Goal: Task Accomplishment & Management: Manage account settings

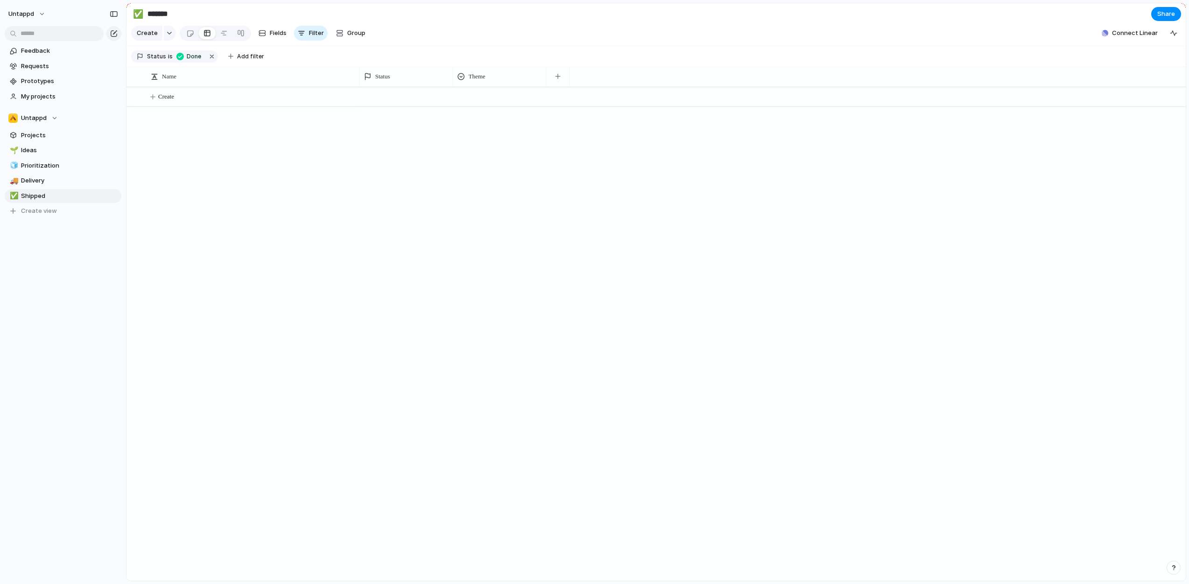
click at [176, 175] on div "Create" at bounding box center [655, 334] width 1059 height 494
click at [29, 14] on span "Untappd" at bounding box center [21, 13] width 26 height 9
click at [42, 33] on span "Settings" at bounding box center [34, 34] width 26 height 9
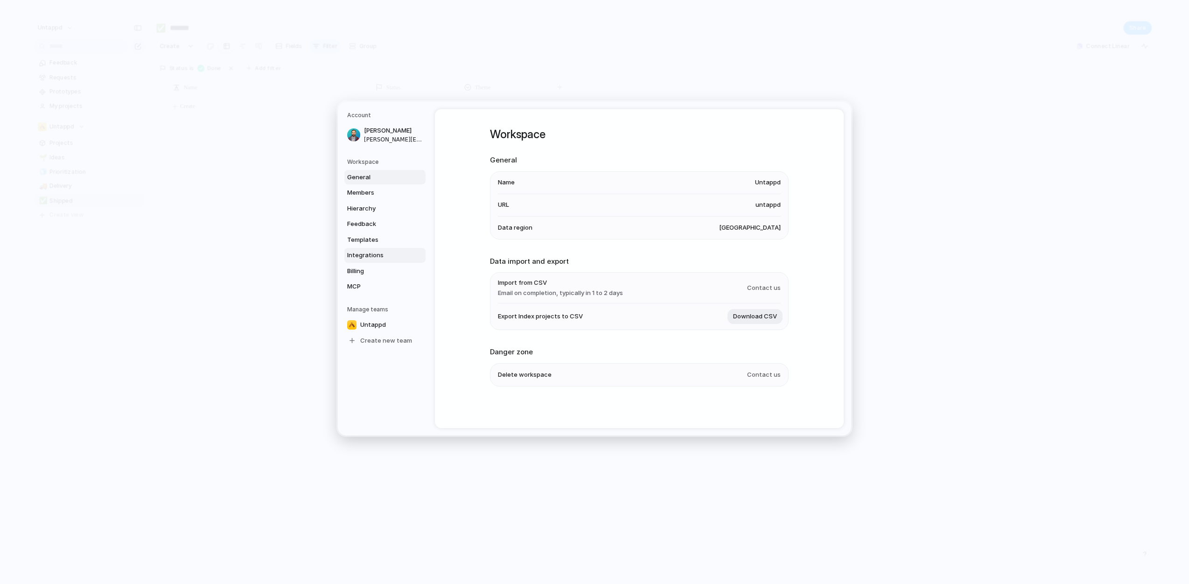
click at [381, 254] on span "Integrations" at bounding box center [377, 255] width 60 height 9
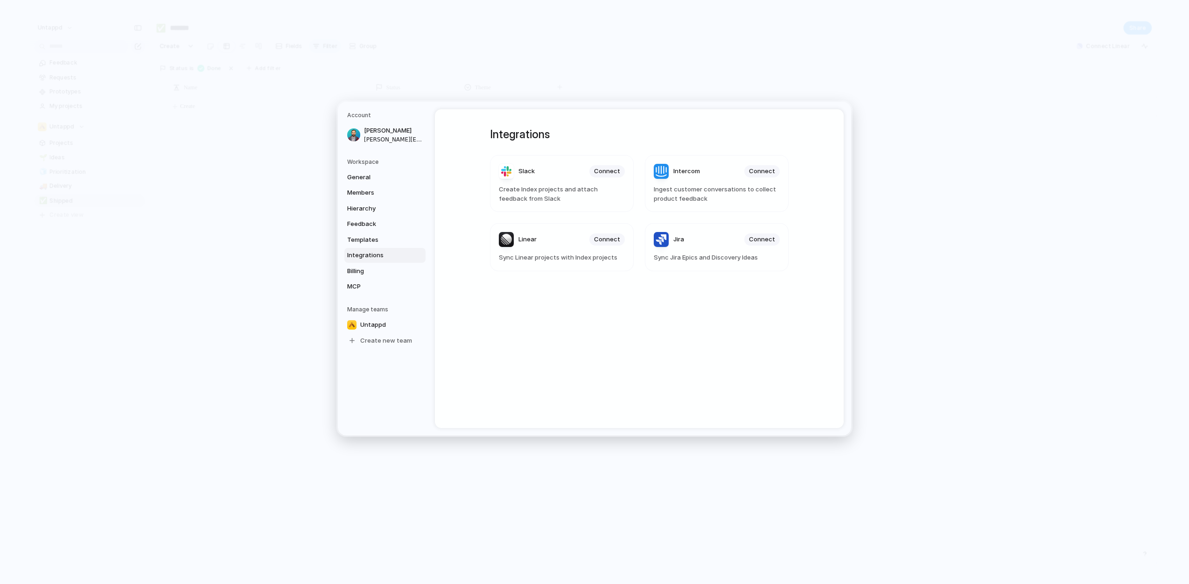
click at [722, 257] on span "Sync Jira Epics and Discovery Ideas" at bounding box center [717, 257] width 126 height 9
click at [760, 239] on span "Connect" at bounding box center [762, 239] width 26 height 9
click at [741, 251] on article "Jira Sync Jira Epics and Discovery Ideas" at bounding box center [717, 247] width 144 height 48
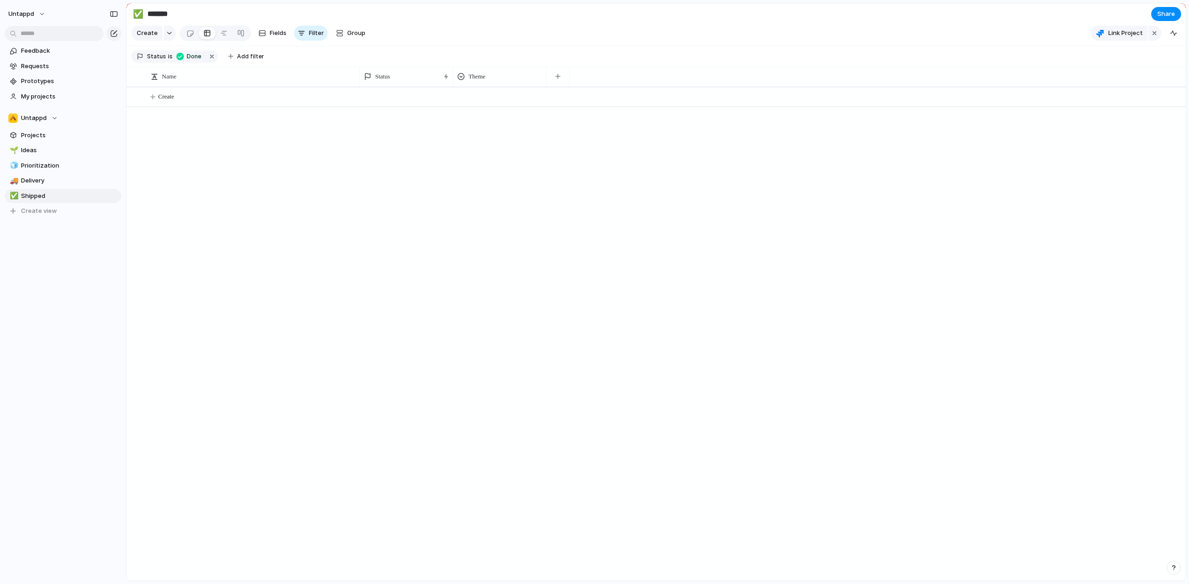
click at [42, 127] on section "Untappd Projects 🌱 Ideas 🧊 Prioritization 🚚 Delivery ✅ Shipped To pick up a dra…" at bounding box center [63, 161] width 126 height 115
click at [45, 133] on span "Projects" at bounding box center [69, 135] width 97 height 9
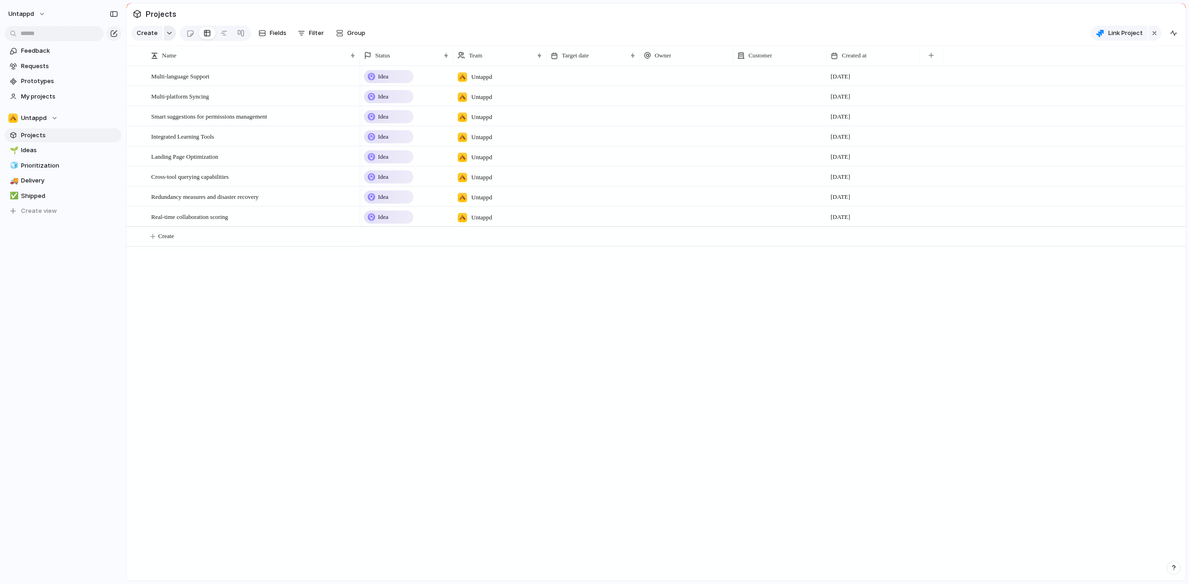
click at [166, 35] on div "button" at bounding box center [169, 33] width 7 height 4
click at [163, 133] on span "Request" at bounding box center [161, 136] width 25 height 9
click at [166, 35] on div "button" at bounding box center [169, 33] width 7 height 4
click at [156, 136] on span "Request" at bounding box center [161, 136] width 25 height 9
click at [142, 33] on span "Create" at bounding box center [147, 32] width 21 height 9
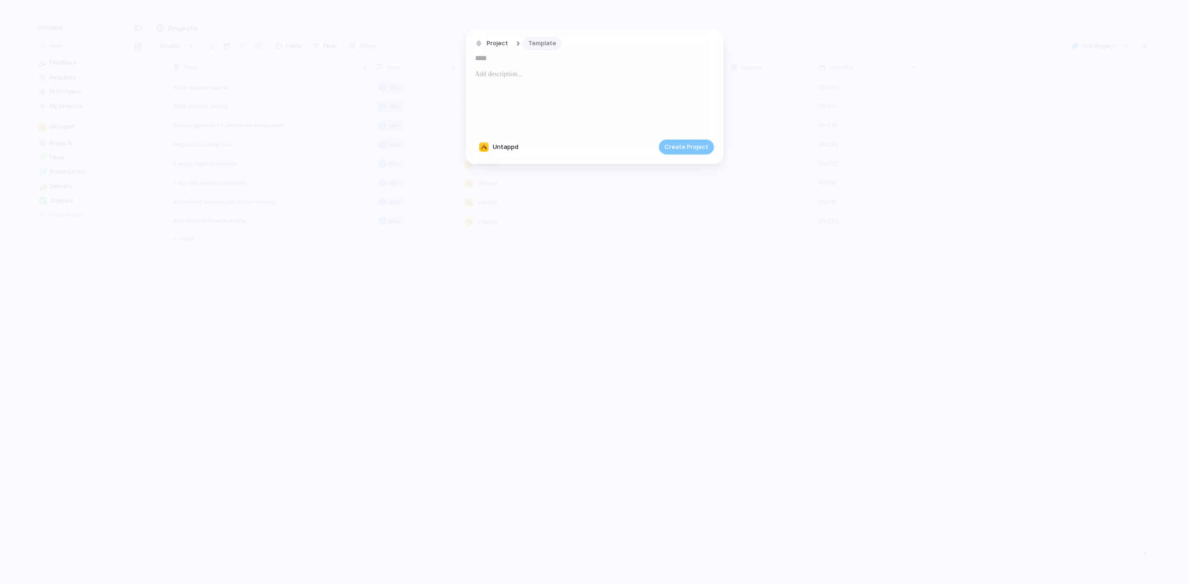
click at [533, 42] on span "Template" at bounding box center [542, 43] width 28 height 9
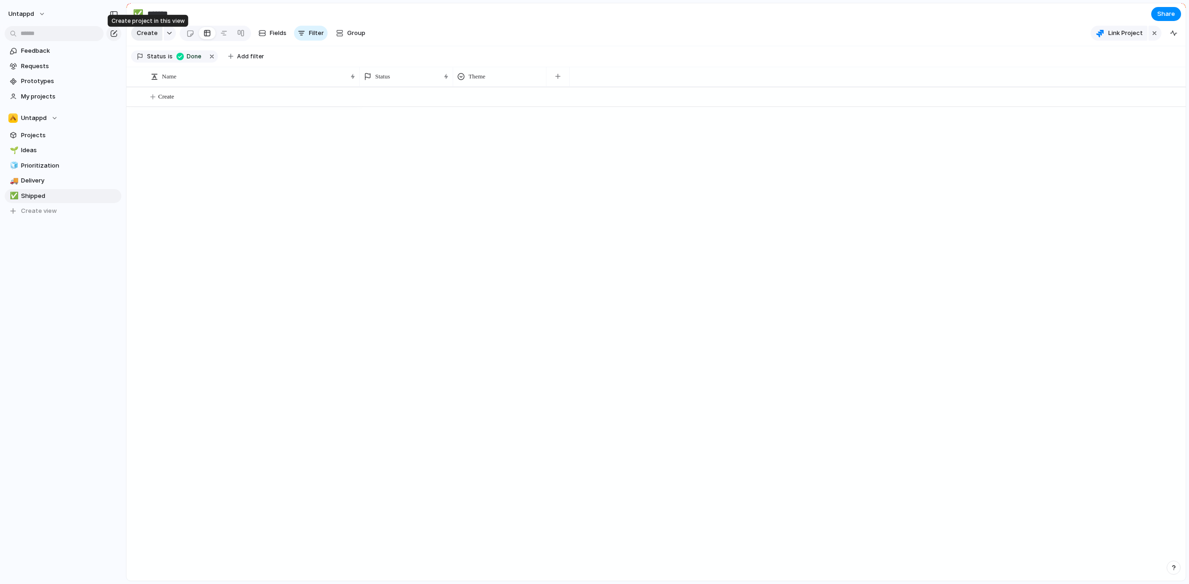
click at [139, 38] on span "Create" at bounding box center [147, 32] width 21 height 9
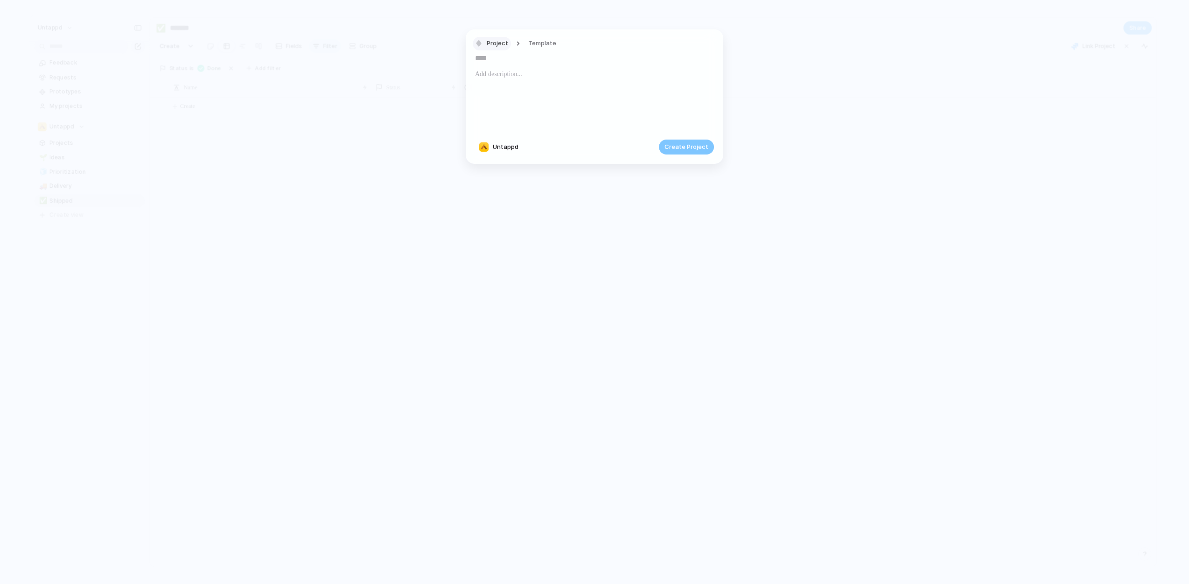
click at [502, 41] on span "Project" at bounding box center [497, 43] width 21 height 9
click at [488, 140] on div "Request" at bounding box center [496, 142] width 37 height 9
click at [544, 45] on span "Template" at bounding box center [545, 43] width 28 height 9
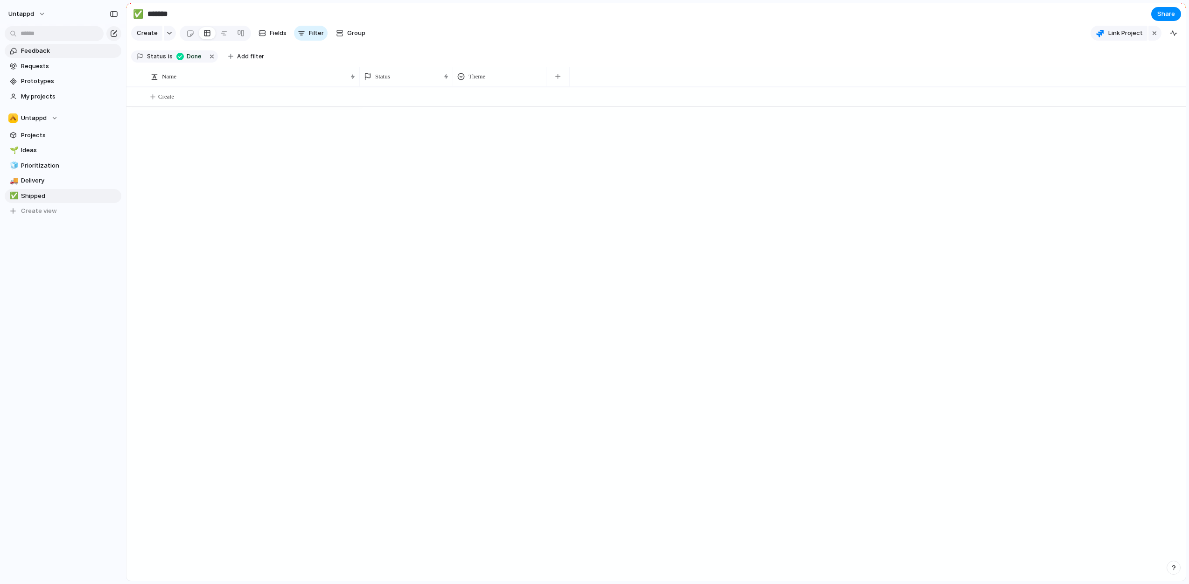
click at [42, 50] on span "Feedback" at bounding box center [69, 50] width 97 height 9
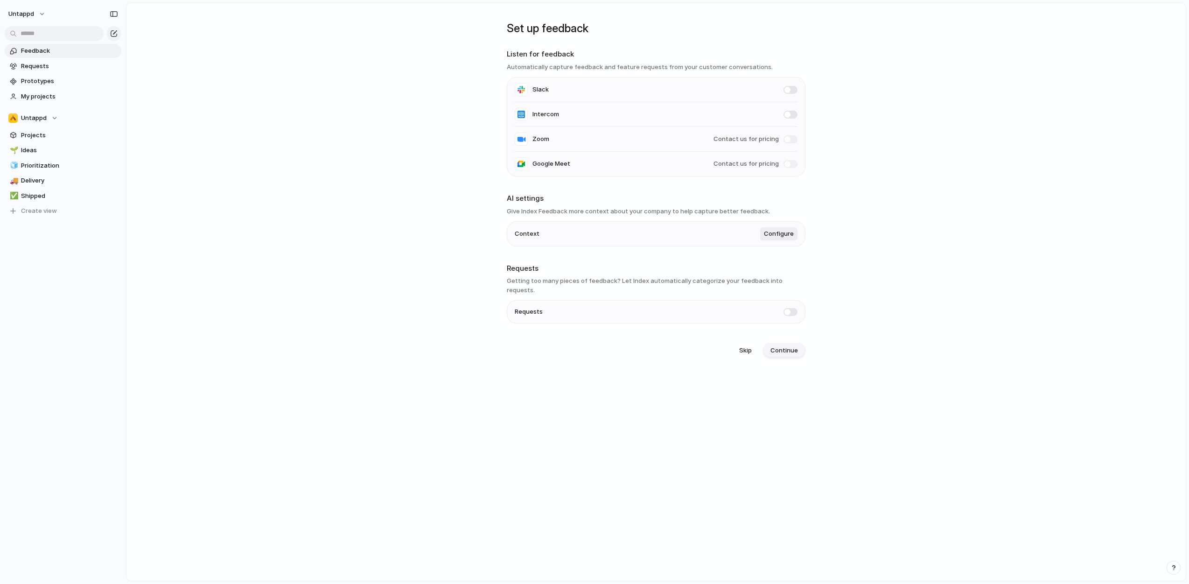
click at [783, 346] on span "Continue" at bounding box center [784, 350] width 28 height 9
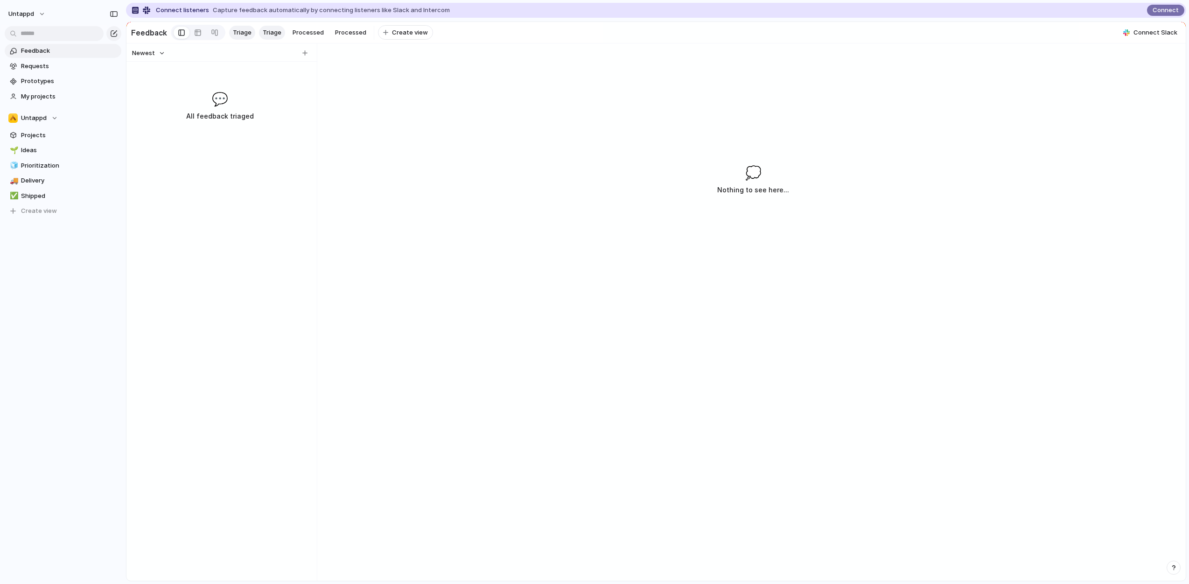
click at [165, 9] on span "Connect listeners" at bounding box center [182, 10] width 53 height 9
click at [1151, 7] on button "Connect" at bounding box center [1165, 10] width 37 height 11
click at [235, 148] on div "Newest 💬 All feedback triaged" at bounding box center [219, 311] width 187 height 537
click at [303, 56] on div "button" at bounding box center [304, 52] width 5 height 5
click at [247, 31] on span "Triage" at bounding box center [242, 32] width 19 height 9
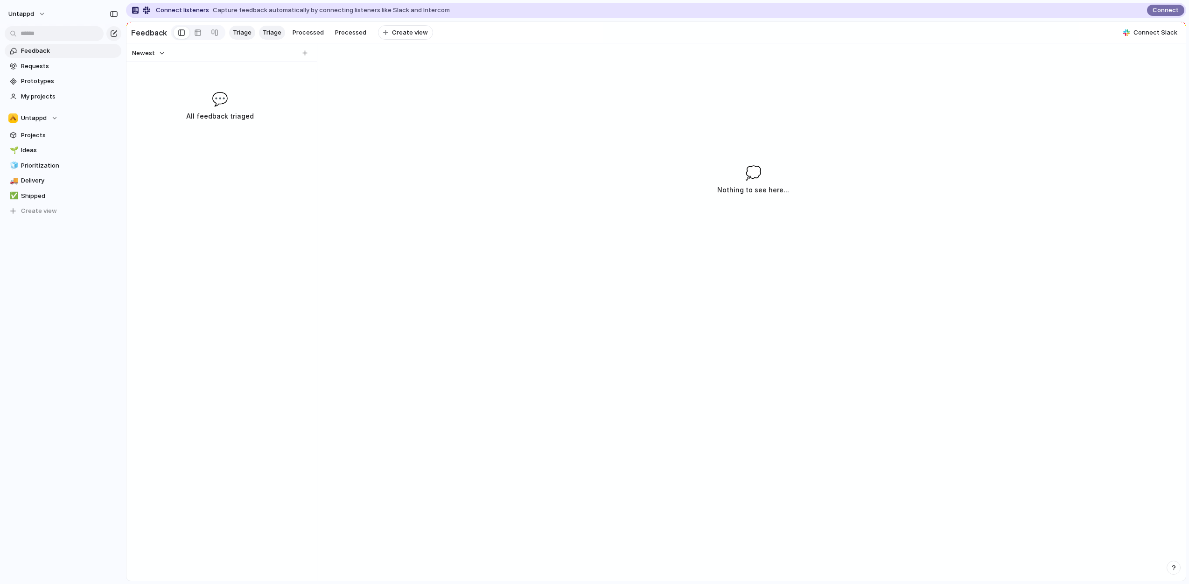
click at [265, 29] on span "Triage" at bounding box center [272, 32] width 19 height 9
click at [300, 28] on span "Processed" at bounding box center [308, 32] width 31 height 9
click at [340, 28] on span "Processed" at bounding box center [350, 32] width 31 height 9
click at [313, 34] on span "Processed" at bounding box center [308, 32] width 31 height 9
click at [269, 28] on span "Triage" at bounding box center [272, 32] width 19 height 9
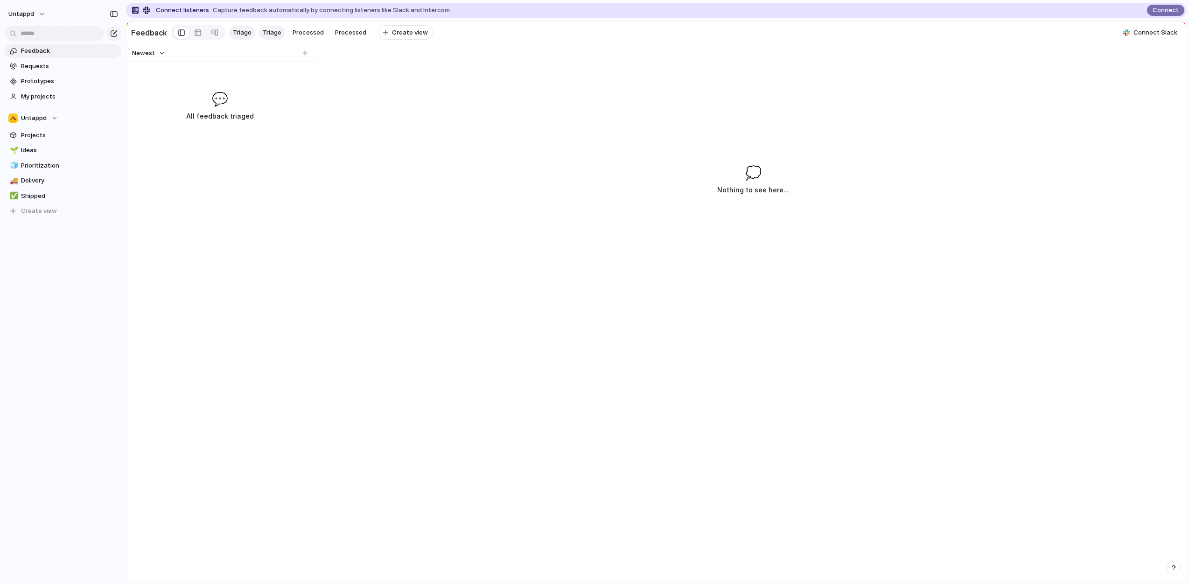
click at [243, 31] on span "Triage" at bounding box center [242, 32] width 19 height 9
click at [197, 33] on div at bounding box center [197, 32] width 7 height 15
click at [212, 32] on div at bounding box center [214, 32] width 7 height 15
click at [179, 31] on div at bounding box center [181, 33] width 7 height 14
click at [175, 121] on h3 "All feedback triaged" at bounding box center [219, 116] width 143 height 11
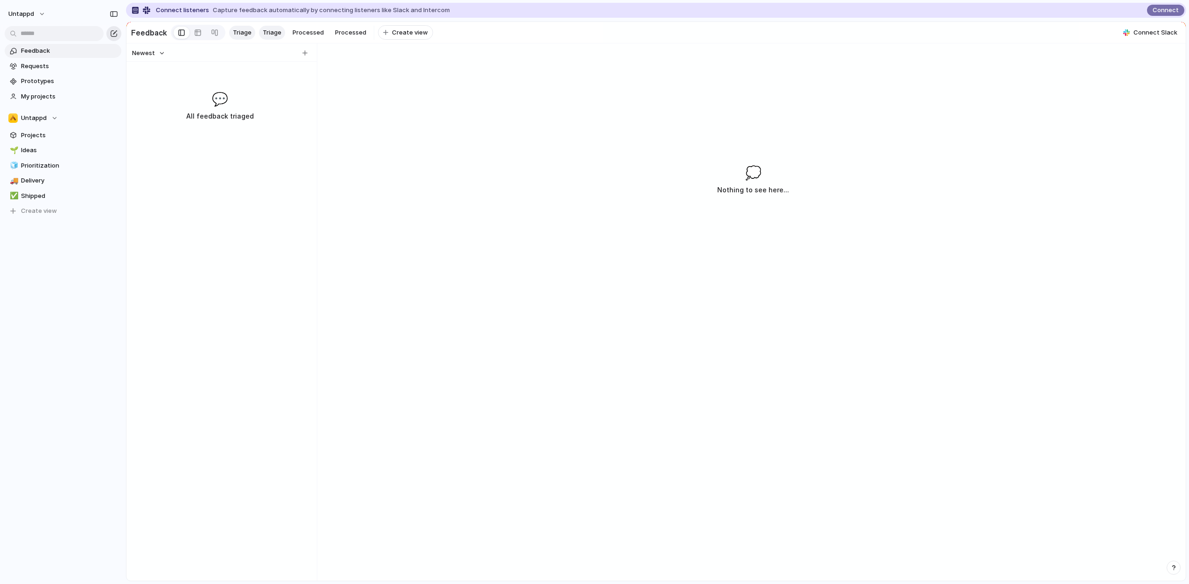
click at [117, 32] on div "button" at bounding box center [113, 33] width 7 height 7
click at [60, 208] on button "Create view" at bounding box center [63, 211] width 117 height 14
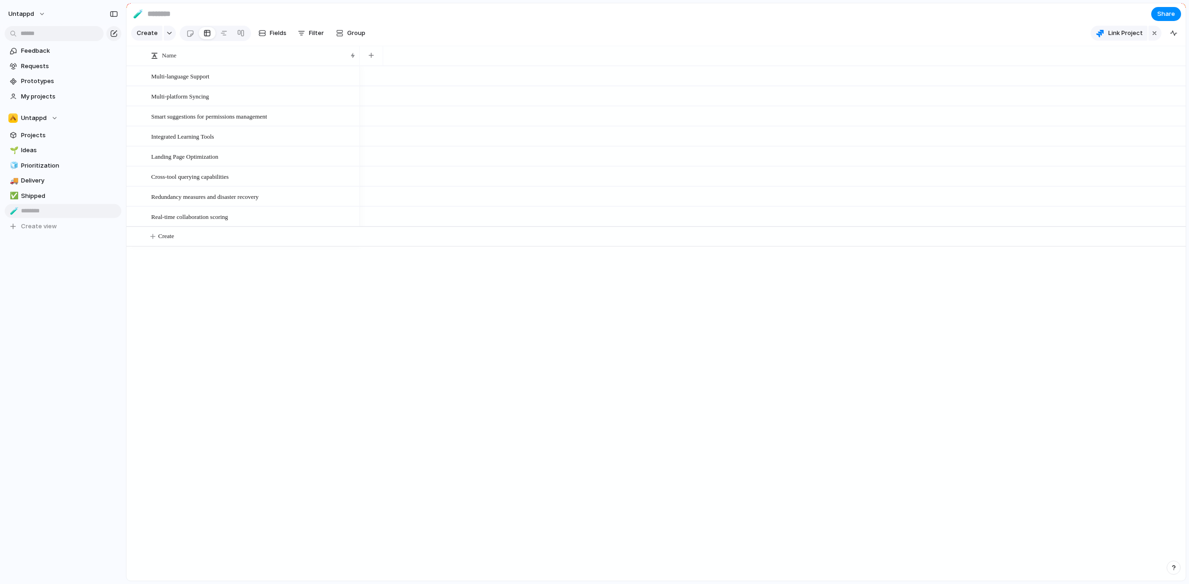
click at [68, 273] on div "Feedback Requests Prototypes My projects Untappd Projects 🌱 Ideas 🧊 Prioritizat…" at bounding box center [63, 154] width 126 height 309
click at [139, 280] on span "Delete view" at bounding box center [144, 282] width 35 height 9
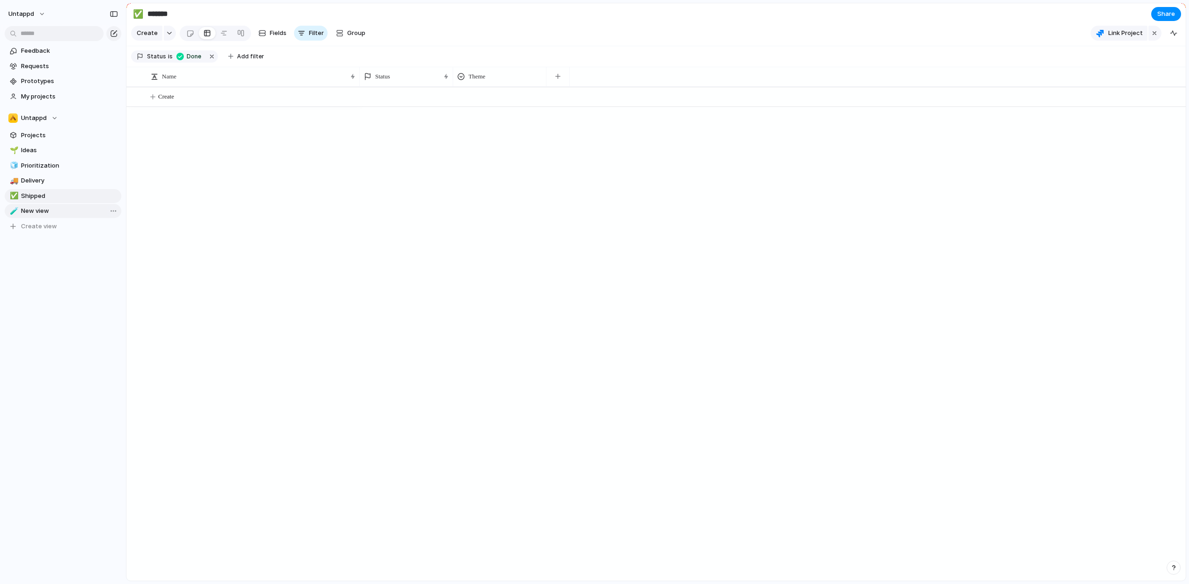
type input "*******"
click at [74, 51] on span "Feedback" at bounding box center [69, 50] width 97 height 9
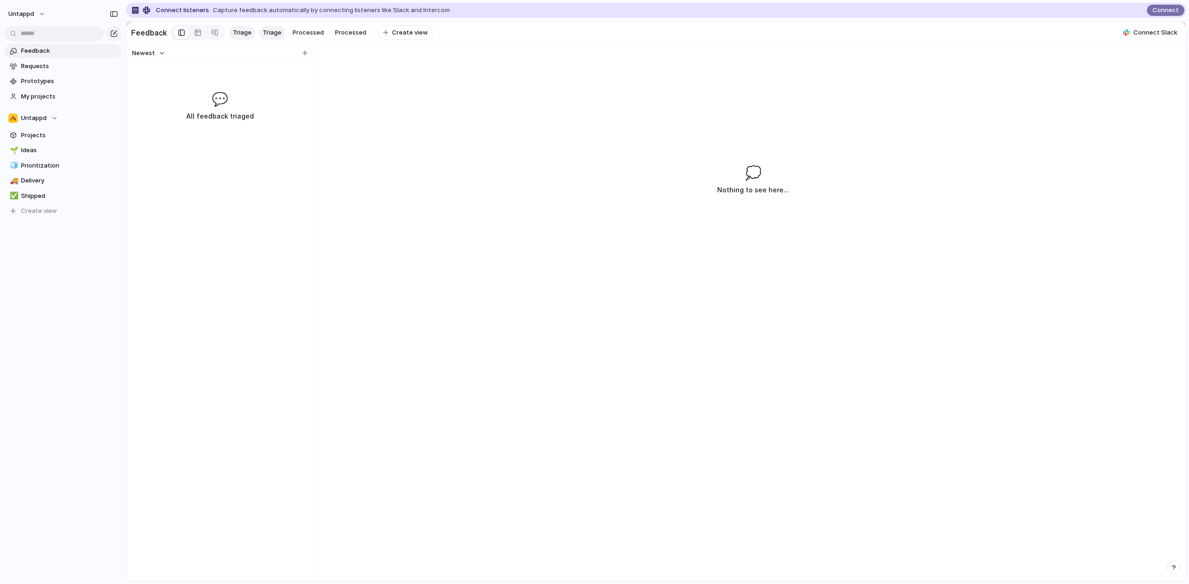
click at [248, 10] on span "Capture feedback automatically by connecting listeners like Slack and Intercom" at bounding box center [331, 10] width 237 height 9
click at [200, 33] on link at bounding box center [197, 32] width 17 height 15
click at [180, 35] on div at bounding box center [181, 33] width 7 height 14
click at [214, 9] on span "Capture feedback automatically by connecting listeners like Slack and Intercom" at bounding box center [331, 10] width 237 height 9
click at [1156, 8] on span "Connect" at bounding box center [1165, 10] width 26 height 9
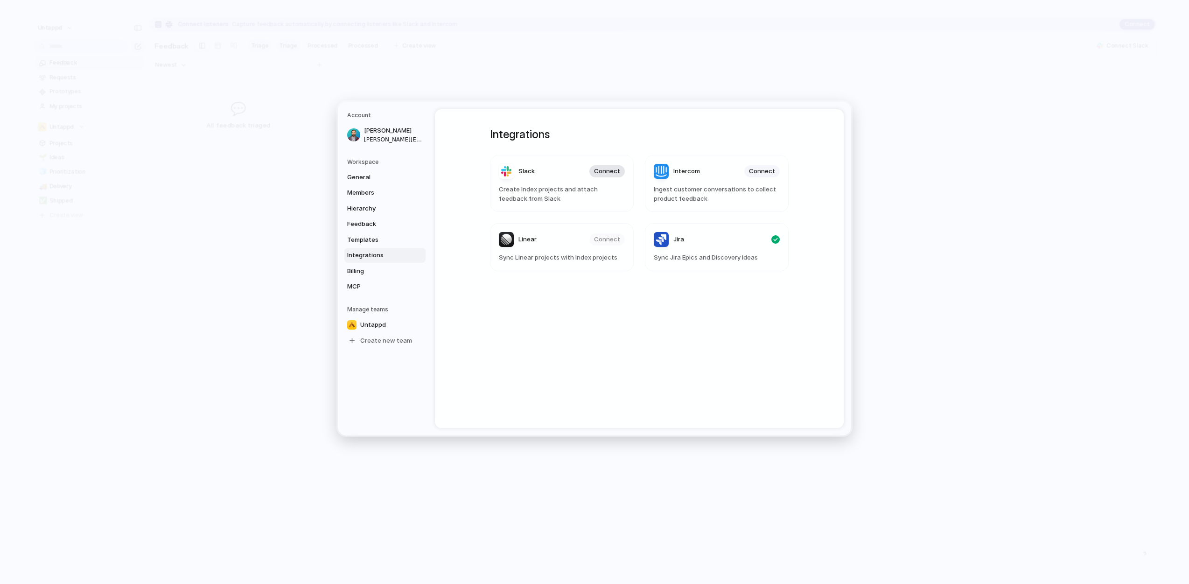
click at [615, 171] on span "Connect" at bounding box center [607, 171] width 26 height 9
click at [371, 183] on link "General" at bounding box center [384, 176] width 81 height 15
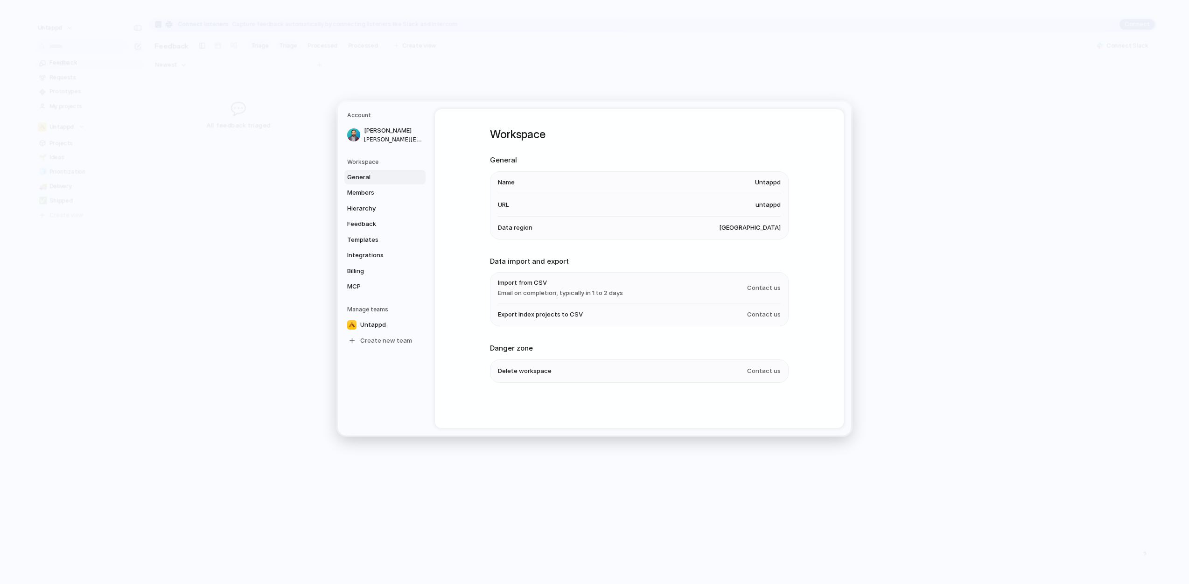
click at [815, 243] on div "Workspace General Name Untappd URL untappd Data region [GEOGRAPHIC_DATA] Data i…" at bounding box center [639, 268] width 409 height 319
click at [767, 230] on span "[GEOGRAPHIC_DATA]" at bounding box center [750, 227] width 62 height 9
click at [764, 227] on span "[GEOGRAPHIC_DATA]" at bounding box center [750, 227] width 62 height 9
click at [363, 194] on span "Members" at bounding box center [377, 192] width 60 height 9
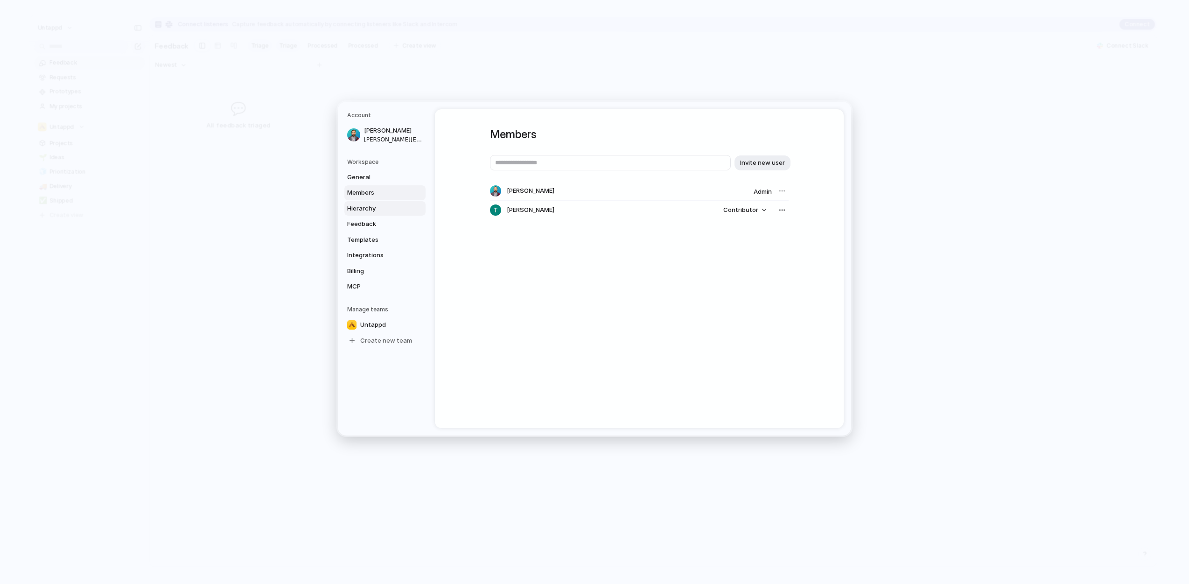
click at [366, 206] on span "Hierarchy" at bounding box center [377, 207] width 60 height 9
click at [375, 224] on span "Feedback" at bounding box center [377, 223] width 60 height 9
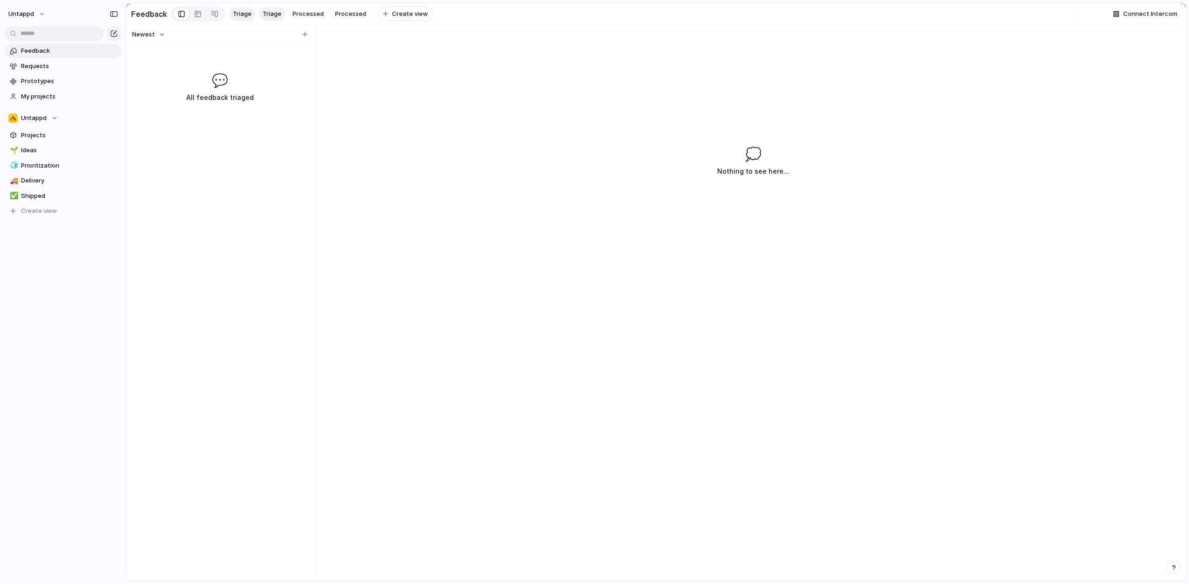
drag, startPoint x: 287, startPoint y: 161, endPoint x: 285, endPoint y: 156, distance: 5.5
click at [287, 161] on div "Newest 💬 All feedback triaged" at bounding box center [219, 303] width 187 height 556
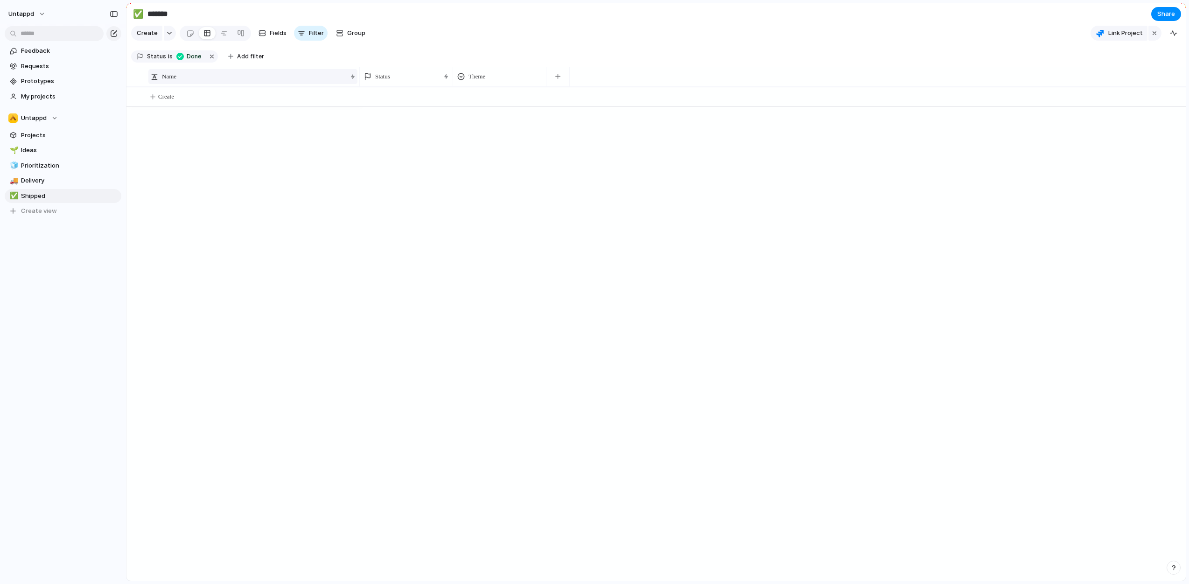
drag, startPoint x: 233, startPoint y: 202, endPoint x: 253, endPoint y: 87, distance: 117.1
click at [233, 202] on div "Create" at bounding box center [655, 334] width 1059 height 494
click at [168, 35] on div "button" at bounding box center [169, 33] width 7 height 4
click at [168, 35] on div "Goal Program Initiative Launch Request Project Customize" at bounding box center [594, 292] width 1189 height 584
click at [48, 64] on span "Requests" at bounding box center [69, 66] width 97 height 9
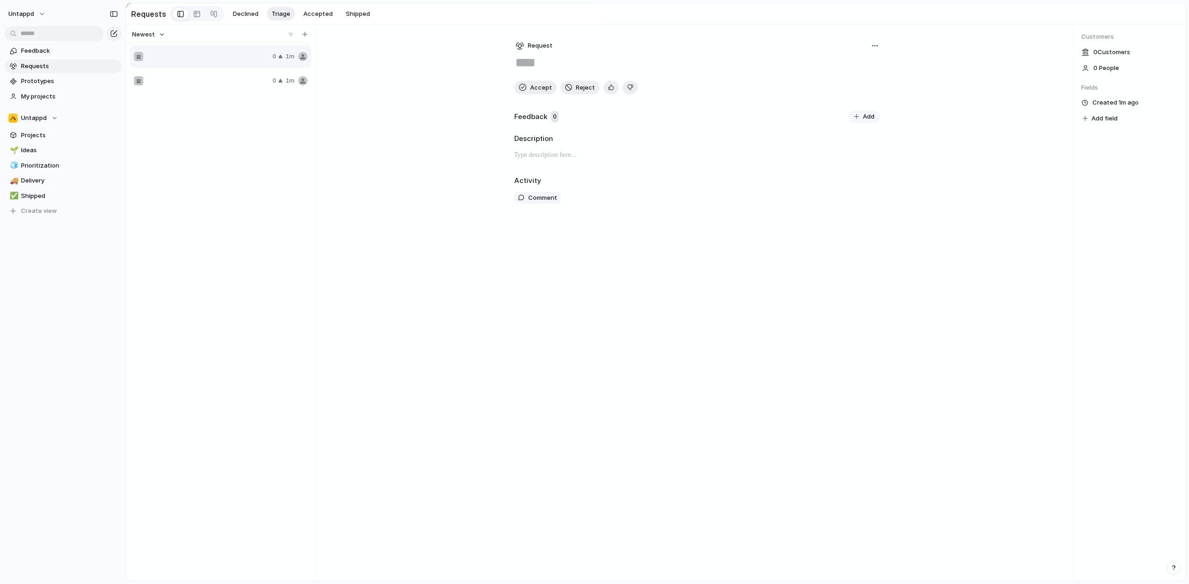
click at [434, 170] on div "Newest 0 1m 0 1m Request Accept Reject Feedback 0 Add Description Activity Comm…" at bounding box center [655, 303] width 1059 height 556
click at [251, 93] on span "Delete" at bounding box center [255, 89] width 20 height 9
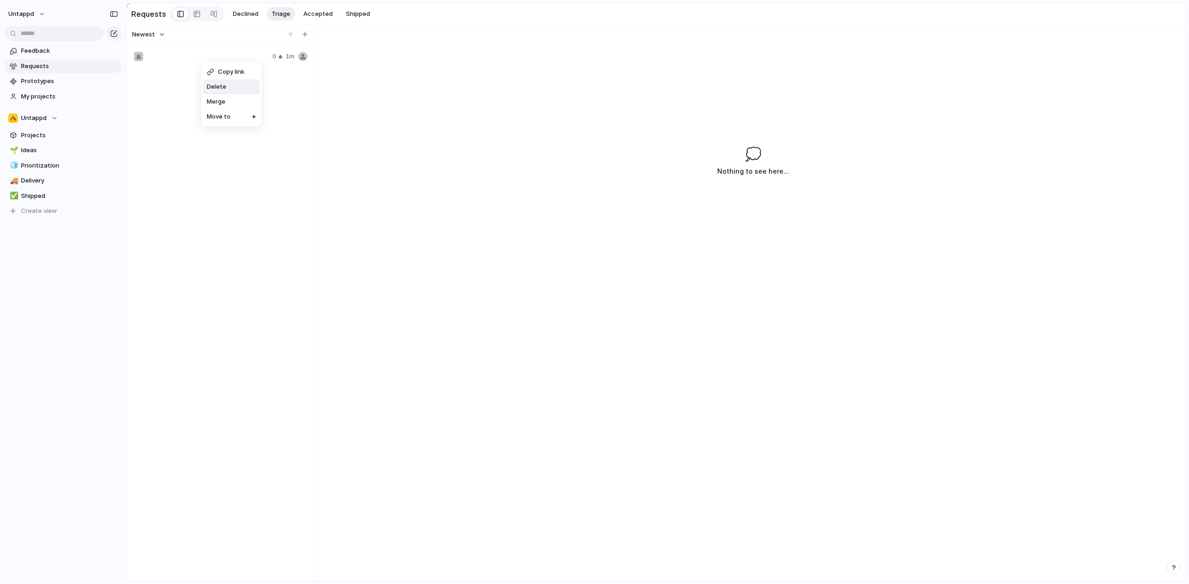
click at [217, 84] on span "Delete" at bounding box center [217, 86] width 20 height 9
click at [239, 92] on div "💬 All requests triaged" at bounding box center [219, 86] width 183 height 33
click at [158, 14] on h2 "Requests" at bounding box center [148, 13] width 35 height 11
click at [196, 16] on div at bounding box center [196, 14] width 7 height 15
click at [180, 14] on div at bounding box center [180, 14] width 7 height 14
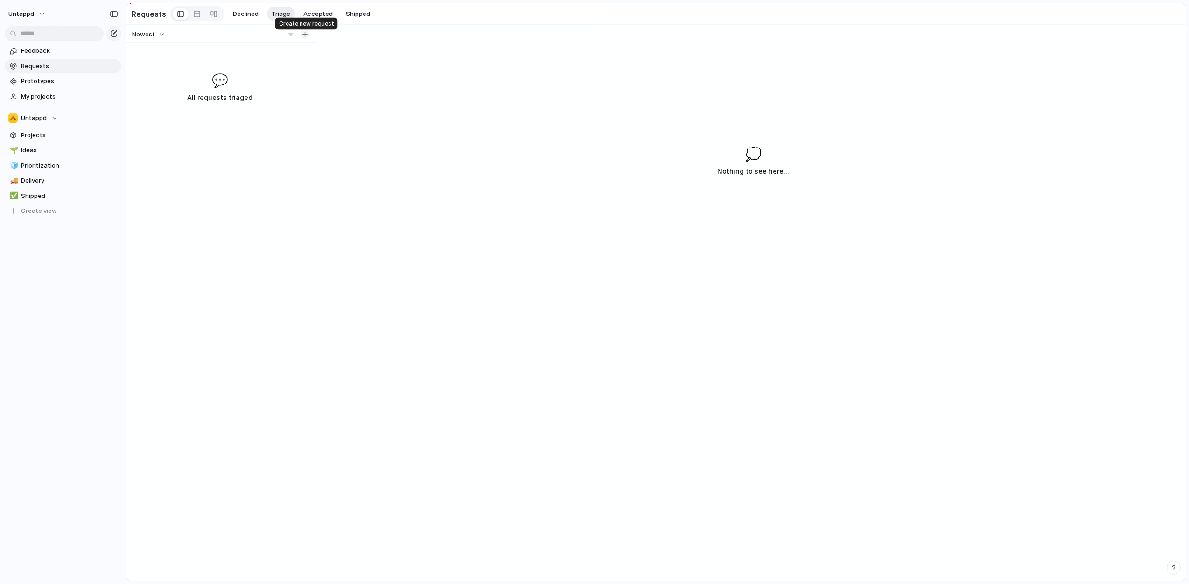
click at [302, 36] on button "button" at bounding box center [304, 34] width 9 height 9
click at [195, 56] on div "Newest 💬 All requests triaged" at bounding box center [219, 303] width 187 height 556
click at [160, 40] on button "Newest" at bounding box center [149, 34] width 36 height 12
click at [156, 56] on span "Last changed" at bounding box center [157, 55] width 41 height 9
click at [46, 46] on span "Feedback" at bounding box center [69, 50] width 97 height 9
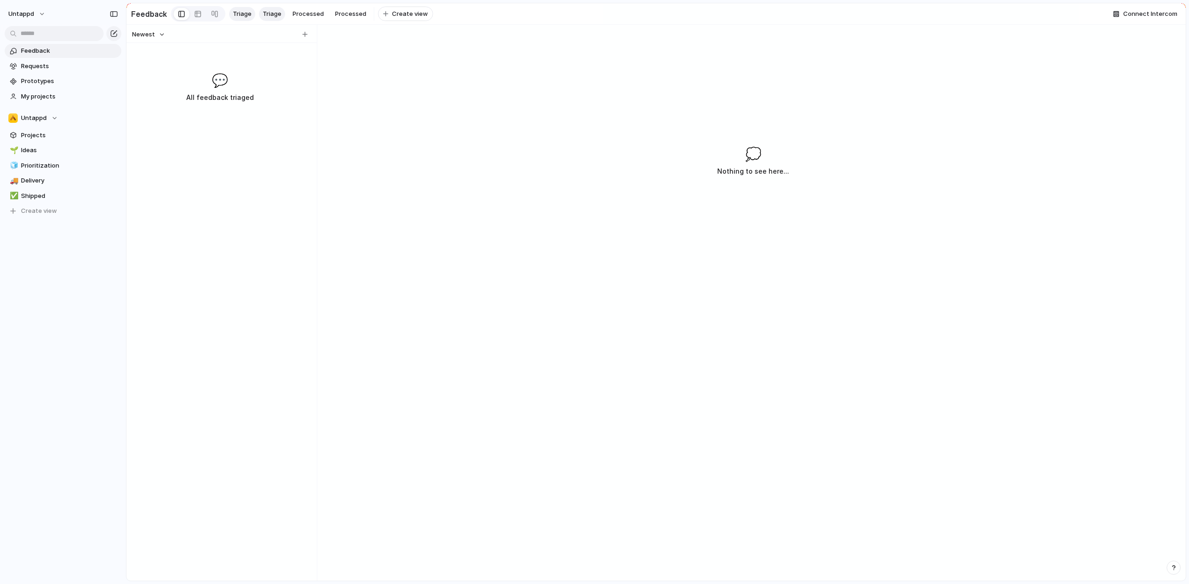
click at [218, 80] on span "💬" at bounding box center [220, 80] width 16 height 20
click at [306, 37] on div "button" at bounding box center [304, 34] width 5 height 5
click at [393, 12] on span "Create view" at bounding box center [410, 13] width 36 height 9
click at [398, 81] on div "Newest 💬 All feedback triaged 💭 Nothing to see here..." at bounding box center [655, 303] width 1059 height 556
click at [394, 14] on span "New View" at bounding box center [408, 13] width 29 height 9
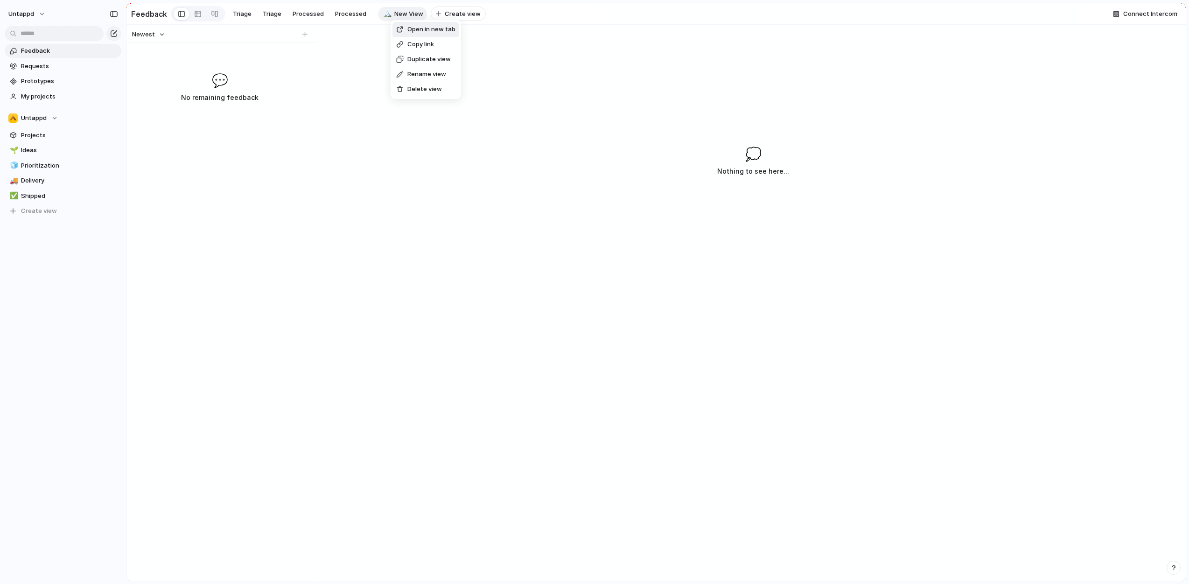
click at [417, 88] on span "Delete view" at bounding box center [424, 88] width 35 height 9
click at [114, 11] on div "button" at bounding box center [114, 14] width 8 height 7
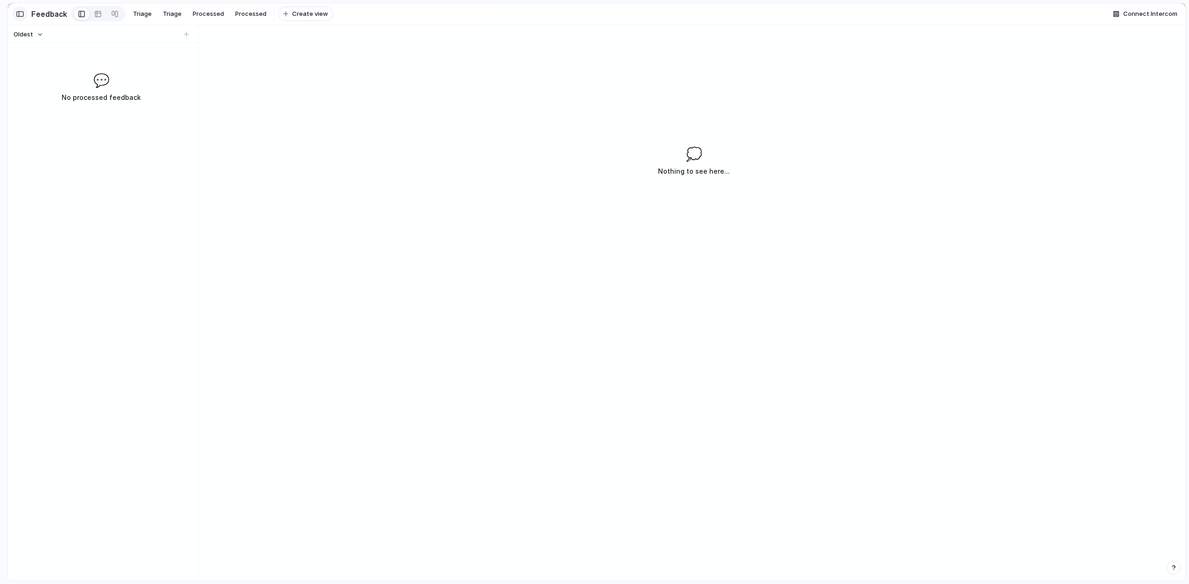
click at [16, 13] on div "button" at bounding box center [20, 14] width 8 height 7
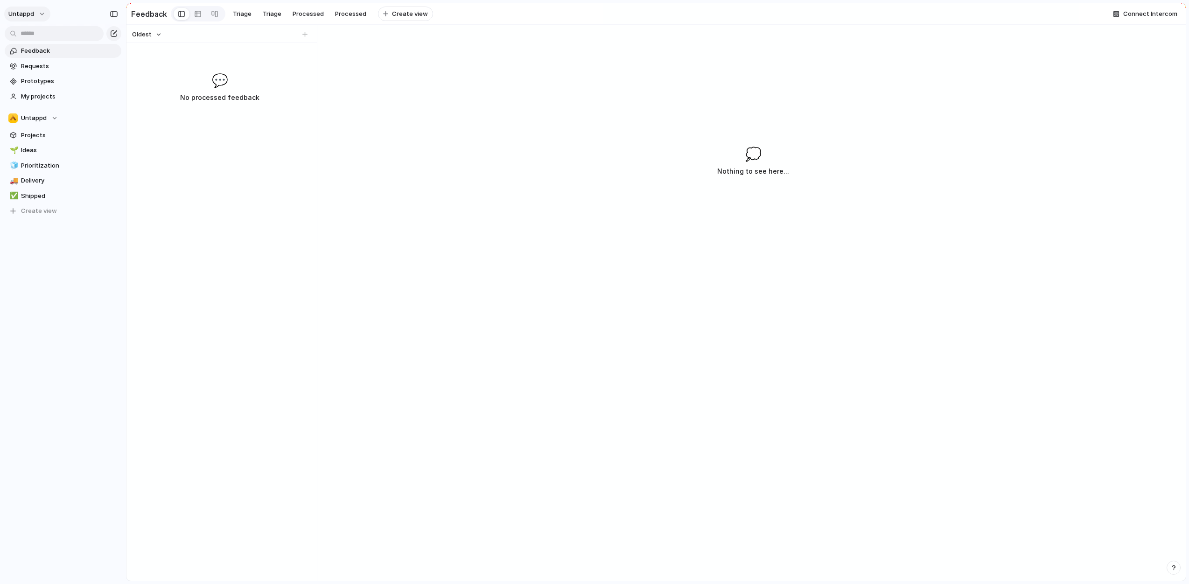
click at [39, 14] on button "Untappd" at bounding box center [27, 14] width 46 height 15
click at [53, 31] on li "Settings" at bounding box center [52, 35] width 91 height 15
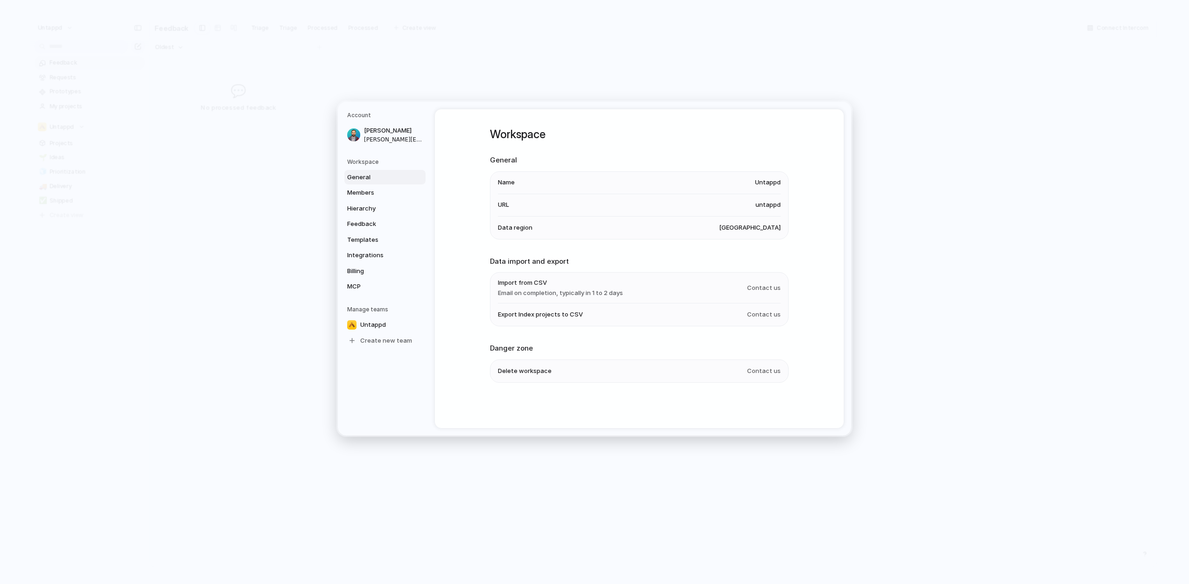
click at [377, 161] on h5 "Workspace" at bounding box center [386, 161] width 78 height 8
click at [361, 160] on h5 "Workspace" at bounding box center [386, 161] width 78 height 8
click at [371, 190] on span "Members" at bounding box center [377, 192] width 60 height 9
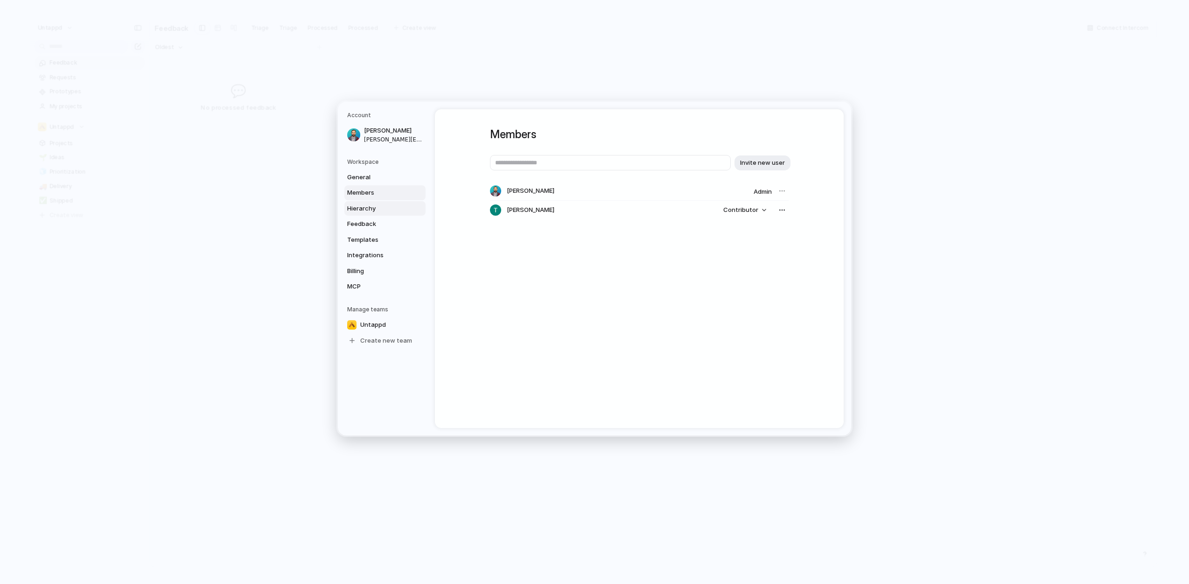
click at [367, 207] on span "Hierarchy" at bounding box center [377, 207] width 60 height 9
click at [371, 221] on span "Feedback" at bounding box center [377, 223] width 60 height 9
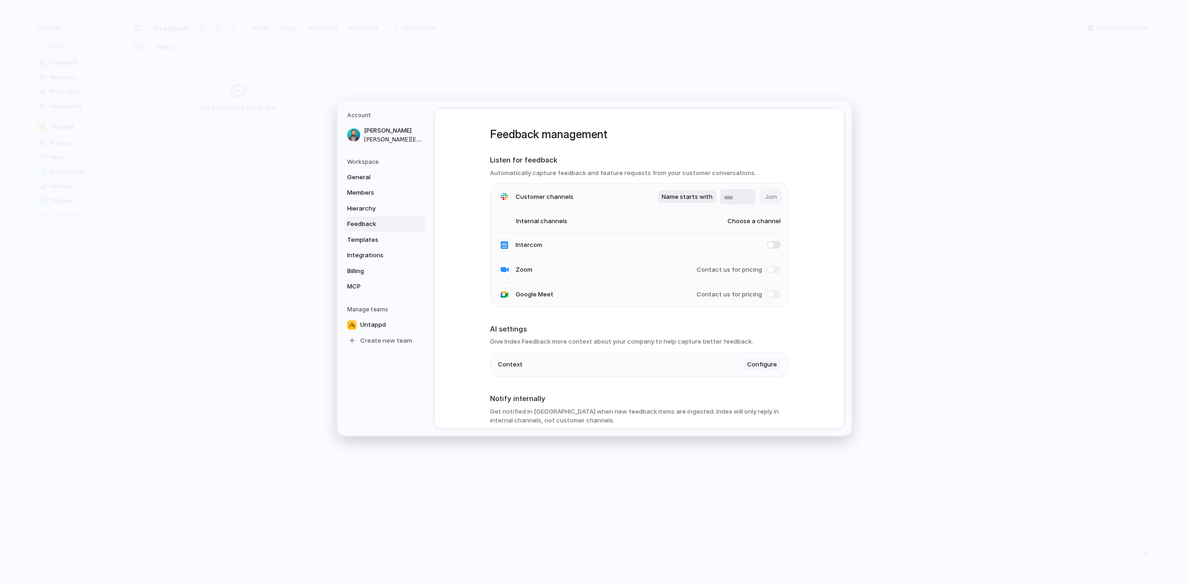
click at [772, 366] on span "Configure" at bounding box center [762, 363] width 30 height 9
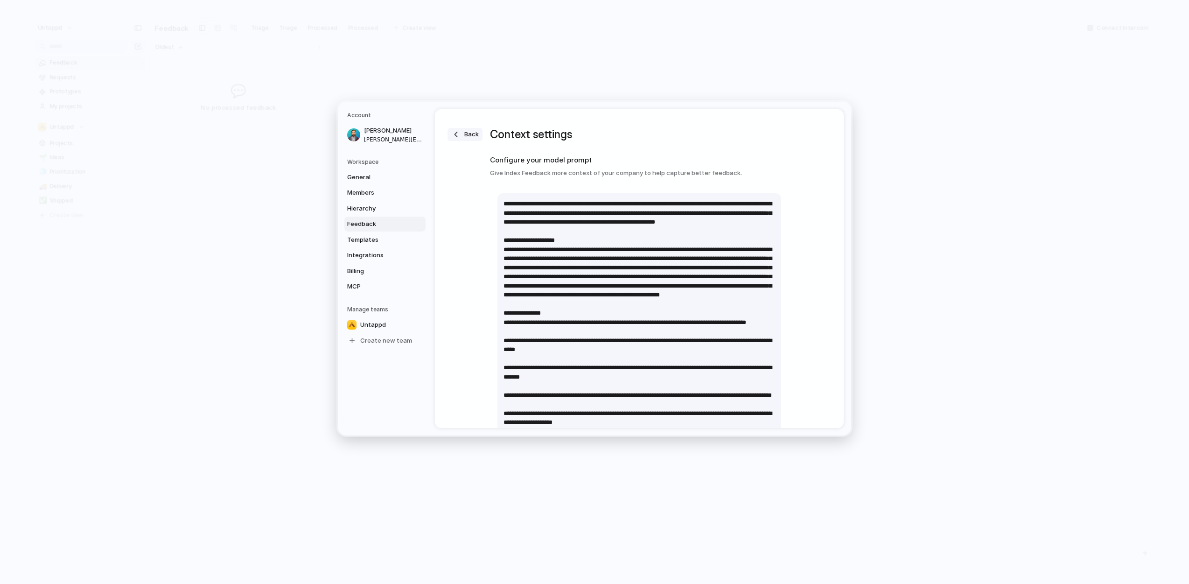
click at [469, 134] on span "Back" at bounding box center [471, 134] width 14 height 9
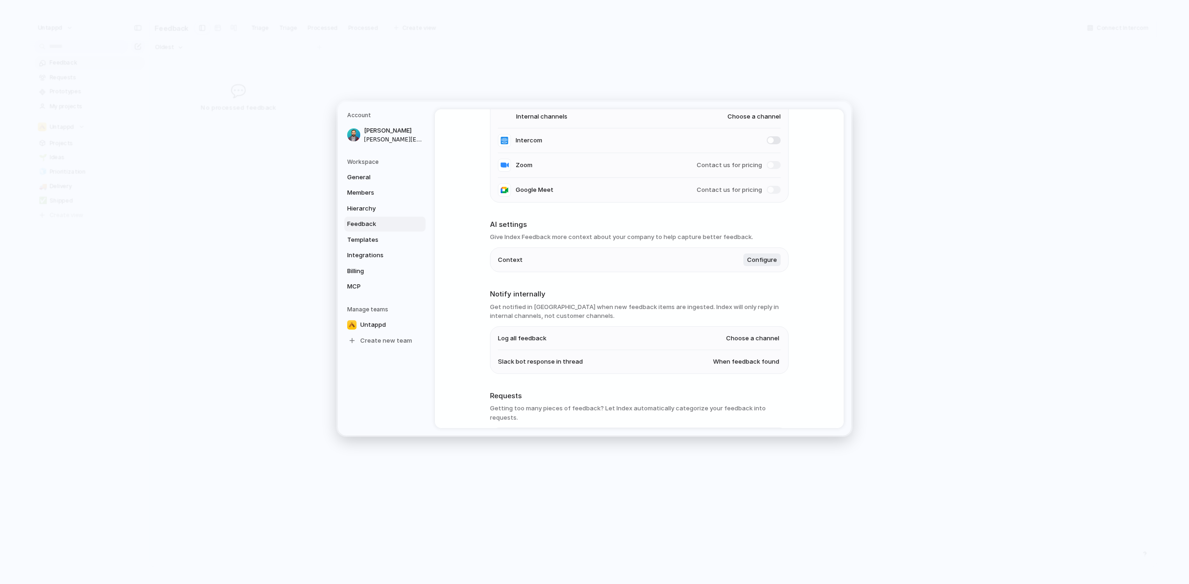
scroll to position [163, 0]
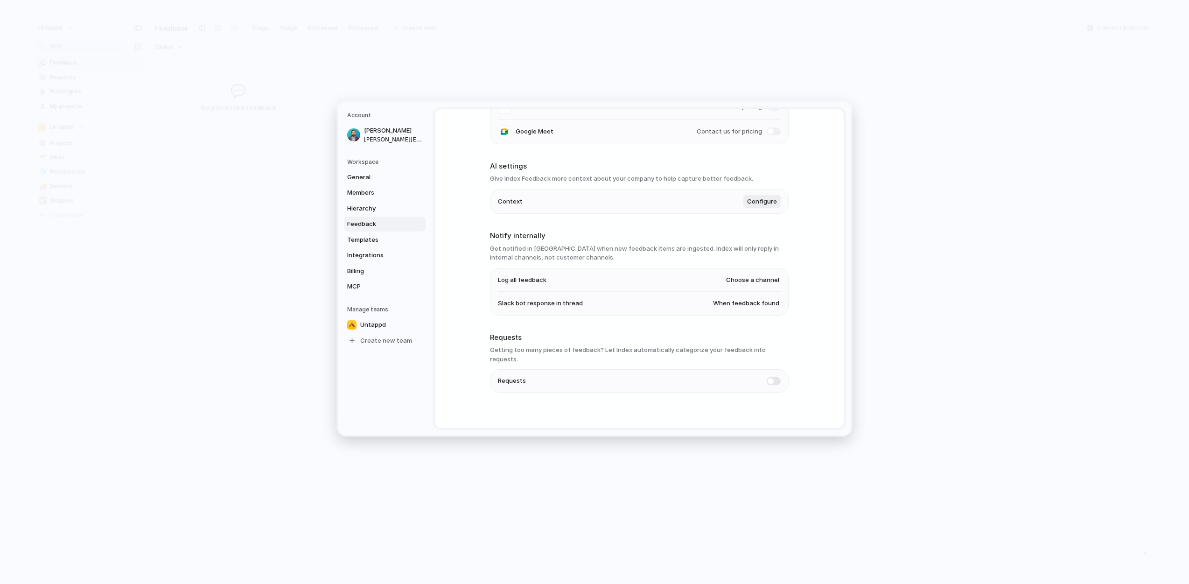
click at [737, 305] on span "When feedback found" at bounding box center [746, 303] width 66 height 9
click at [663, 333] on div "Always When feedback found Never" at bounding box center [594, 292] width 1189 height 584
click at [754, 281] on span "Choose a channel" at bounding box center [752, 279] width 53 height 9
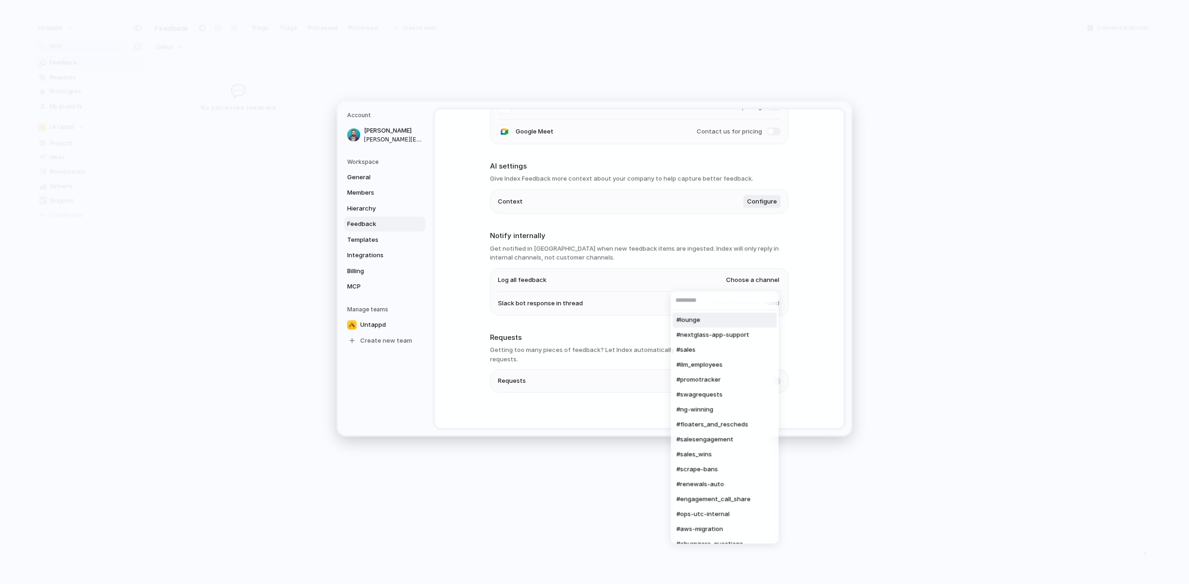
click at [689, 301] on input "text" at bounding box center [725, 300] width 108 height 19
type input "*"
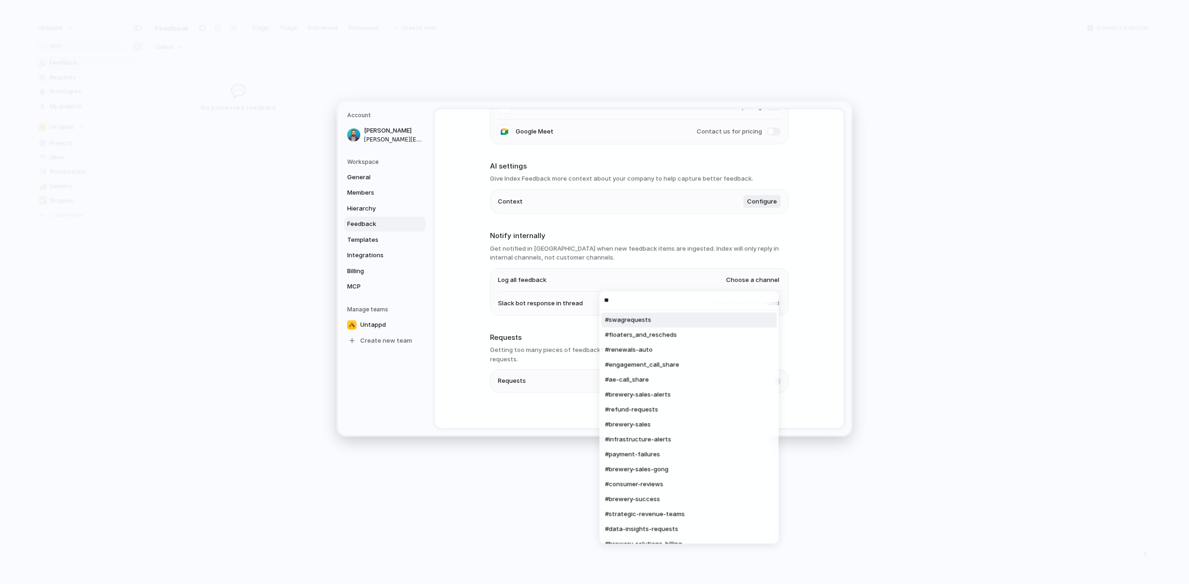
type input "***"
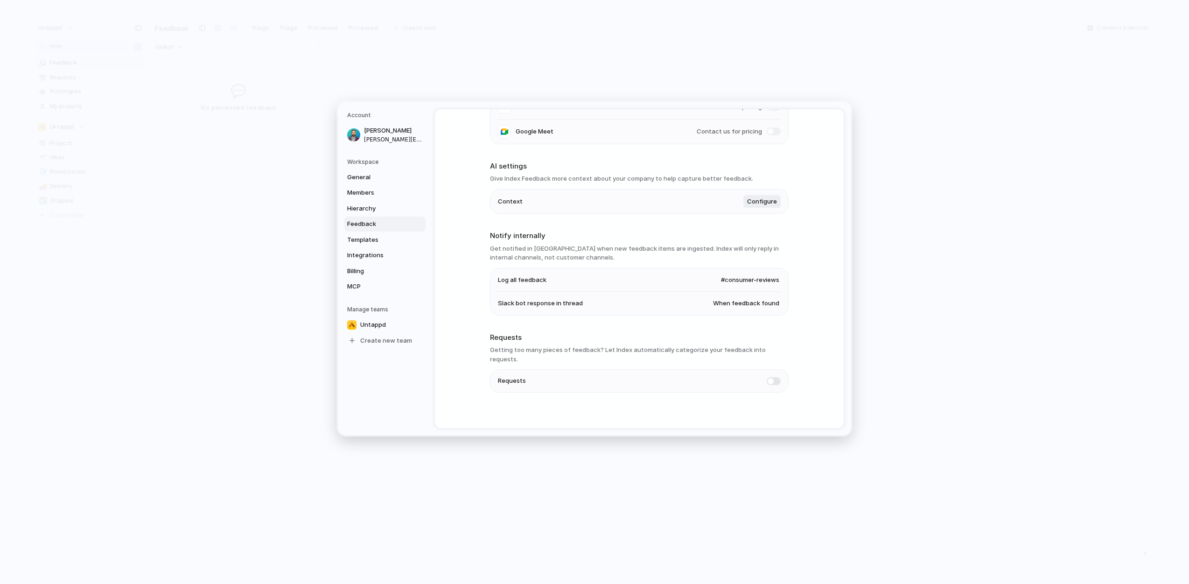
click at [468, 299] on div "Feedback management Listen for feedback Automatically capture feedback and feat…" at bounding box center [639, 268] width 409 height 319
click at [809, 311] on div "Feedback management Listen for feedback Automatically capture feedback and feat…" at bounding box center [639, 268] width 409 height 319
click at [469, 335] on div "Feedback management Listen for feedback Automatically capture feedback and feat…" at bounding box center [639, 268] width 409 height 319
click at [375, 171] on link "General" at bounding box center [384, 176] width 81 height 15
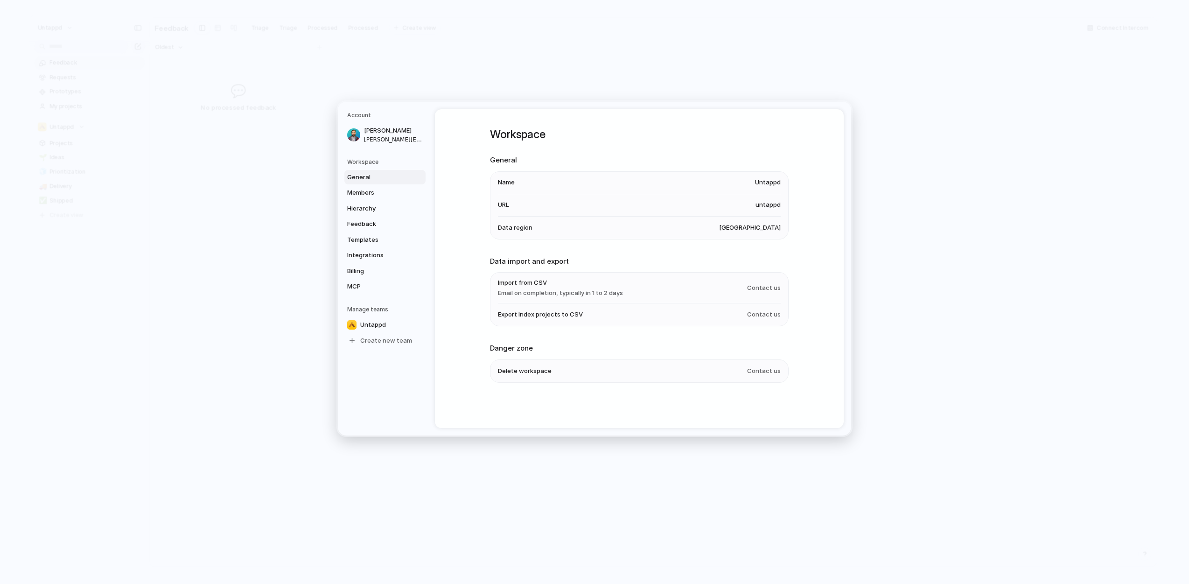
click at [454, 175] on div "Workspace General Name Untappd URL untappd Data region [GEOGRAPHIC_DATA] Data i…" at bounding box center [639, 268] width 409 height 319
click at [384, 207] on span "Hierarchy" at bounding box center [377, 207] width 60 height 9
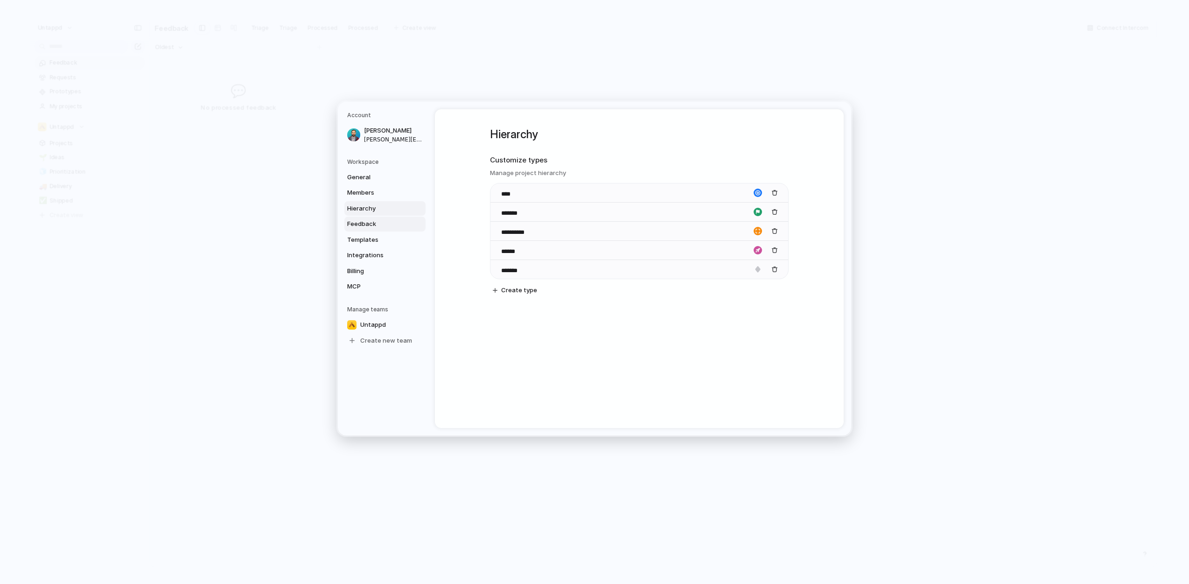
click at [381, 221] on span "Feedback" at bounding box center [377, 223] width 60 height 9
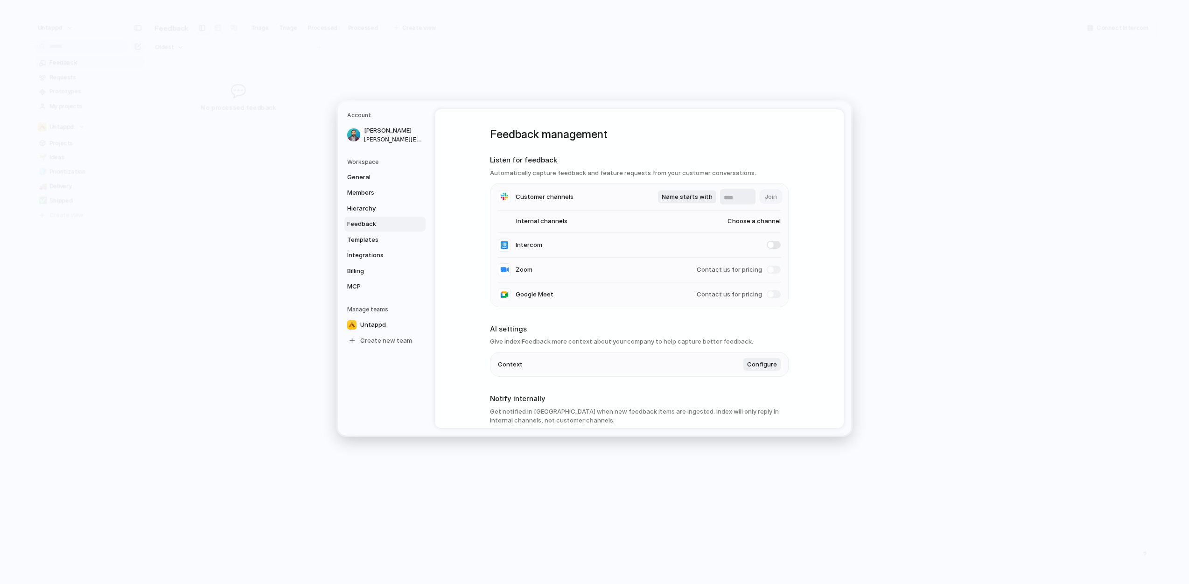
click at [614, 217] on li "Internal channels Choose a channel" at bounding box center [639, 221] width 283 height 22
click at [740, 221] on span "Choose a channel" at bounding box center [744, 221] width 71 height 9
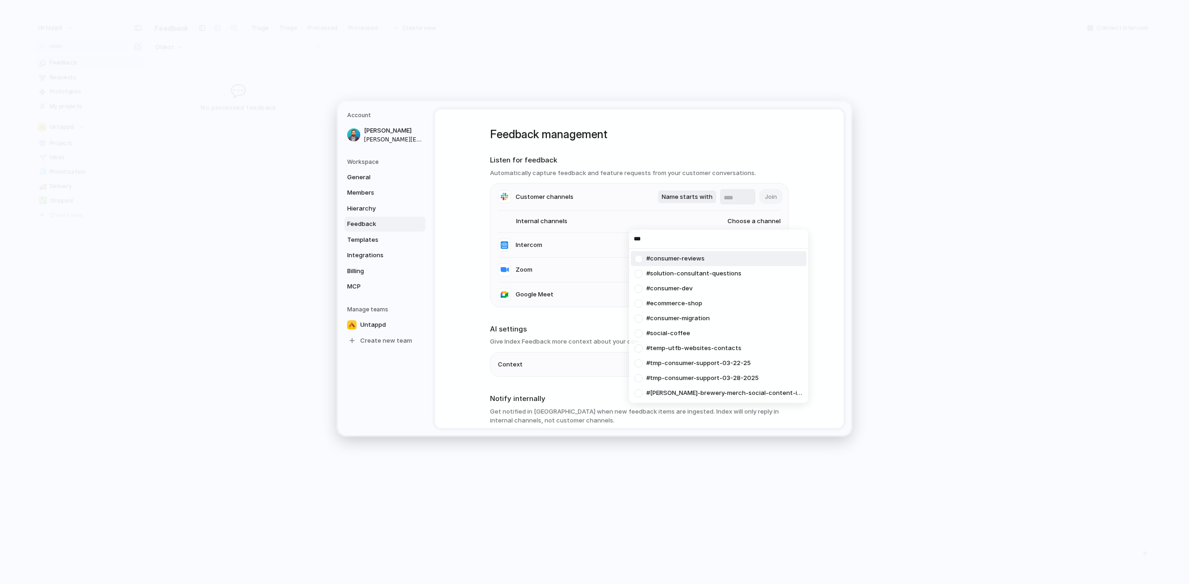
type input "****"
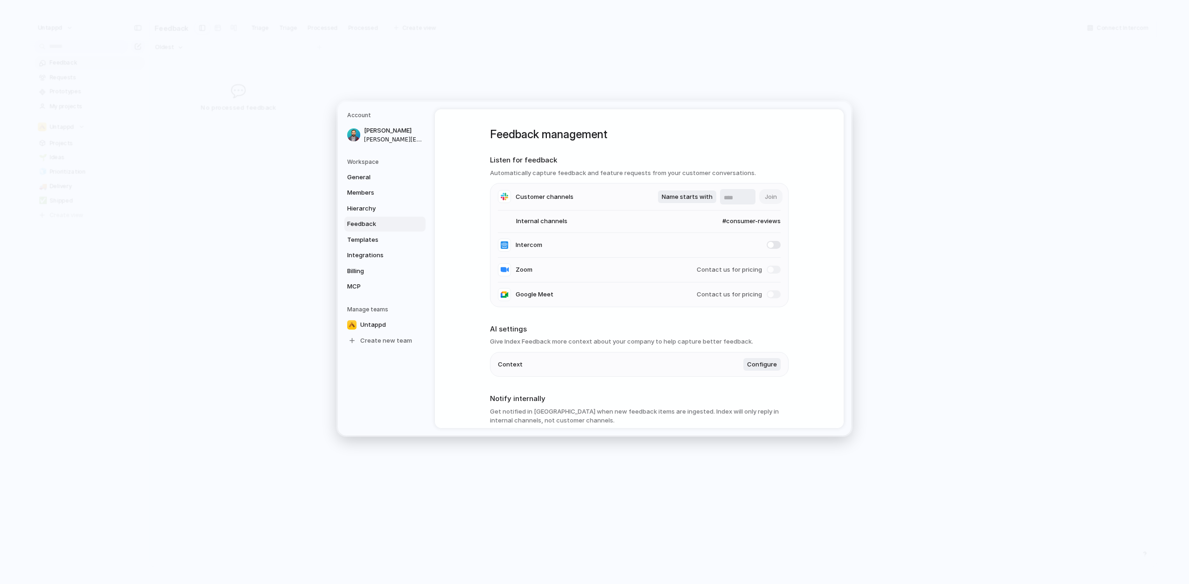
click at [809, 281] on div "Feedback management Listen for feedback Automatically capture feedback and feat…" at bounding box center [639, 268] width 409 height 319
click at [802, 244] on div "Feedback management Listen for feedback Automatically capture feedback and feat…" at bounding box center [639, 268] width 409 height 319
click at [722, 133] on h1 "Feedback management" at bounding box center [639, 134] width 299 height 17
click at [827, 277] on div "Feedback management Listen for feedback Automatically capture feedback and feat…" at bounding box center [639, 268] width 409 height 319
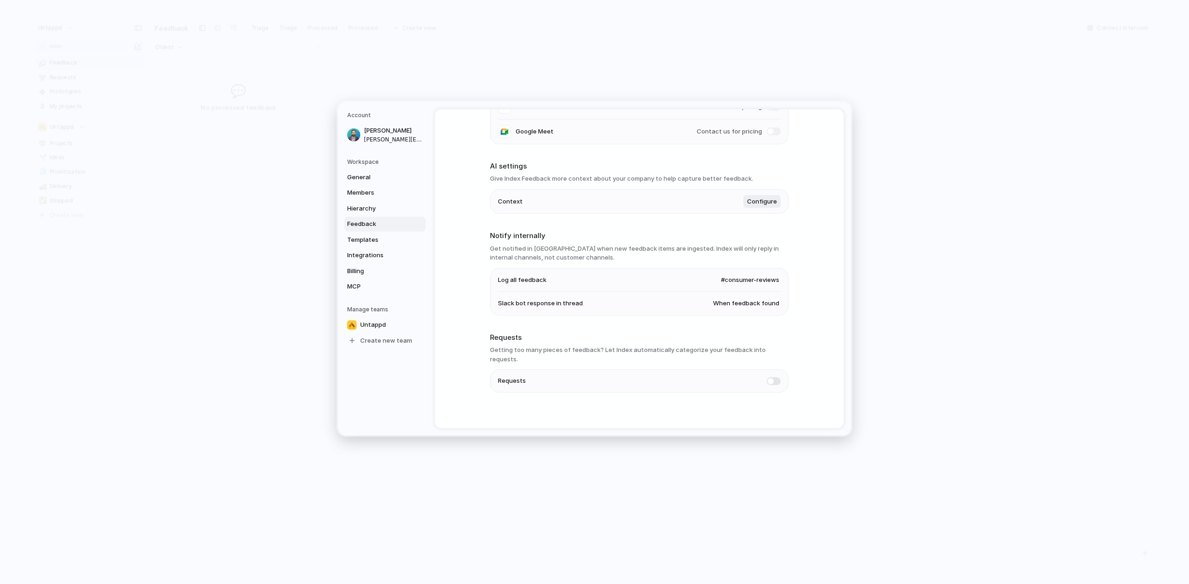
click at [821, 251] on div "Feedback management Listen for feedback Automatically capture feedback and feat…" at bounding box center [639, 268] width 409 height 319
click at [733, 283] on span "#consumer-reviews" at bounding box center [750, 279] width 58 height 9
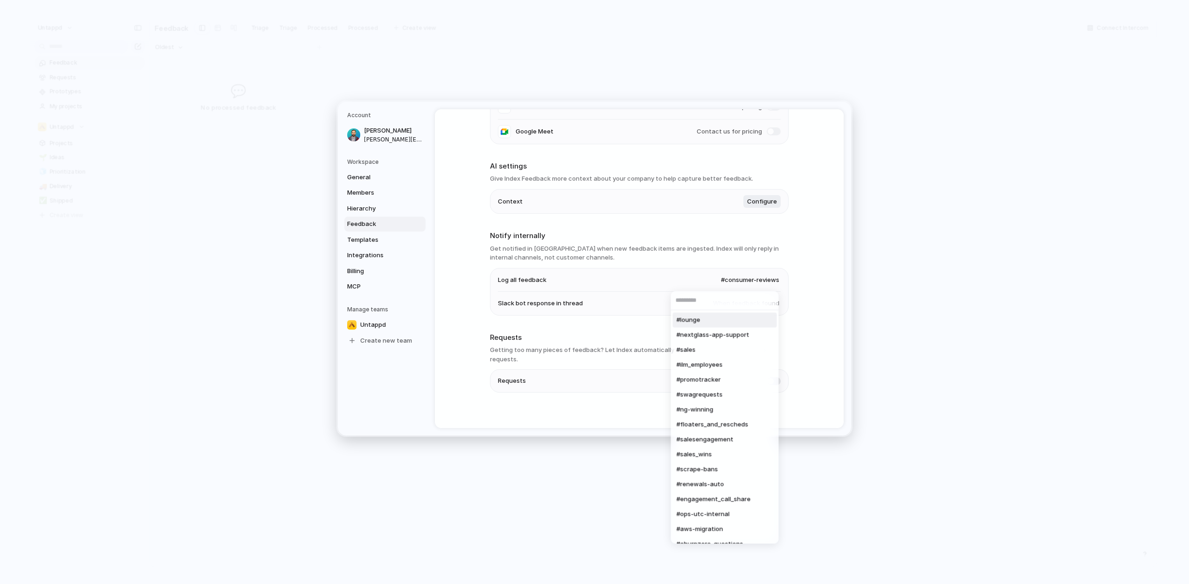
click at [736, 278] on div "#lounge #nextglass-app-support #sales #ilm_employees #promotracker #swagrequest…" at bounding box center [594, 292] width 1189 height 584
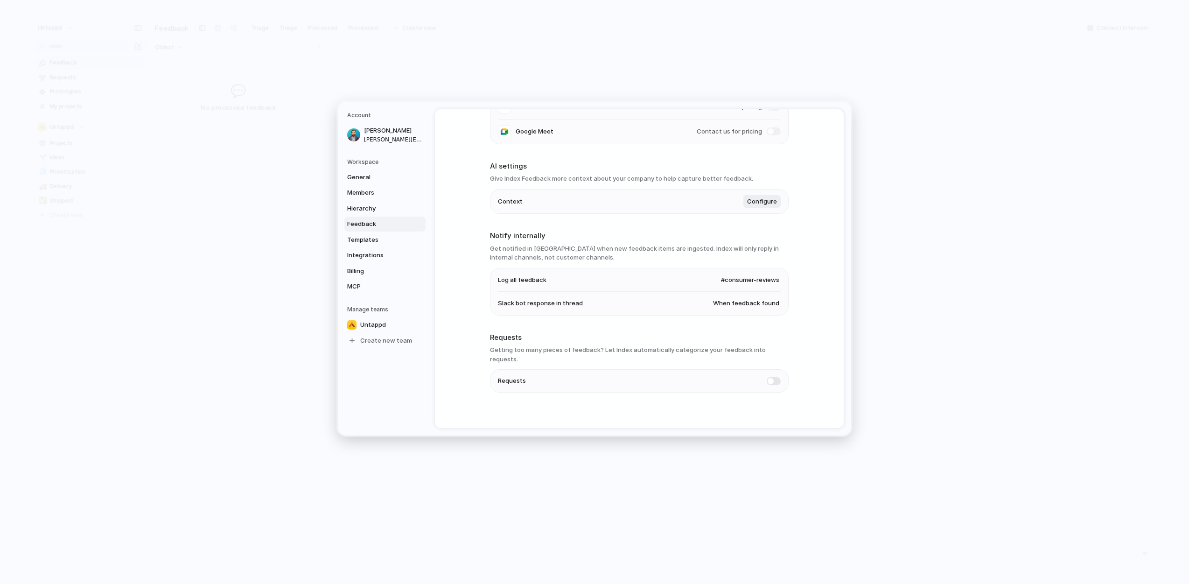
click at [482, 245] on div "Feedback management Listen for feedback Automatically capture feedback and feat…" at bounding box center [639, 268] width 409 height 319
click at [459, 274] on div "Feedback management Listen for feedback Automatically capture feedback and feat…" at bounding box center [639, 268] width 409 height 319
click at [379, 243] on span "Templates" at bounding box center [377, 239] width 60 height 9
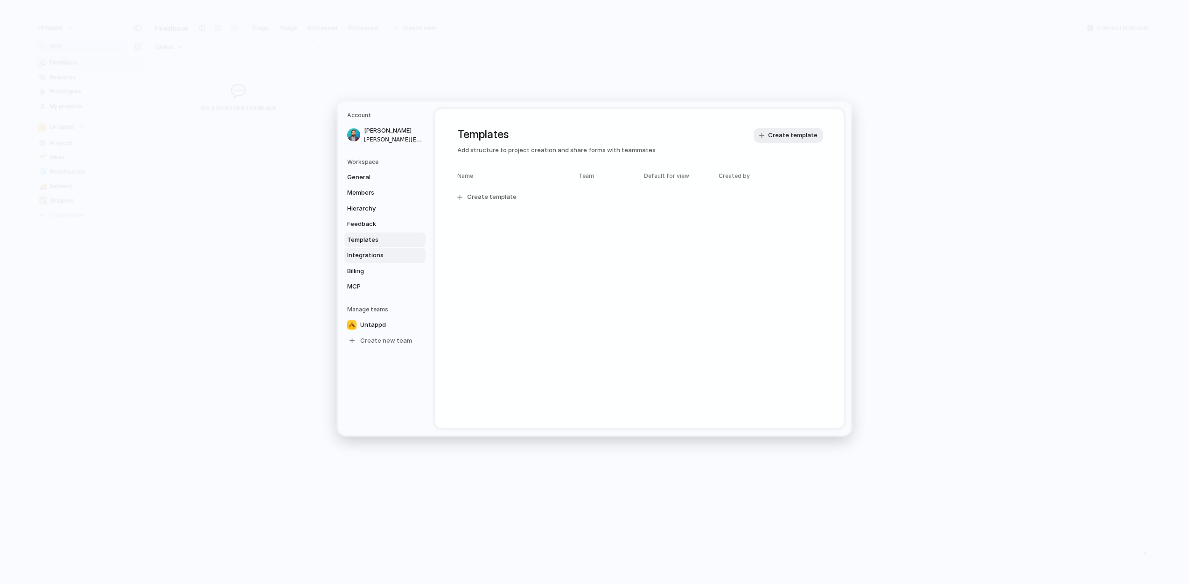
click at [385, 250] on link "Integrations" at bounding box center [384, 255] width 81 height 15
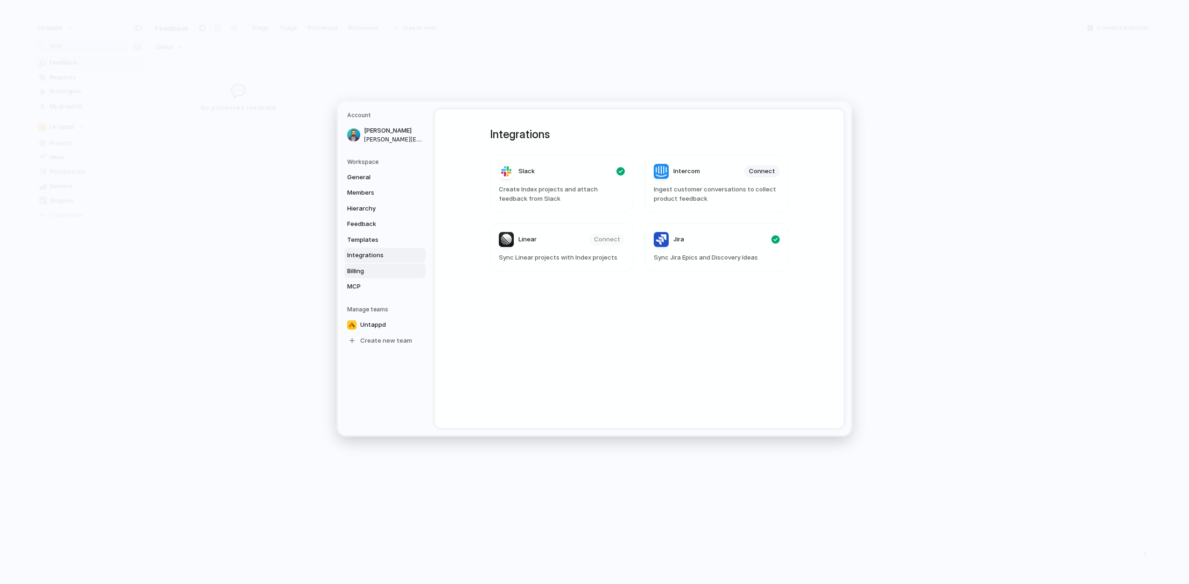
click at [384, 265] on link "Billing" at bounding box center [384, 270] width 81 height 15
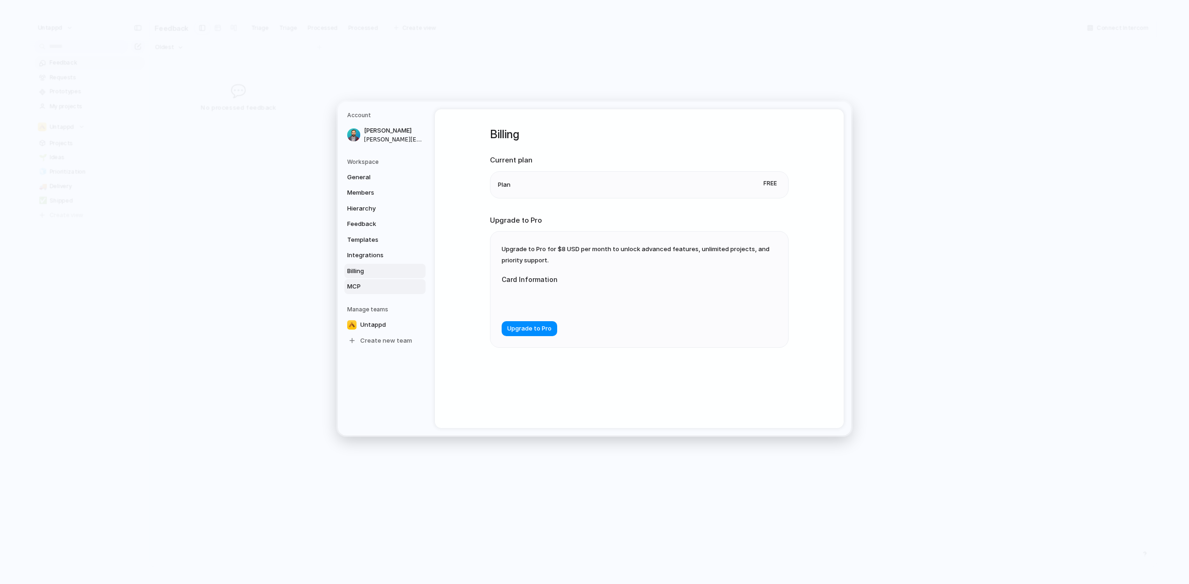
click at [383, 287] on span "MCP" at bounding box center [377, 286] width 60 height 9
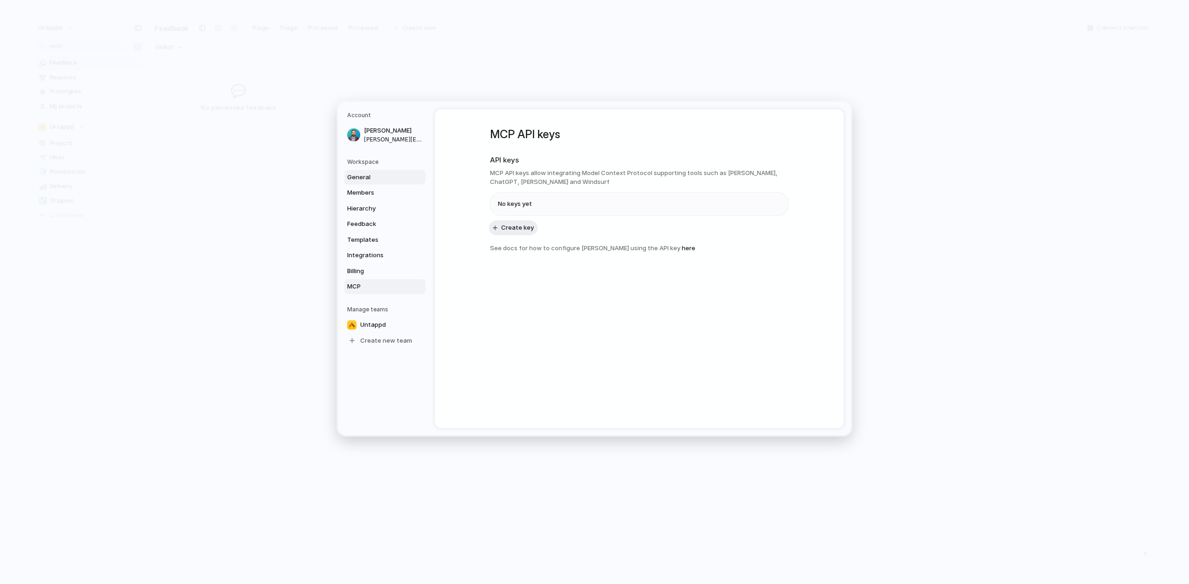
click at [379, 175] on span "General" at bounding box center [377, 176] width 60 height 9
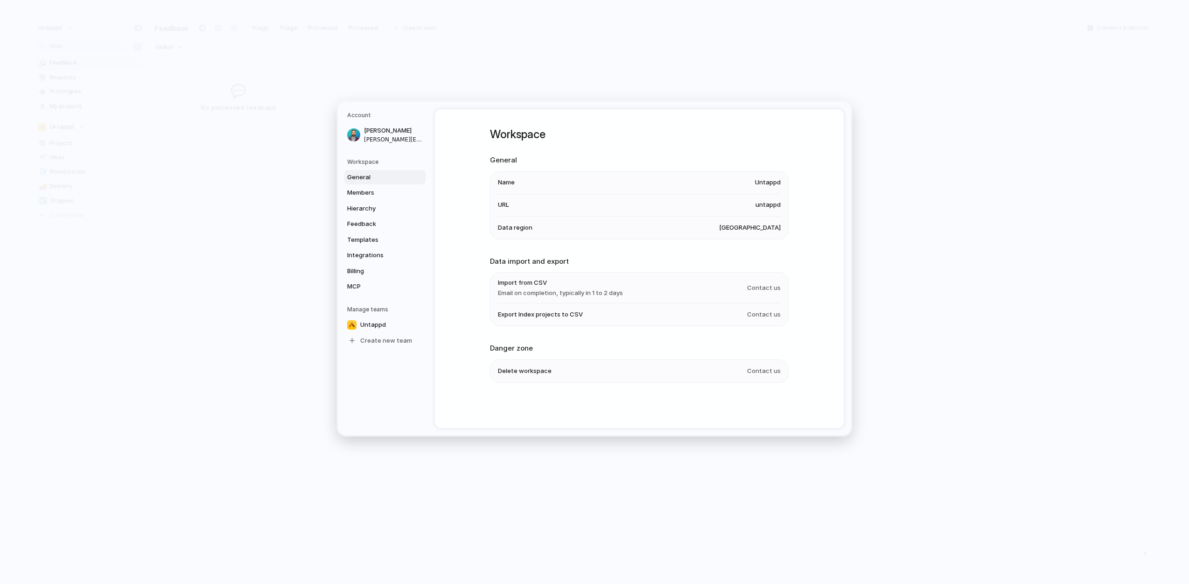
click at [456, 195] on div "Workspace General Name Untappd URL untappd Data region United States Data impor…" at bounding box center [639, 268] width 409 height 319
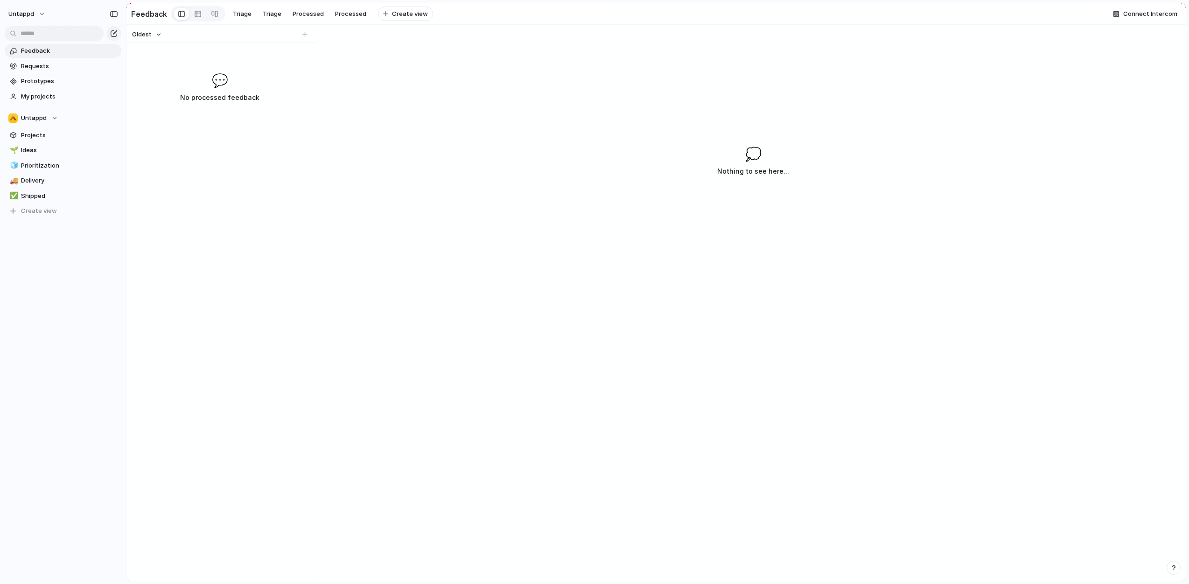
click at [226, 163] on div "Oldest 💬 No processed feedback" at bounding box center [219, 303] width 187 height 556
click at [48, 65] on span "Requests" at bounding box center [69, 66] width 97 height 9
click at [284, 148] on div "Create" at bounding box center [655, 323] width 1059 height 515
click at [244, 12] on span "Triage" at bounding box center [242, 13] width 19 height 9
click at [331, 10] on link "Processed" at bounding box center [350, 14] width 39 height 14
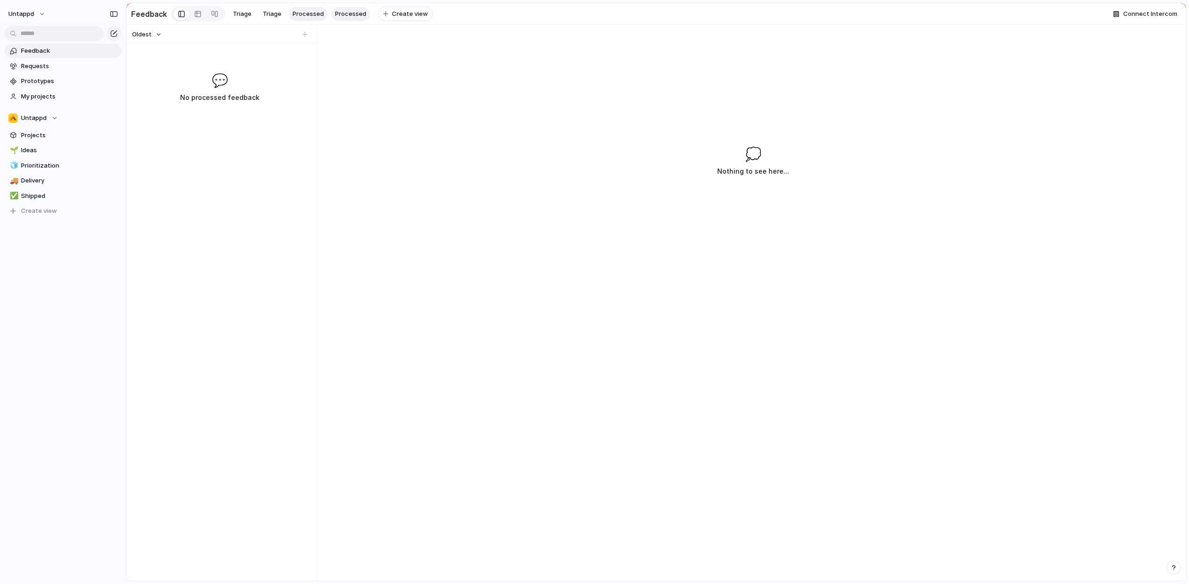
click at [312, 10] on span "Processed" at bounding box center [308, 13] width 31 height 9
click at [196, 18] on div at bounding box center [197, 14] width 7 height 15
click at [178, 16] on div at bounding box center [181, 14] width 7 height 14
click at [202, 16] on link at bounding box center [197, 14] width 17 height 15
click at [46, 67] on span "Requests" at bounding box center [69, 66] width 97 height 9
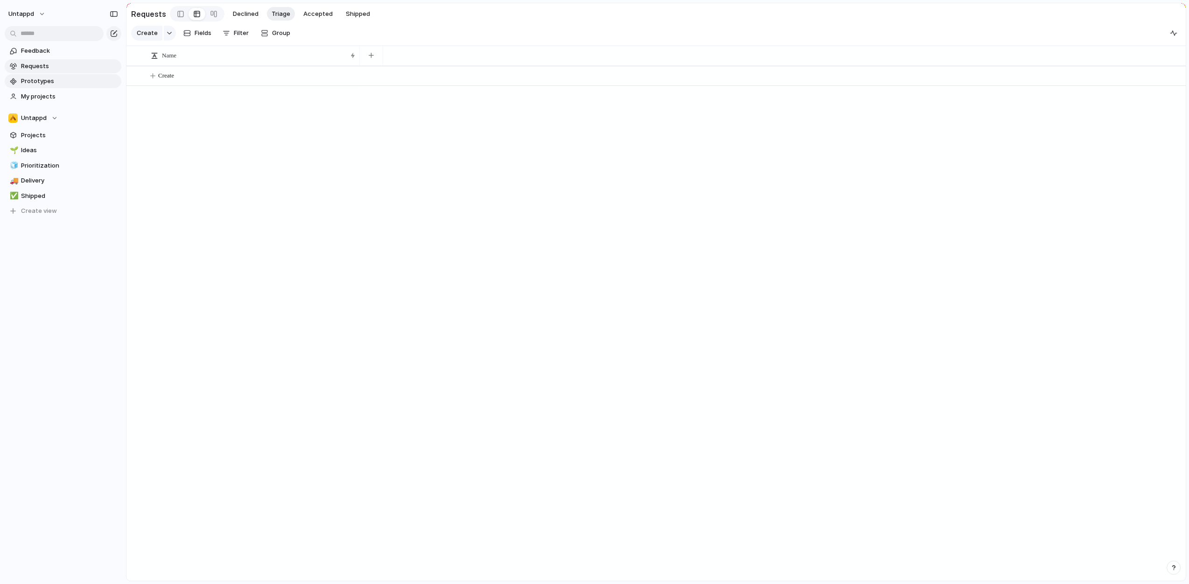
click at [65, 82] on span "Prototypes" at bounding box center [69, 81] width 97 height 9
click at [39, 132] on span "Projects" at bounding box center [69, 135] width 97 height 9
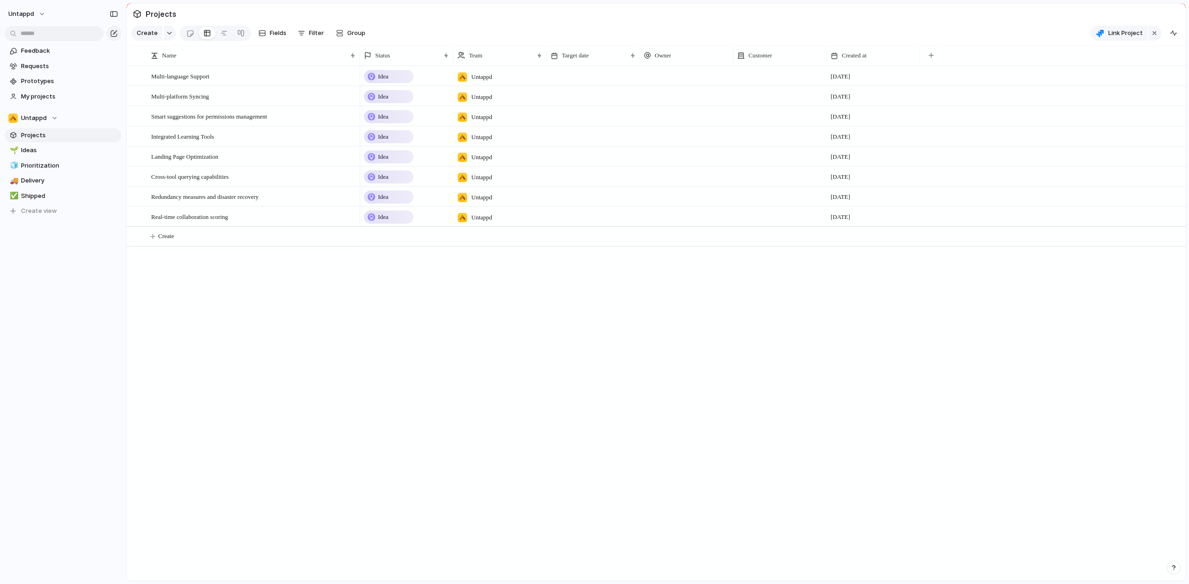
click at [355, 328] on div "Multi-language Support Multi-platform Syncing Smart suggestions for permissions…" at bounding box center [655, 323] width 1059 height 515
click at [65, 275] on div "Feedback Requests Prototypes My projects Untappd Projects 🌱 Ideas 🧊 Prioritizat…" at bounding box center [63, 146] width 126 height 293
click at [345, 81] on div at bounding box center [348, 76] width 16 height 12
click at [348, 84] on textarea "**********" at bounding box center [252, 84] width 202 height 12
click at [265, 84] on div "Multi-language Support" at bounding box center [253, 76] width 205 height 19
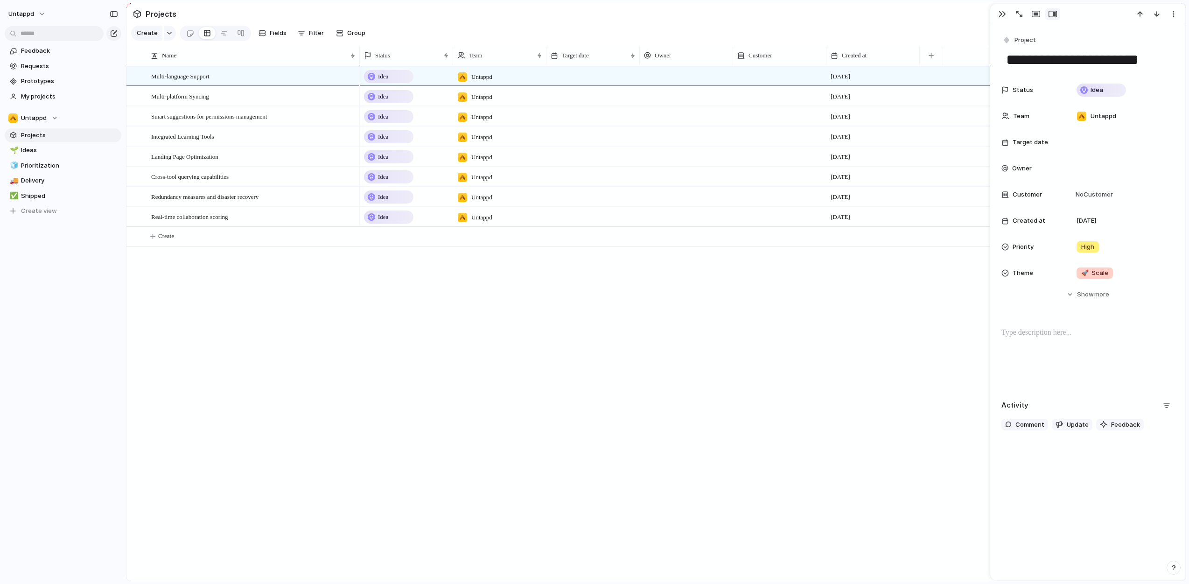
click at [1062, 502] on div "**********" at bounding box center [1087, 302] width 195 height 556
click at [1120, 427] on span "Feedback" at bounding box center [1125, 424] width 29 height 9
click at [1120, 440] on div "Kyle Roderick Browse or drag and drop feedback screenshot" at bounding box center [1094, 498] width 160 height 116
click at [1122, 426] on span "Feedback" at bounding box center [1125, 424] width 29 height 9
click at [1090, 297] on div "Hide Show more" at bounding box center [1093, 294] width 32 height 9
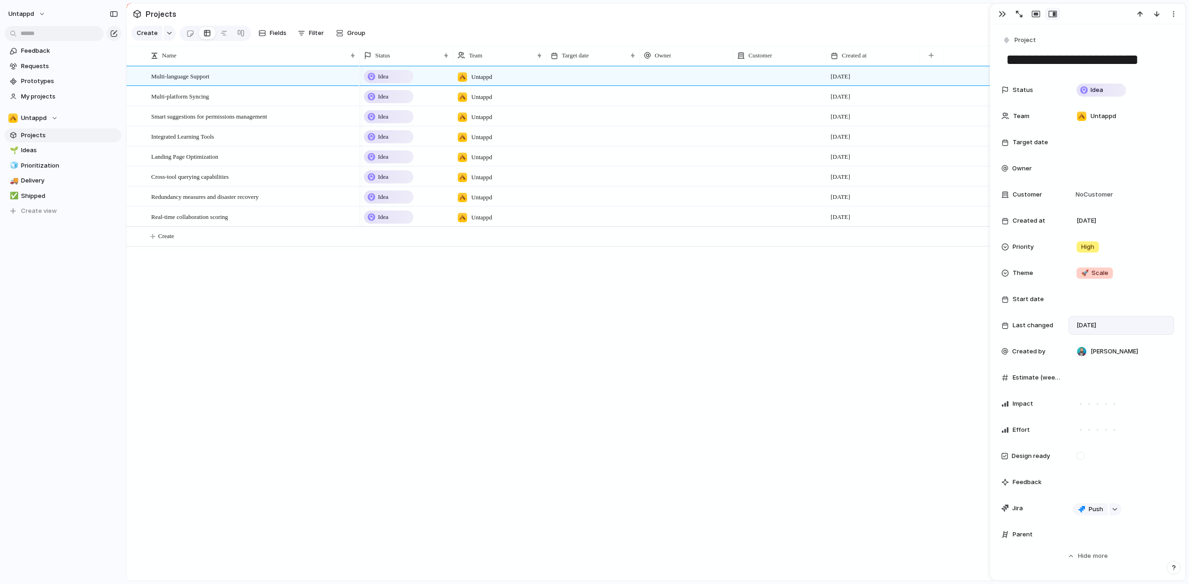
scroll to position [99, 0]
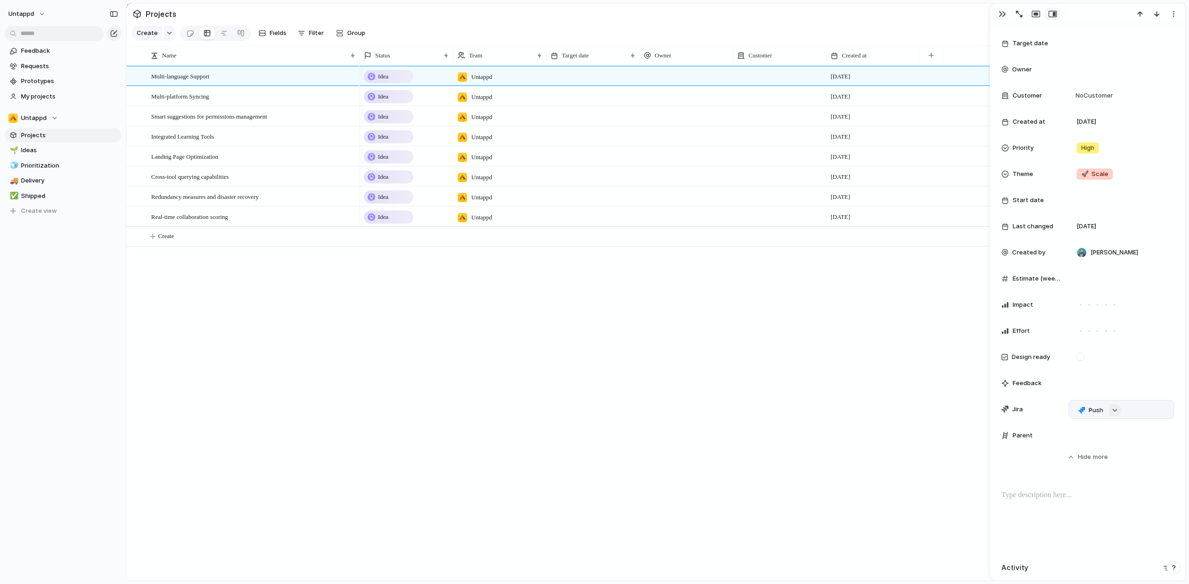
click at [1117, 412] on button "button" at bounding box center [1115, 410] width 12 height 12
click at [1151, 446] on span "Issues" at bounding box center [1153, 445] width 19 height 9
click at [1119, 446] on button "Epics" at bounding box center [1100, 446] width 54 height 19
click at [1140, 394] on div "Epics Issues No results found" at bounding box center [594, 292] width 1189 height 584
click at [1042, 408] on div "Jira" at bounding box center [1031, 409] width 60 height 9
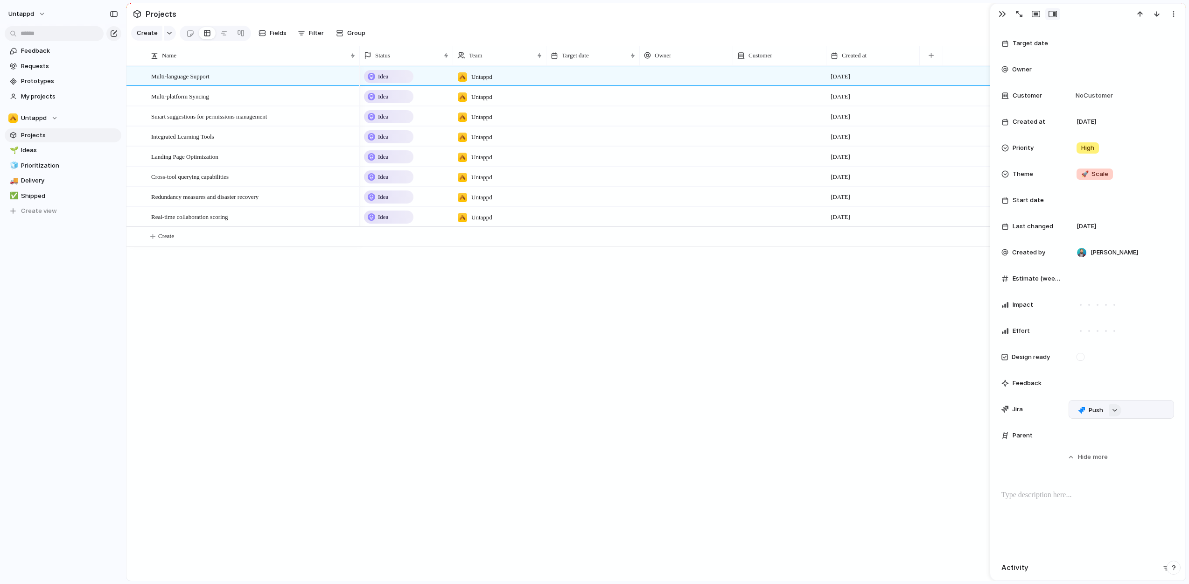
click at [1113, 409] on div "button" at bounding box center [1114, 410] width 7 height 4
click at [1146, 444] on span "Issues" at bounding box center [1153, 445] width 19 height 9
click at [1097, 427] on input "text" at bounding box center [1126, 427] width 107 height 19
type input "****"
click at [893, 497] on div "Epics Issues No results found" at bounding box center [594, 292] width 1189 height 584
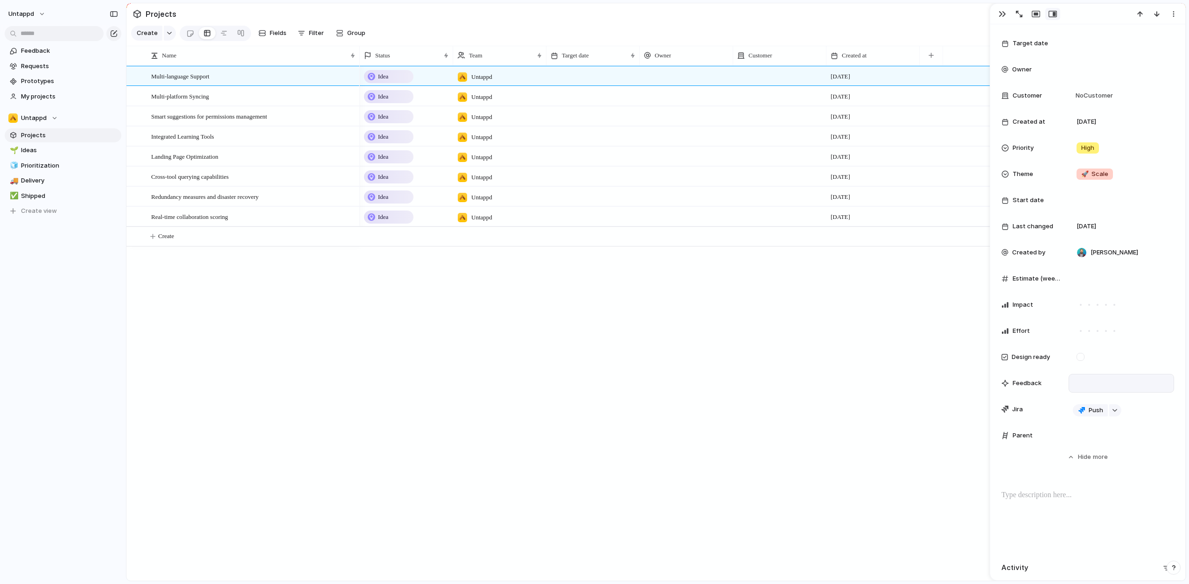
click at [1102, 383] on div at bounding box center [1121, 383] width 105 height 19
click at [1088, 382] on div at bounding box center [1121, 383] width 105 height 19
click at [1029, 386] on span "Feedback" at bounding box center [1027, 382] width 29 height 9
click at [1081, 359] on div at bounding box center [1080, 357] width 8 height 8
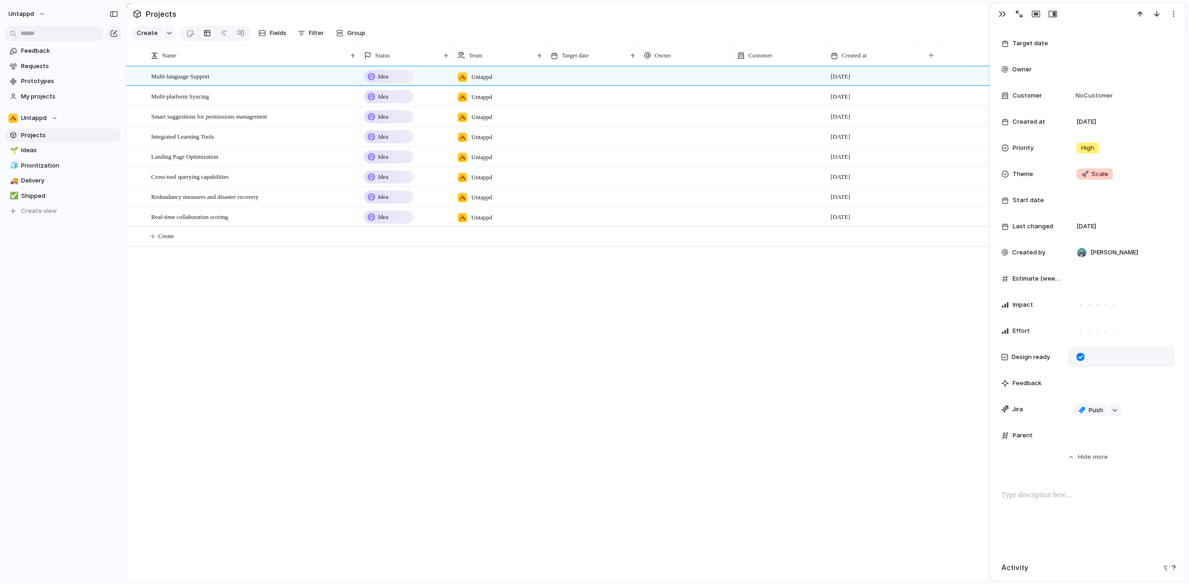
click at [1082, 357] on div at bounding box center [1080, 357] width 8 height 8
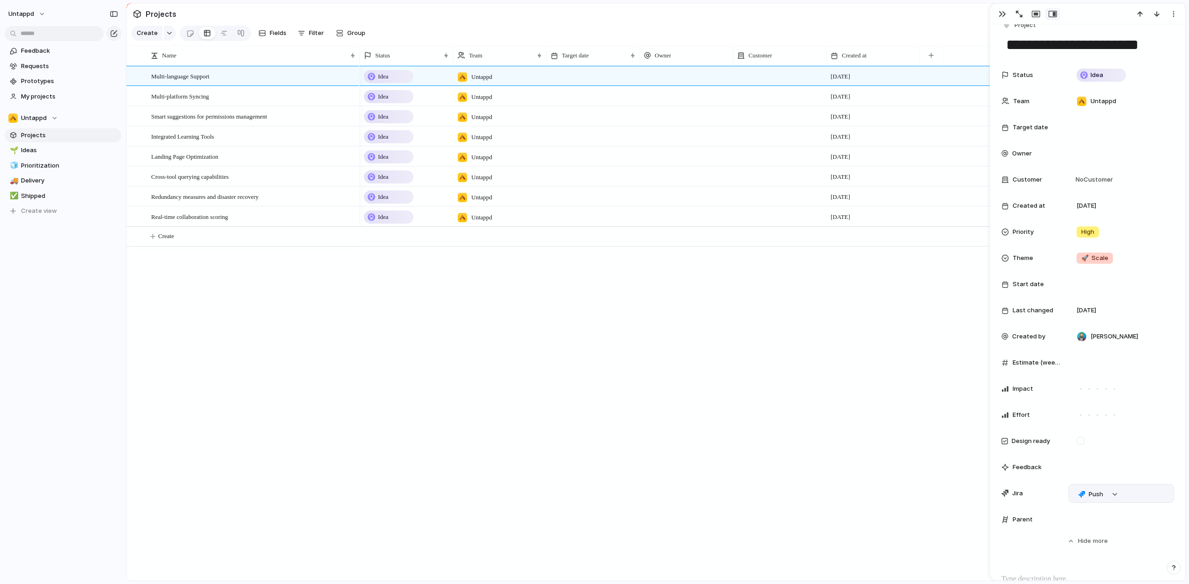
scroll to position [0, 0]
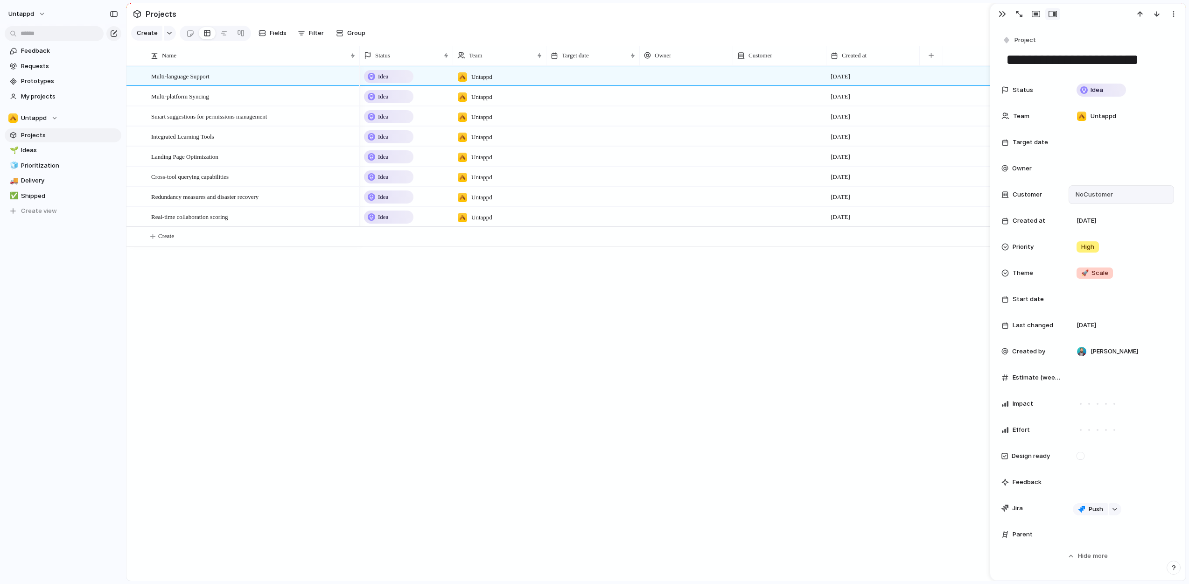
click at [1101, 194] on span "No Customer" at bounding box center [1093, 194] width 40 height 9
click at [1140, 177] on div "Type to add a company" at bounding box center [594, 292] width 1189 height 584
click at [1086, 215] on div "4 September" at bounding box center [1121, 220] width 105 height 19
click at [1107, 294] on div at bounding box center [1121, 299] width 97 height 10
click at [1150, 265] on div "Day Month Quarter Half-year Year September 2025 Su Mo Tu We Th Fr Sa 31 1 2 3 4…" at bounding box center [594, 292] width 1189 height 584
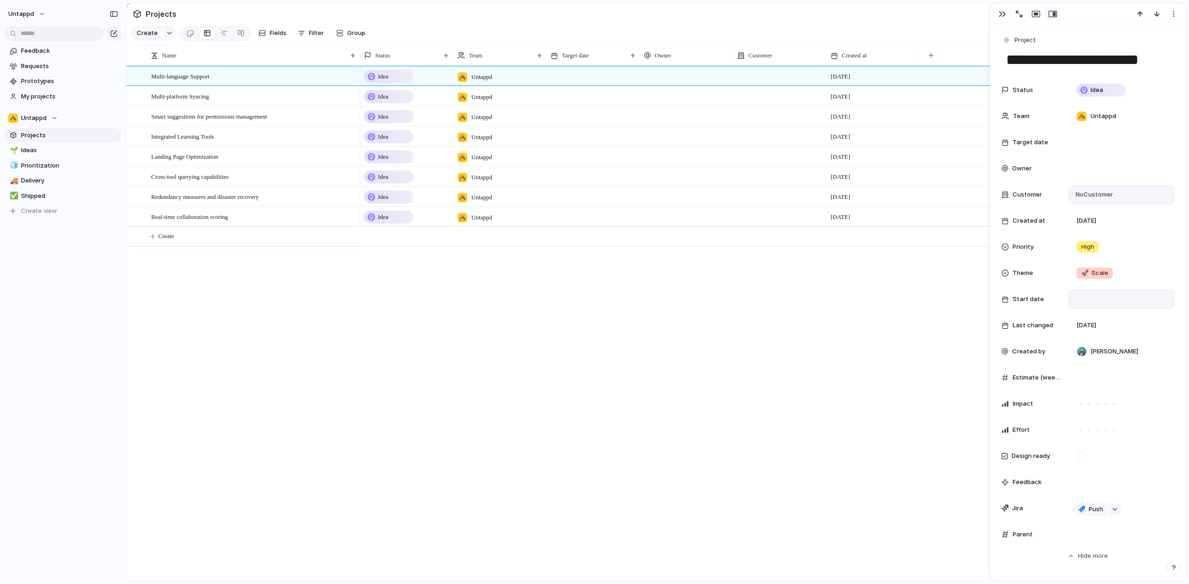
click at [1112, 294] on div at bounding box center [1121, 299] width 97 height 10
click at [1137, 320] on span "Half-year" at bounding box center [1138, 316] width 28 height 9
click at [1142, 352] on span "H2" at bounding box center [1146, 355] width 9 height 10
click at [1027, 64] on textarea "**********" at bounding box center [1087, 60] width 165 height 20
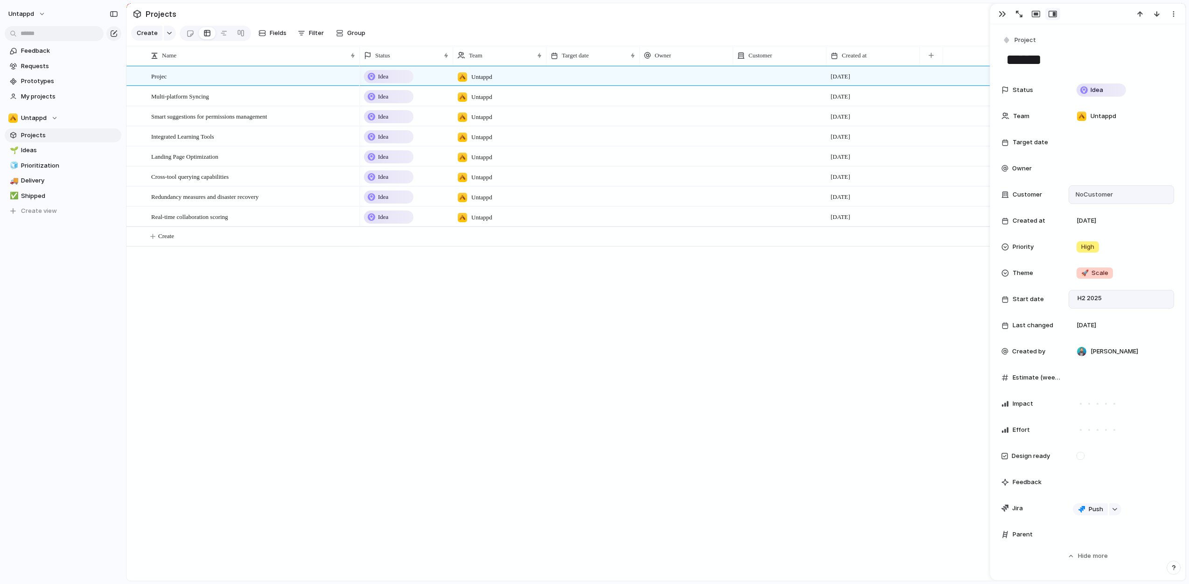
type textarea "*******"
click at [398, 82] on div "Idea" at bounding box center [389, 76] width 48 height 11
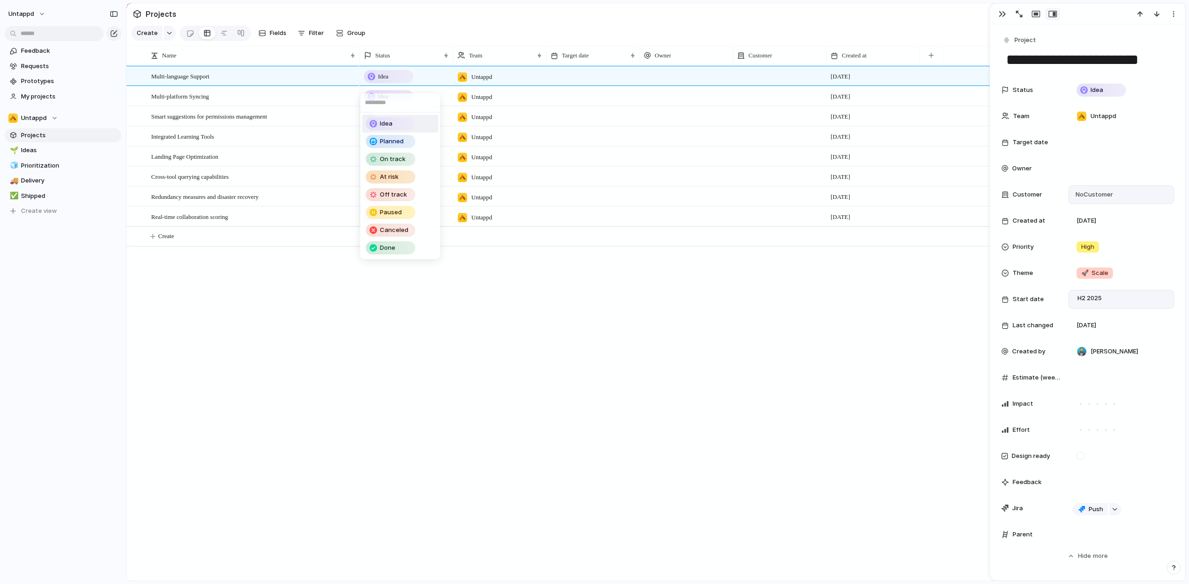
click at [396, 82] on div "Idea Planned On track At risk Off track Paused Canceled Done" at bounding box center [594, 292] width 1189 height 584
click at [1059, 67] on textarea "**********" at bounding box center [1087, 60] width 165 height 20
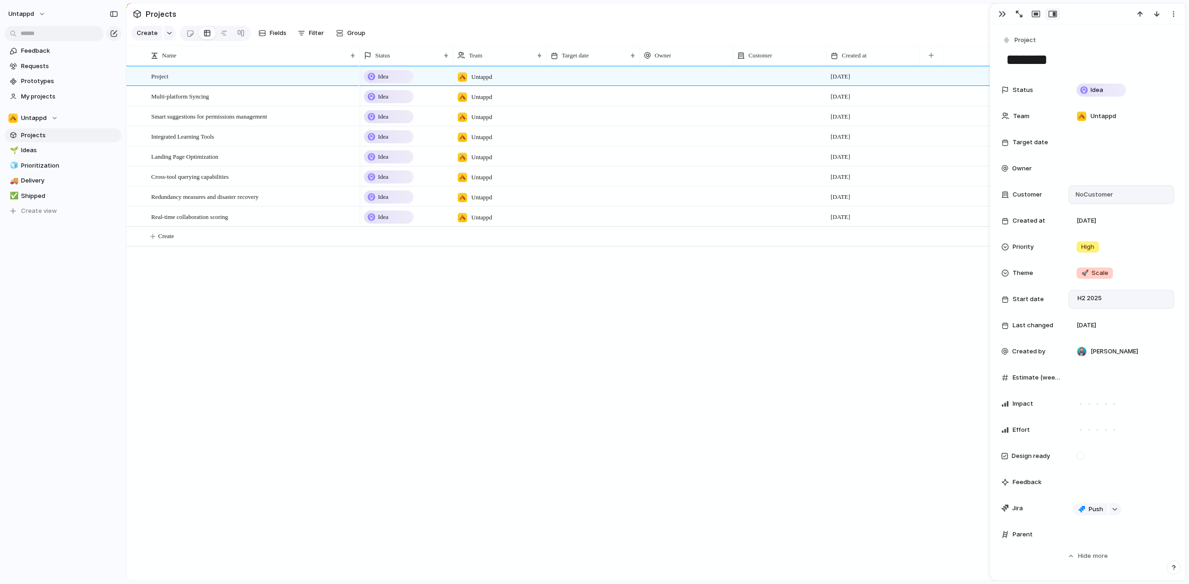
type textarea "*******"
type textarea "**********"
click at [671, 312] on div "Idea Untappd 4 September Idea Untappd 4 September Idea Untappd 4 September Idea…" at bounding box center [773, 323] width 826 height 515
click at [113, 34] on div "button" at bounding box center [113, 33] width 7 height 7
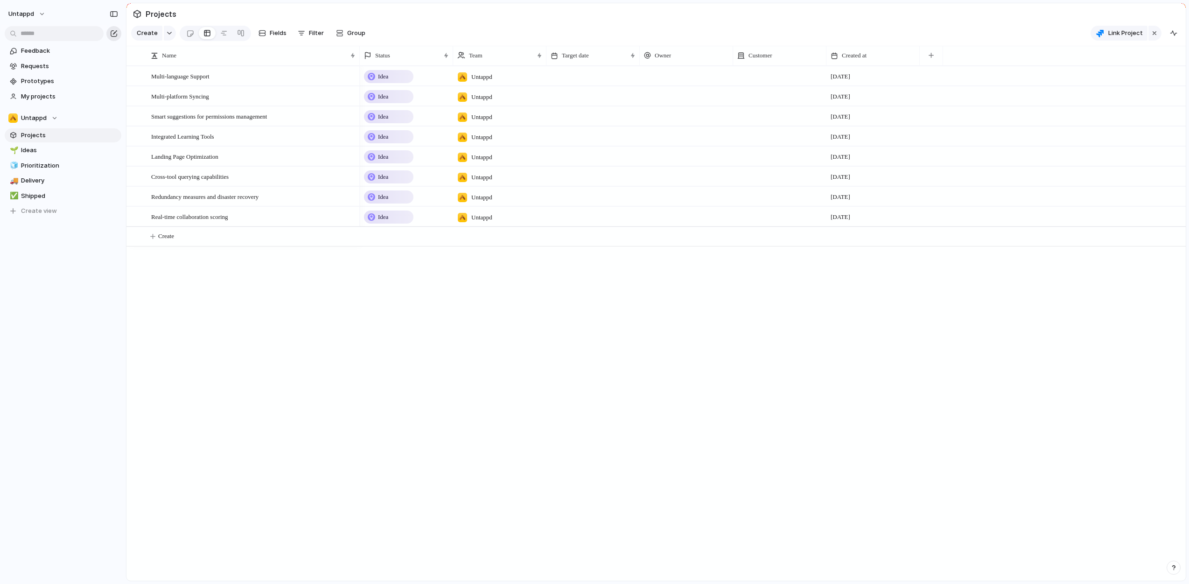
click at [111, 35] on div "button" at bounding box center [113, 33] width 7 height 7
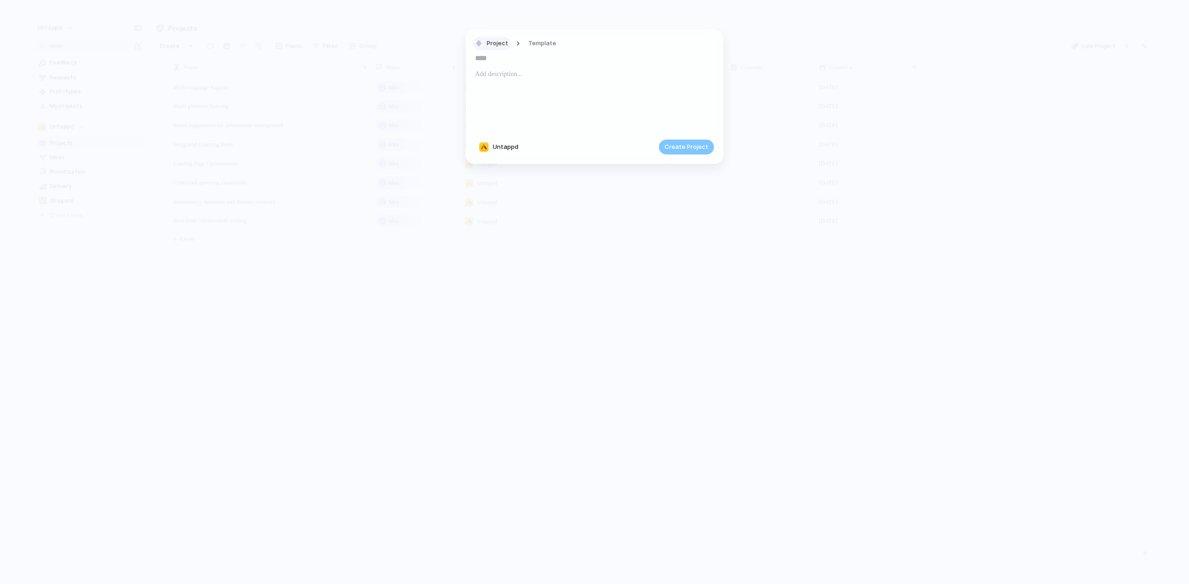
click at [497, 42] on span "Project" at bounding box center [497, 43] width 21 height 9
click at [510, 112] on span "Initiative" at bounding box center [503, 112] width 26 height 9
click at [500, 61] on input "text" at bounding box center [594, 58] width 239 height 15
type input "**********"
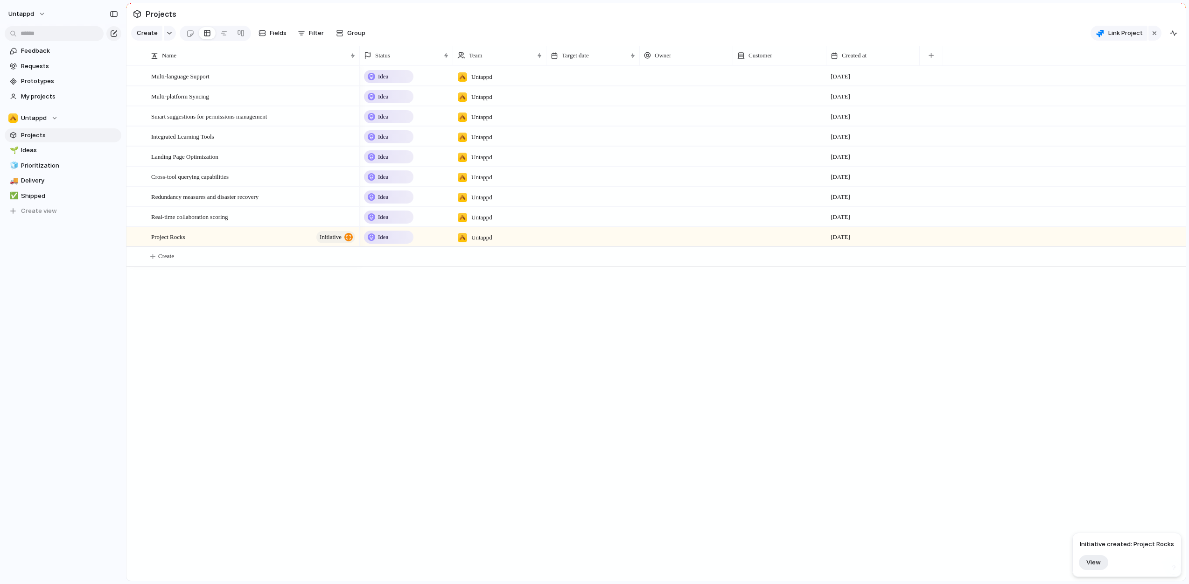
click at [360, 377] on div "Idea Untappd 4 September Idea Untappd 4 September Idea Untappd 4 September Idea…" at bounding box center [773, 323] width 826 height 515
click at [249, 244] on div "Project Rocks initiative" at bounding box center [253, 236] width 205 height 19
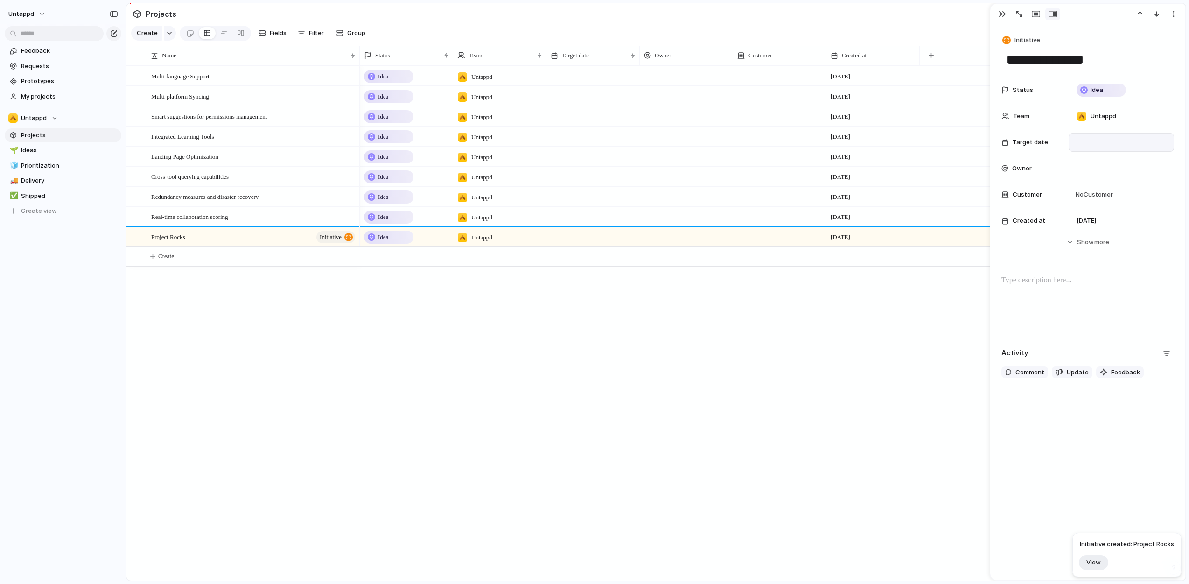
click at [1089, 136] on div at bounding box center [1121, 142] width 105 height 19
click at [1069, 155] on span "Month" at bounding box center [1072, 159] width 19 height 9
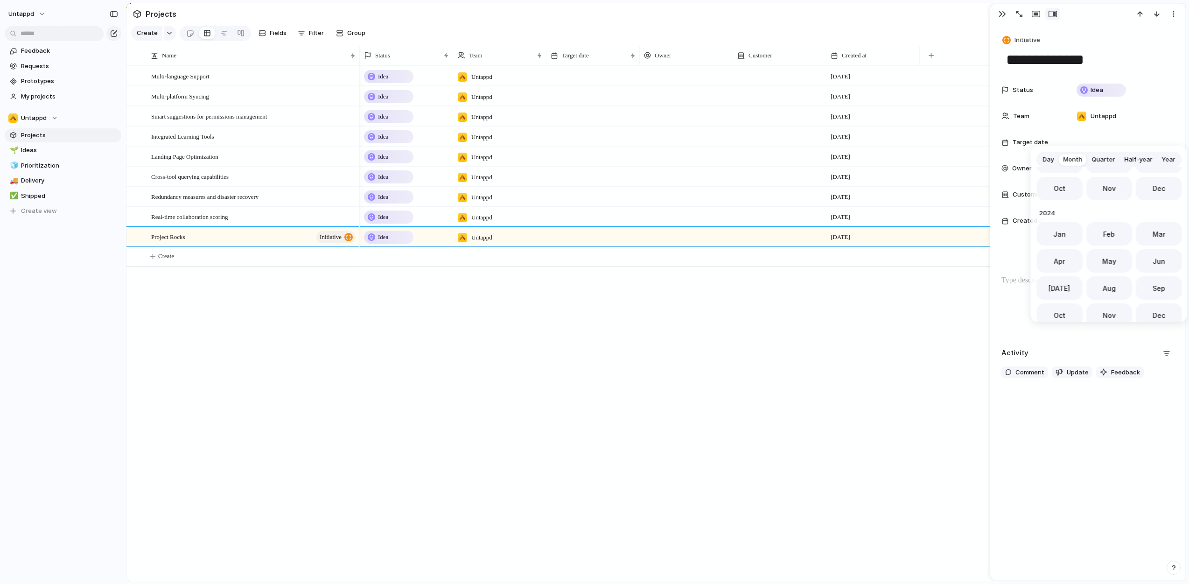
scroll to position [256, 0]
click at [1158, 274] on button "Dec" at bounding box center [1159, 279] width 46 height 23
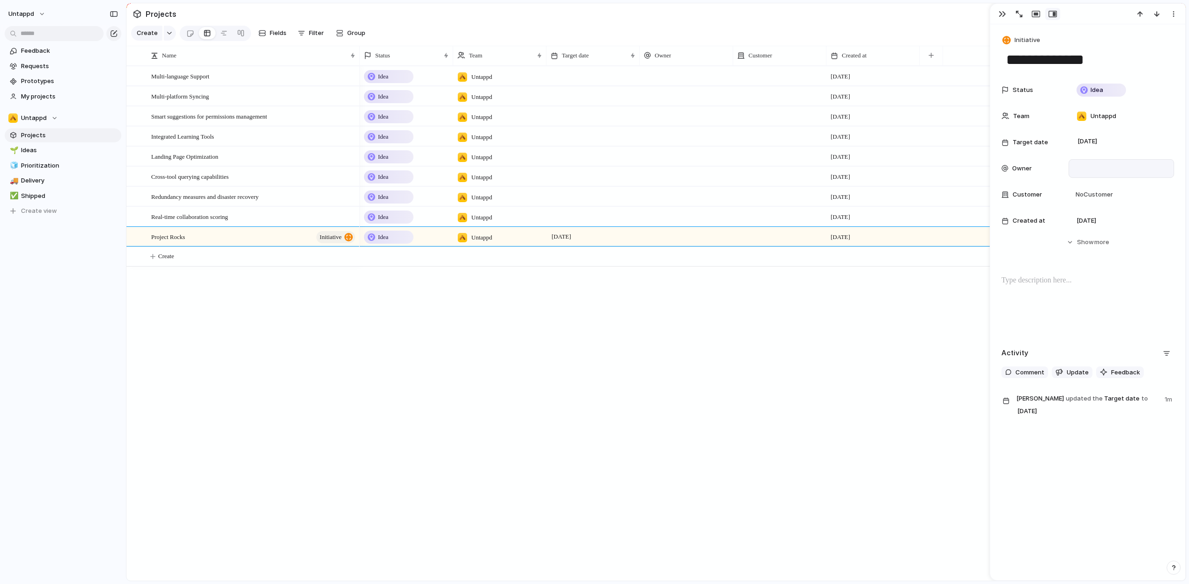
click at [1100, 164] on div at bounding box center [1121, 168] width 97 height 10
click at [1109, 199] on span "Kyle Roderick" at bounding box center [1115, 200] width 48 height 9
click at [1104, 197] on span "No Customer" at bounding box center [1093, 194] width 40 height 9
click at [1152, 158] on div "Type to add a company" at bounding box center [594, 292] width 1189 height 584
click at [1120, 451] on div "Kyle Roderick updated the Target date to December 2025 1m" at bounding box center [1087, 437] width 173 height 32
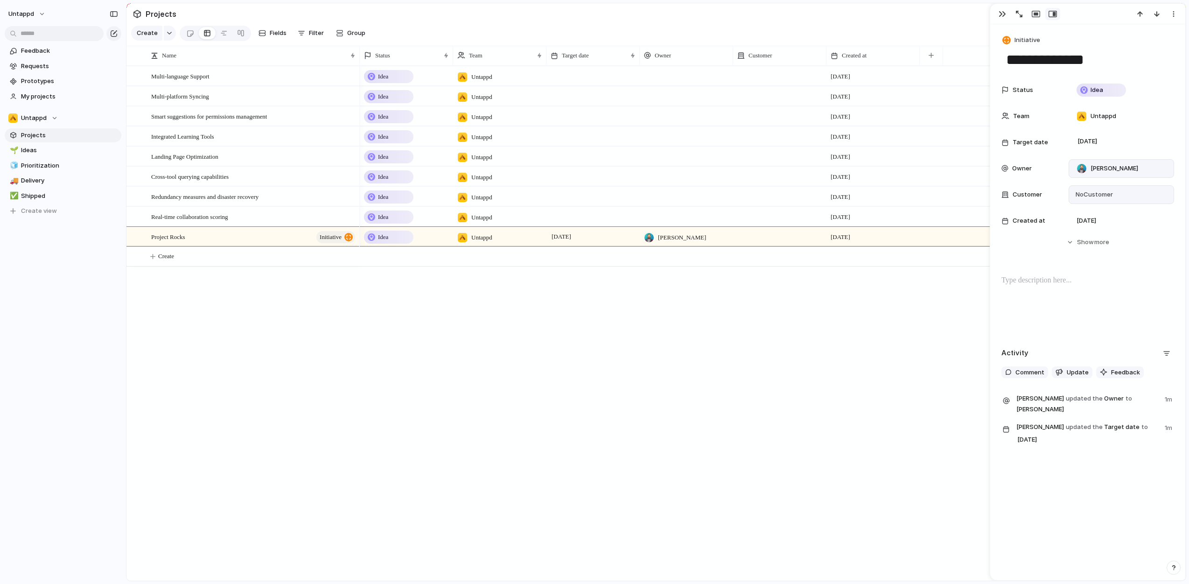
click at [665, 395] on div "Idea Untappd 4 September Idea Untappd 4 September Idea Untappd 4 September Idea…" at bounding box center [773, 323] width 826 height 515
click at [568, 375] on div "Idea Untappd 4 September Idea Untappd 4 September Idea Untappd 4 September Idea…" at bounding box center [773, 323] width 826 height 515
drag, startPoint x: 386, startPoint y: 367, endPoint x: 385, endPoint y: 361, distance: 6.1
click at [386, 368] on div "Idea Untappd 4 September Idea Untappd 4 September Idea Untappd 4 September Idea…" at bounding box center [773, 323] width 826 height 515
click at [232, 237] on div "Project Rocks initiative" at bounding box center [253, 236] width 205 height 19
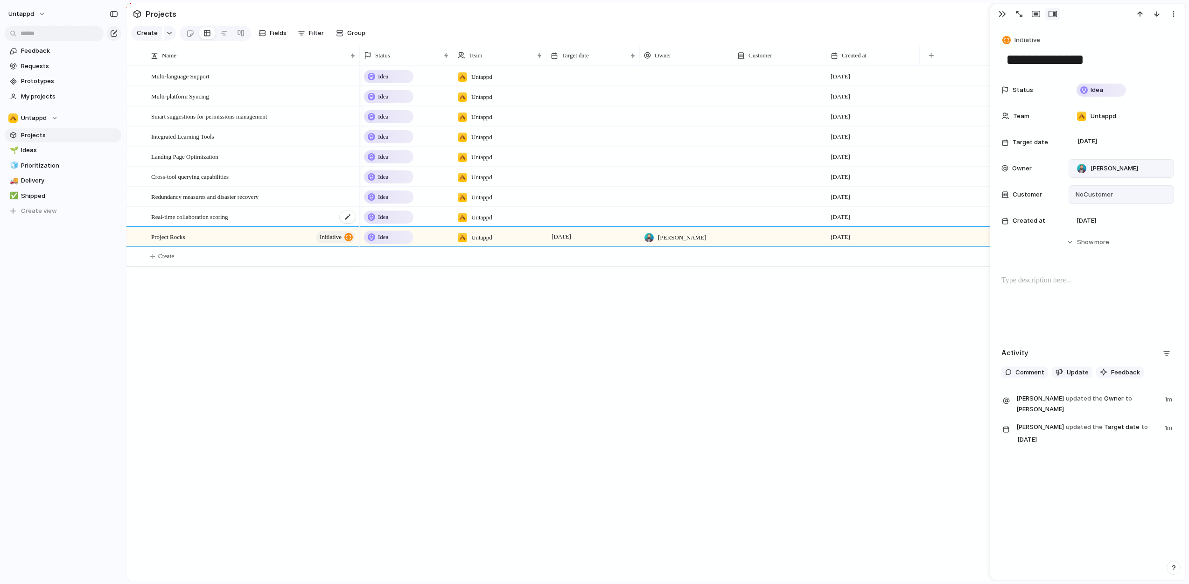
click at [255, 223] on div "Real-time collaboration scoring" at bounding box center [253, 216] width 205 height 19
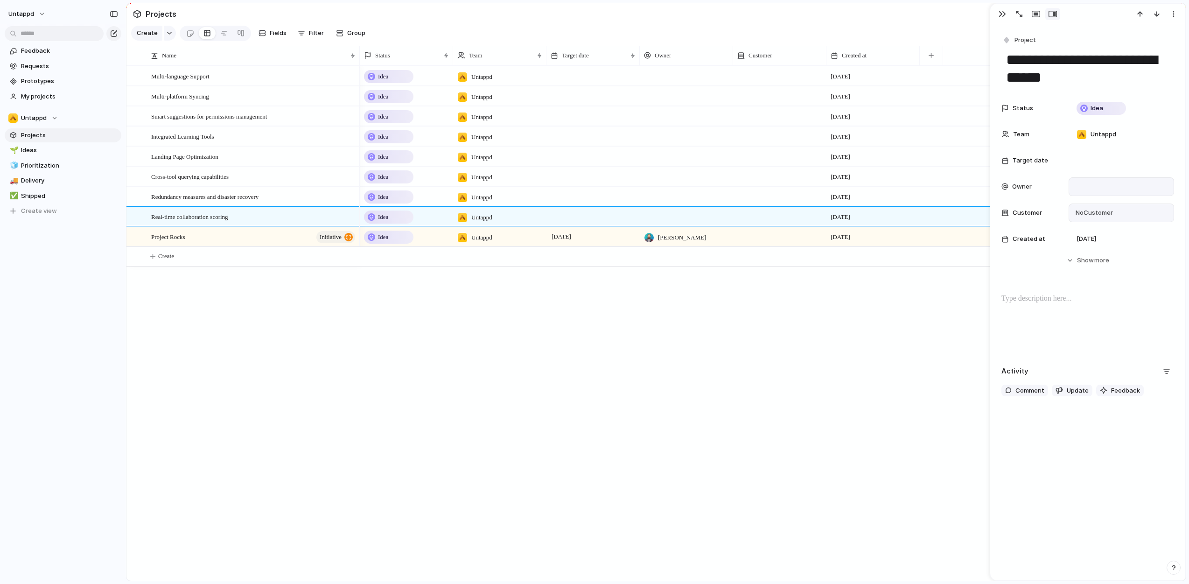
click at [266, 381] on div "Multi-language Support Multi-platform Syncing Smart suggestions for permissions…" at bounding box center [655, 323] width 1059 height 515
click at [258, 243] on div "Project Rocks initiative" at bounding box center [253, 236] width 205 height 19
type textarea "**********"
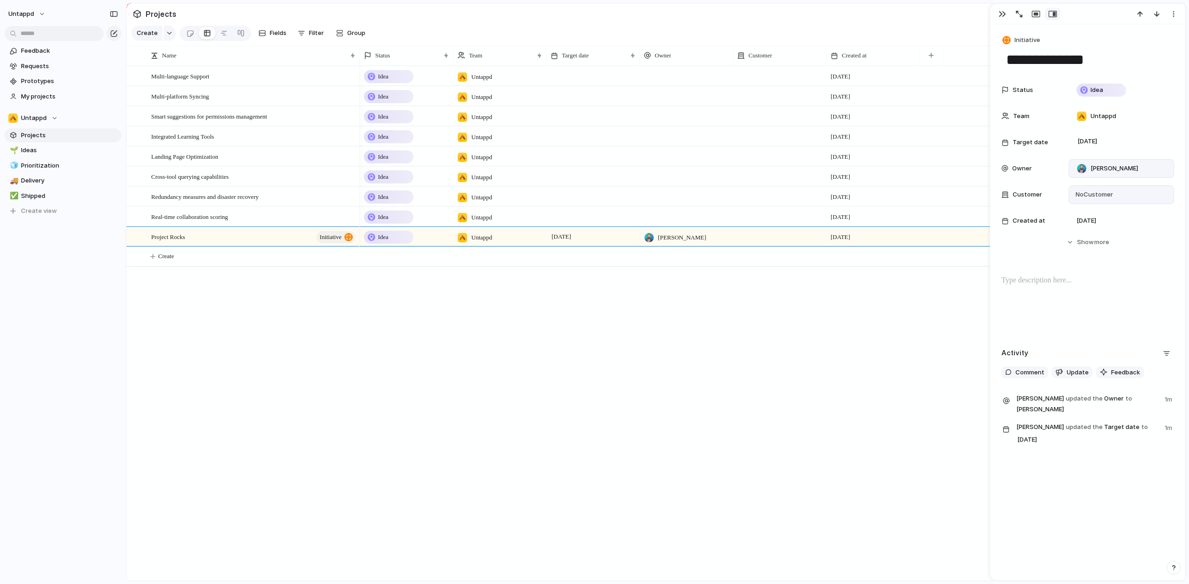
click at [1037, 283] on p at bounding box center [1087, 280] width 173 height 11
click at [1019, 13] on div "button" at bounding box center [1019, 14] width 7 height 7
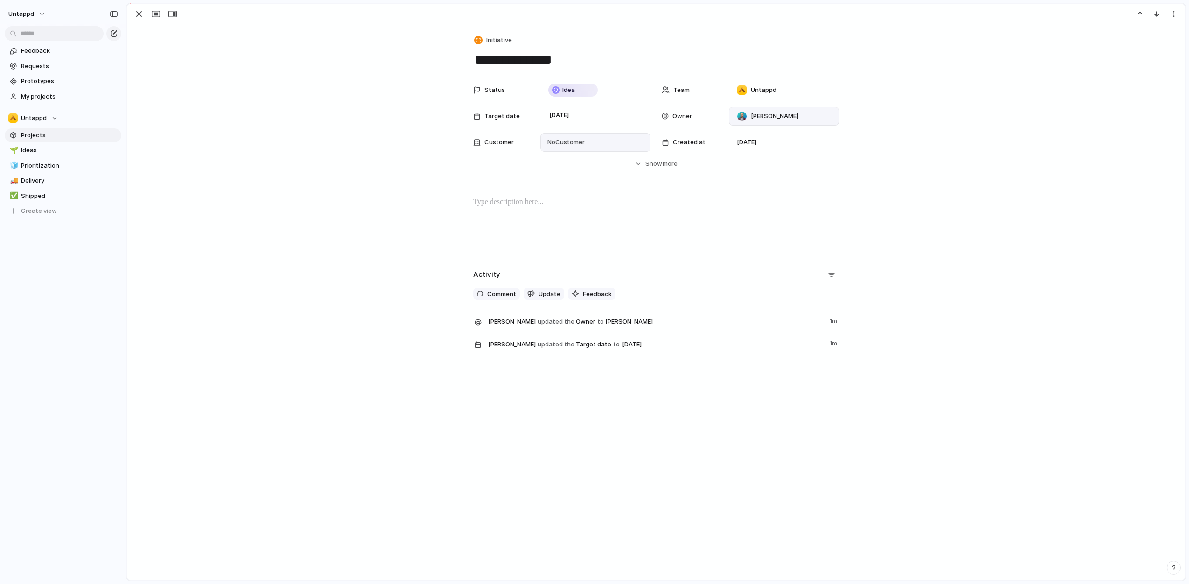
click at [350, 227] on div at bounding box center [656, 226] width 1036 height 60
click at [680, 166] on button "Hide Show more" at bounding box center [656, 163] width 366 height 17
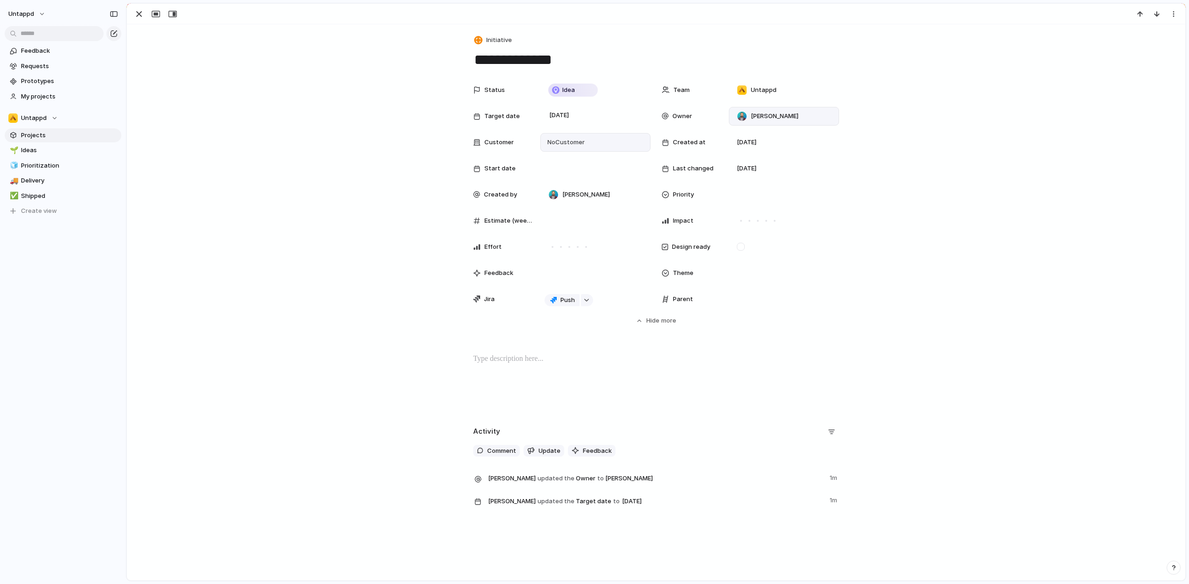
click at [349, 241] on div "Status Idea Team Untappd Target date December 2025 Owner Kyle Roderick Customer…" at bounding box center [656, 203] width 1036 height 244
click at [511, 221] on span "Estimate (weeks)" at bounding box center [508, 220] width 49 height 9
click at [550, 214] on div at bounding box center [595, 220] width 110 height 19
click at [349, 229] on div "Status Idea Team Untappd Target date December 2025 Owner Kyle Roderick Customer…" at bounding box center [656, 203] width 1036 height 244
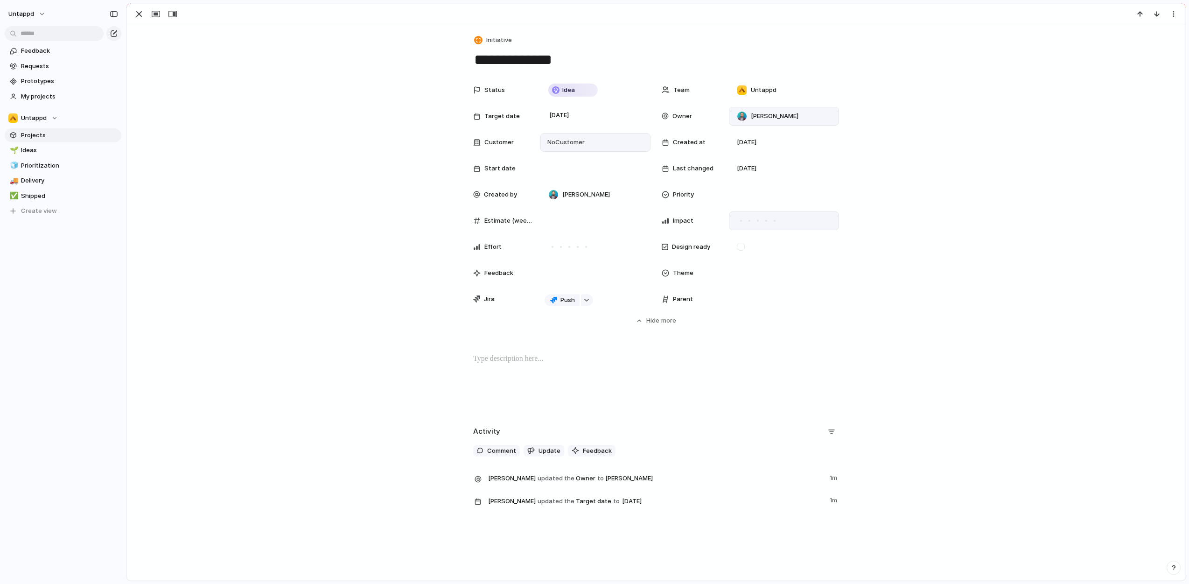
click at [774, 221] on div at bounding box center [775, 221] width 2 height 2
click at [585, 246] on div at bounding box center [586, 247] width 2 height 2
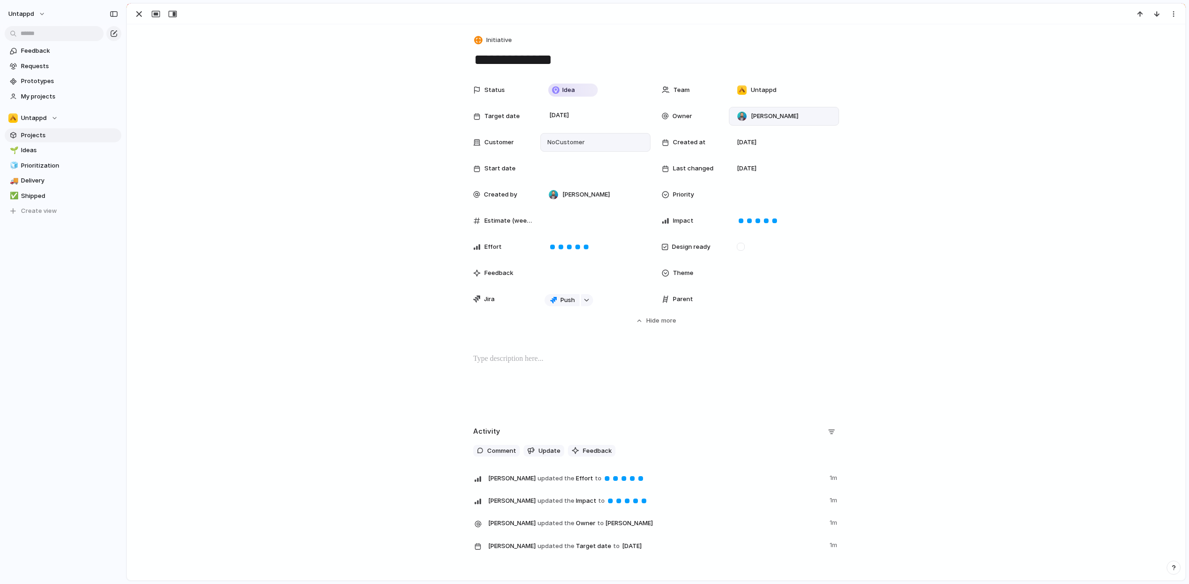
click at [953, 220] on div "Status Idea Team Untappd Target date December 2025 Owner Kyle Roderick Customer…" at bounding box center [656, 203] width 1036 height 244
click at [754, 271] on div at bounding box center [784, 273] width 102 height 10
click at [772, 356] on span "🚀 Scale" at bounding box center [764, 353] width 27 height 9
click at [922, 277] on div "Status Idea Team Untappd Target date December 2025 Owner Kyle Roderick Customer…" at bounding box center [656, 203] width 1036 height 244
click at [758, 297] on div at bounding box center [784, 299] width 102 height 10
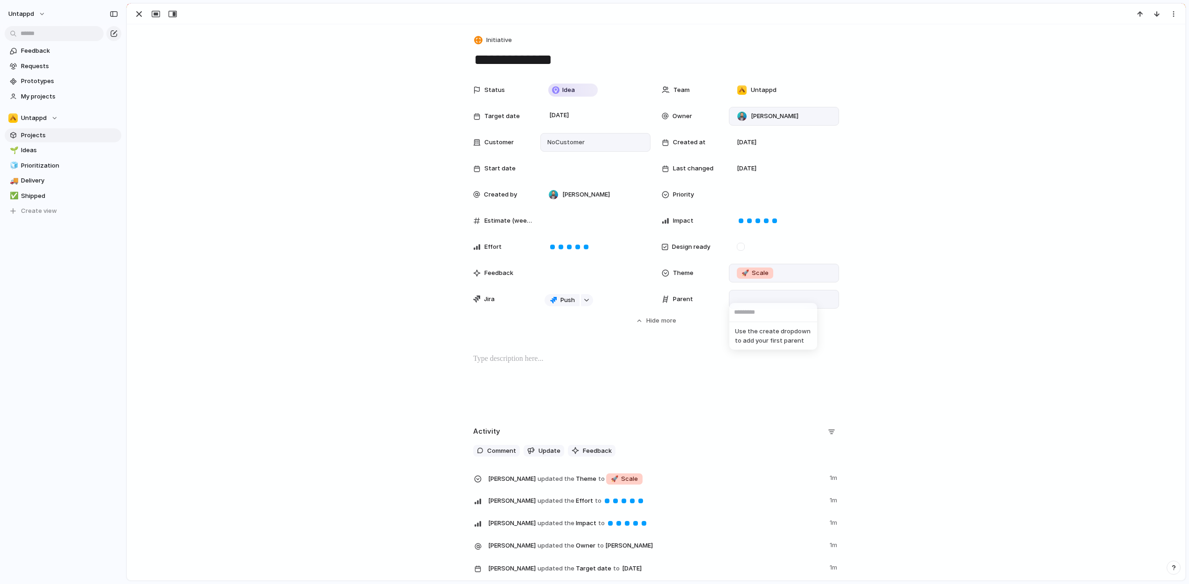
click at [646, 353] on div "Use the create dropdown to add your first parent" at bounding box center [594, 292] width 1189 height 584
click at [384, 329] on div "Status Idea Team Untappd Target date December 2025 Owner Kyle Roderick Customer…" at bounding box center [656, 211] width 1036 height 261
click at [70, 153] on span "Ideas" at bounding box center [69, 150] width 97 height 9
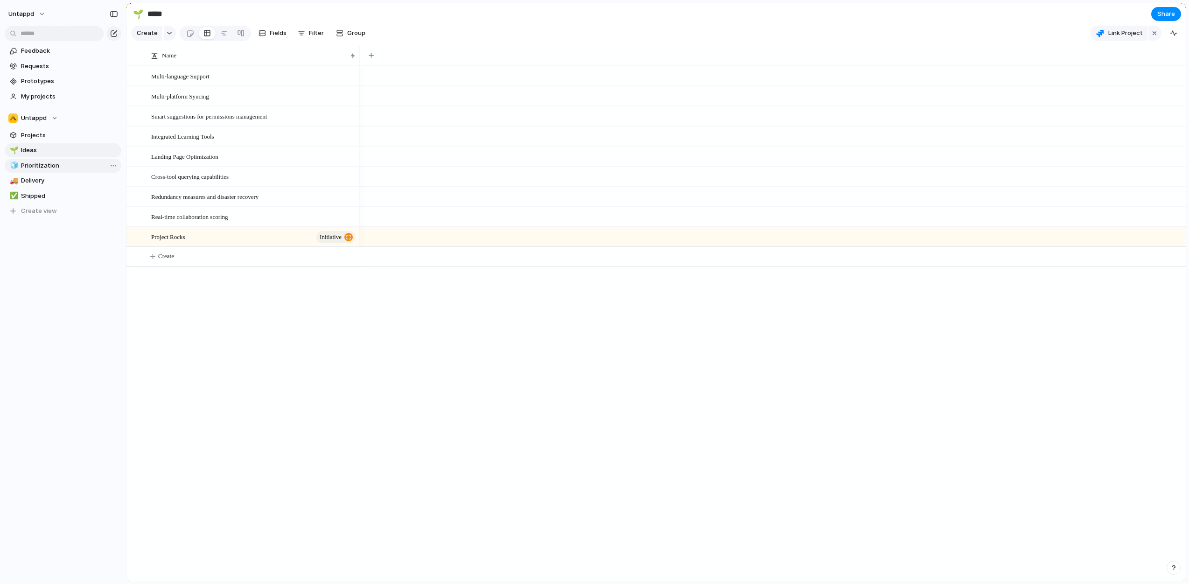
click at [54, 165] on span "Prioritization" at bounding box center [69, 165] width 97 height 9
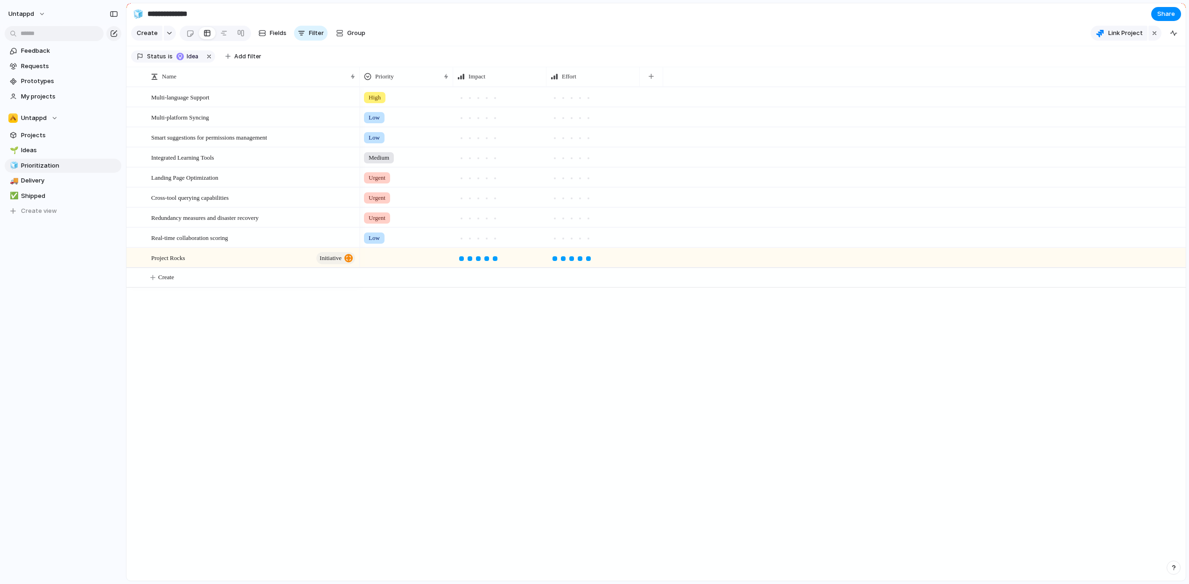
click at [377, 264] on div at bounding box center [406, 255] width 92 height 15
click at [384, 302] on span "Urgent" at bounding box center [380, 303] width 21 height 9
click at [381, 260] on span "Urgent" at bounding box center [377, 257] width 17 height 9
click at [385, 321] on div "High" at bounding box center [377, 319] width 22 height 11
click at [475, 321] on div "High Low Low Medium Urgent Urgent Urgent Low High" at bounding box center [773, 334] width 826 height 494
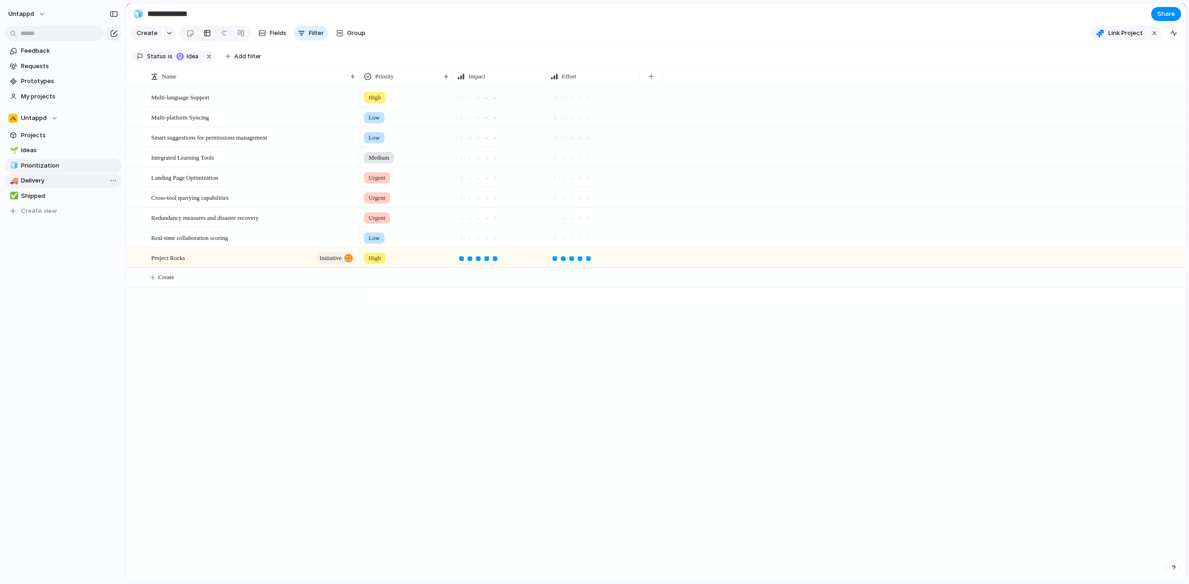
click at [55, 180] on span "Delivery" at bounding box center [69, 180] width 97 height 9
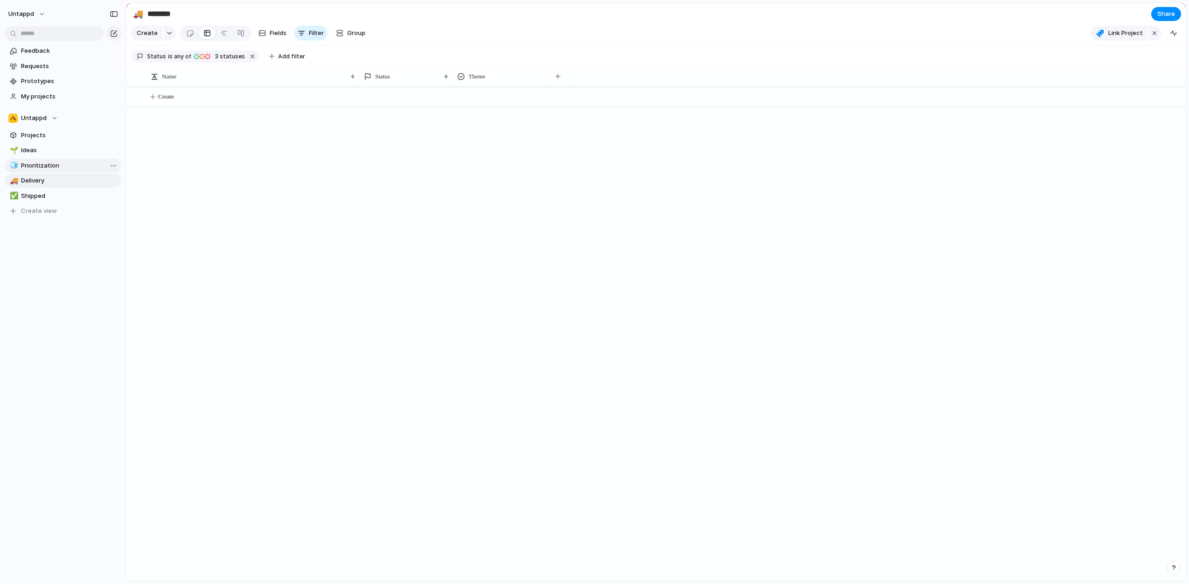
click at [55, 165] on span "Prioritization" at bounding box center [69, 165] width 97 height 9
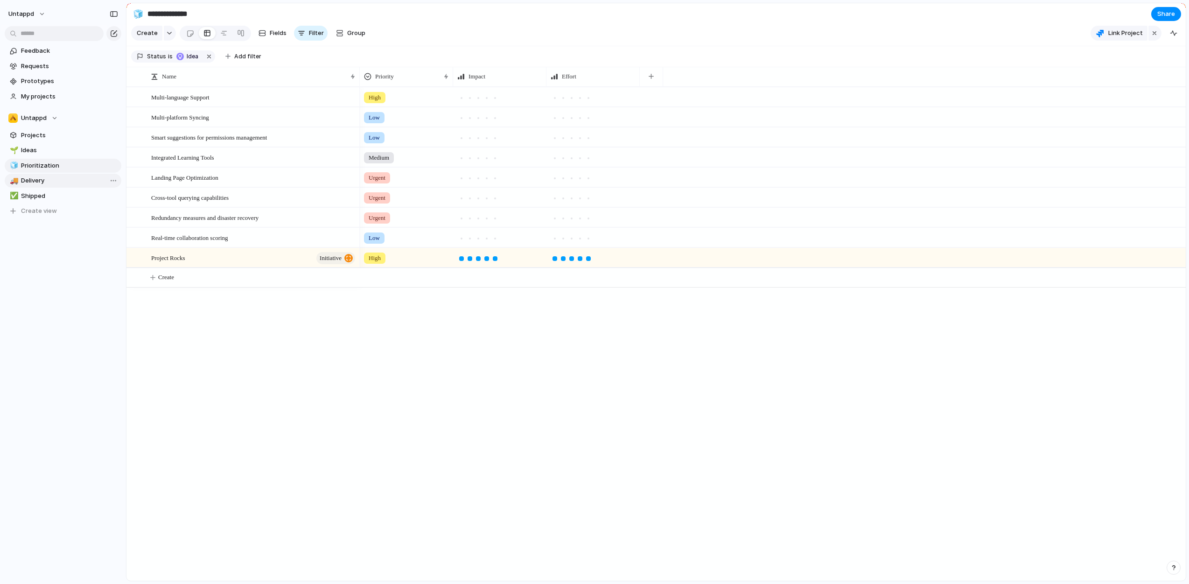
click at [57, 183] on span "Delivery" at bounding box center [69, 180] width 97 height 9
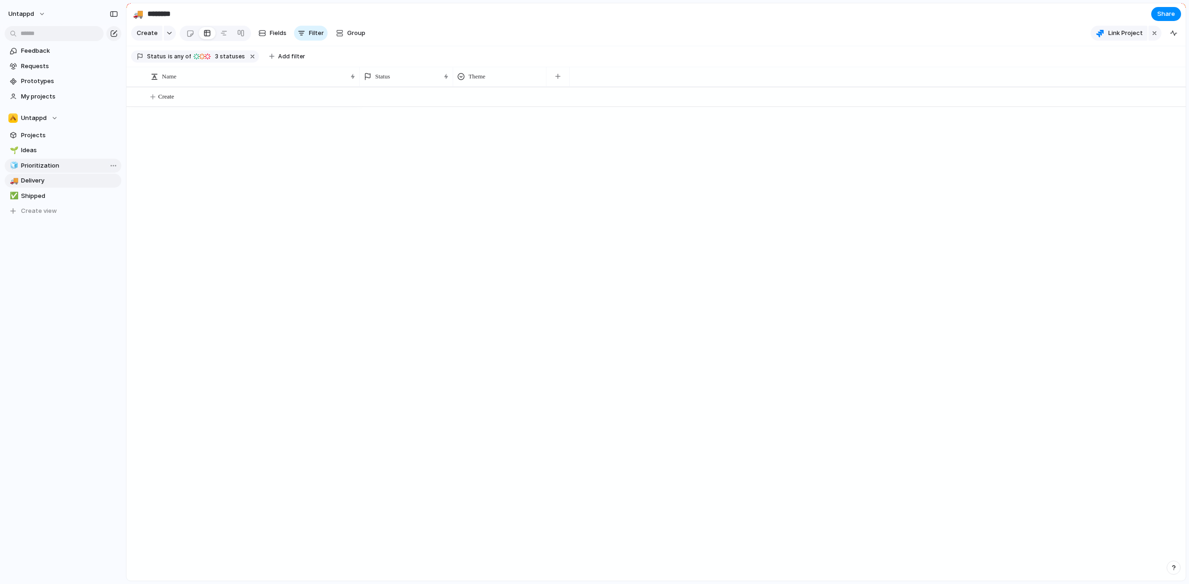
click at [60, 169] on span "Prioritization" at bounding box center [69, 165] width 97 height 9
type input "**********"
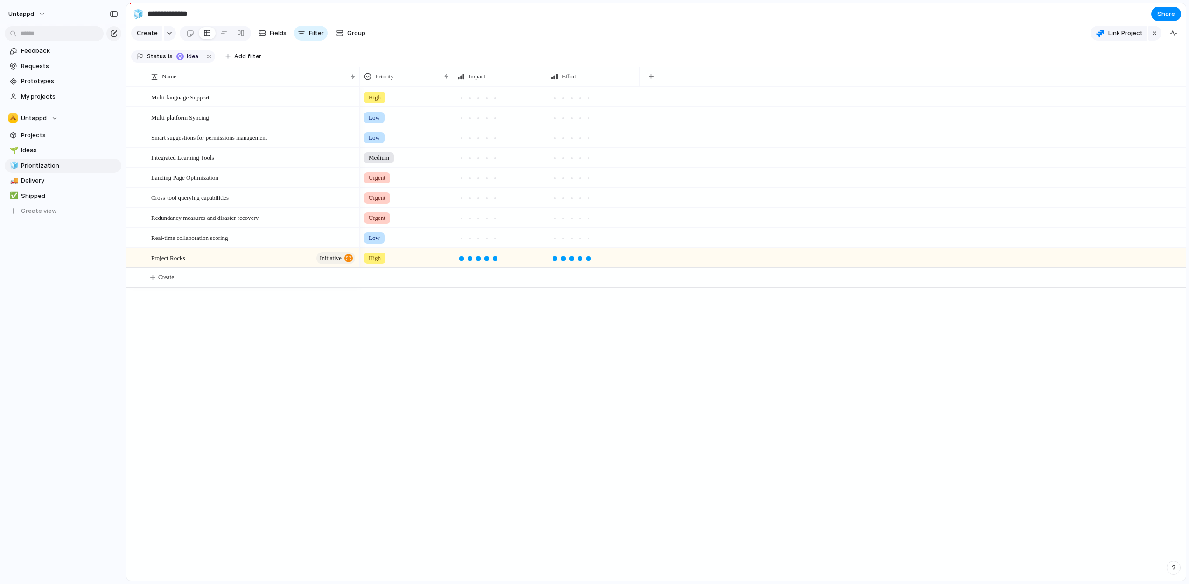
click at [288, 360] on div "Multi-language Support Multi-platform Syncing Smart suggestions for permissions…" at bounding box center [655, 334] width 1059 height 494
click at [60, 66] on span "Requests" at bounding box center [69, 66] width 97 height 9
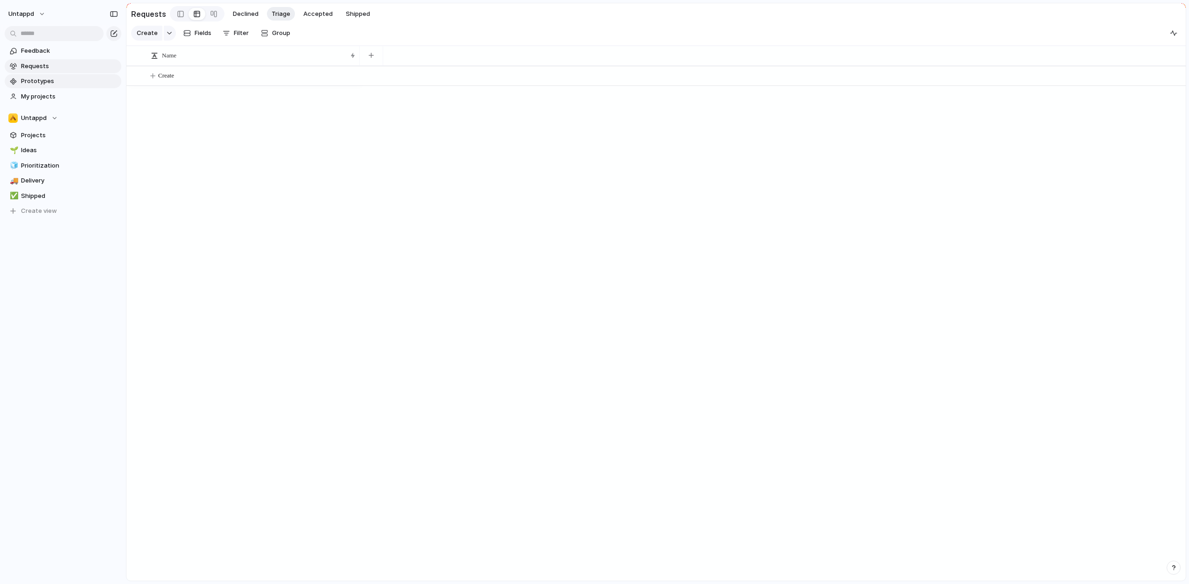
click at [53, 79] on span "Prototypes" at bounding box center [69, 81] width 97 height 9
click at [50, 49] on span "Feedback" at bounding box center [69, 50] width 97 height 9
click at [204, 147] on div "Newest 💬 All feedback triaged" at bounding box center [219, 303] width 187 height 556
click at [113, 13] on div "button" at bounding box center [114, 14] width 8 height 7
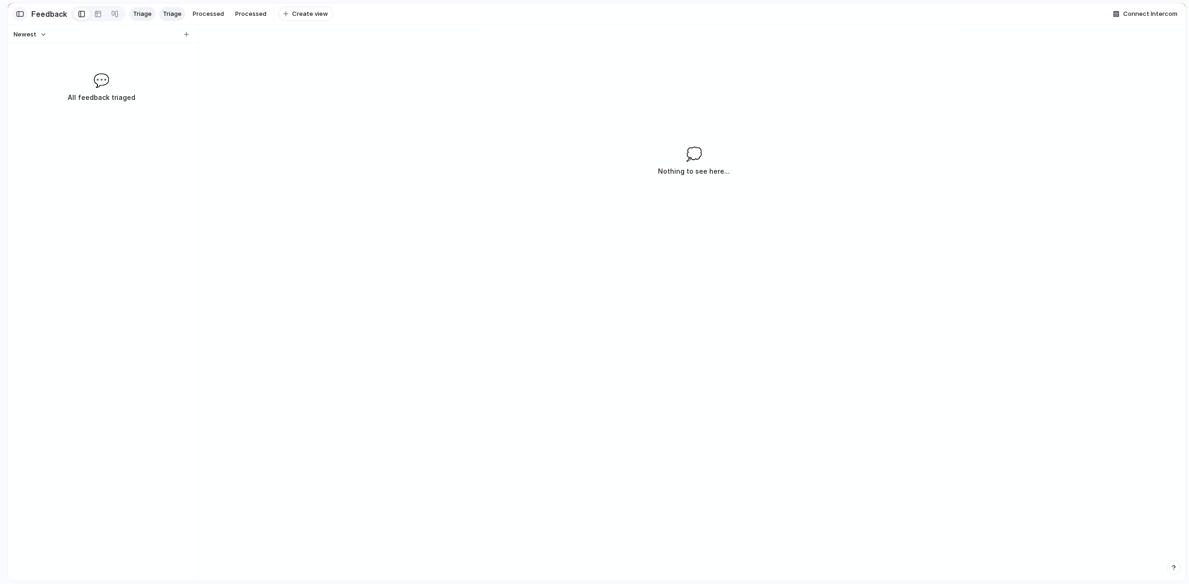
click at [17, 12] on div "button" at bounding box center [20, 14] width 8 height 7
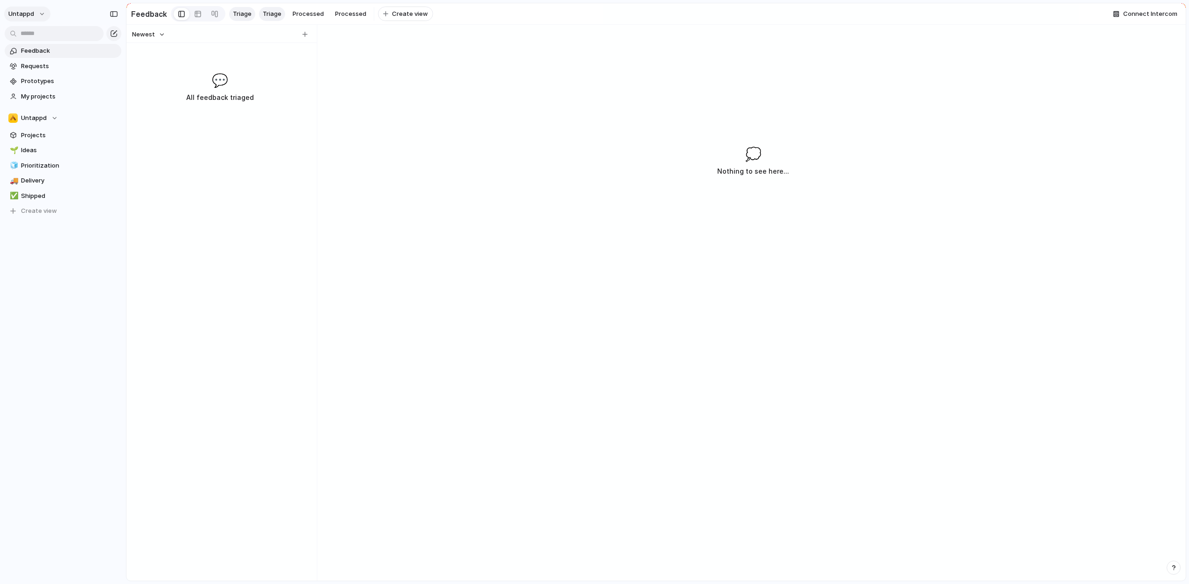
click at [41, 18] on button "Untappd" at bounding box center [27, 14] width 46 height 15
click at [129, 107] on span "Neutral dark" at bounding box center [122, 109] width 36 height 9
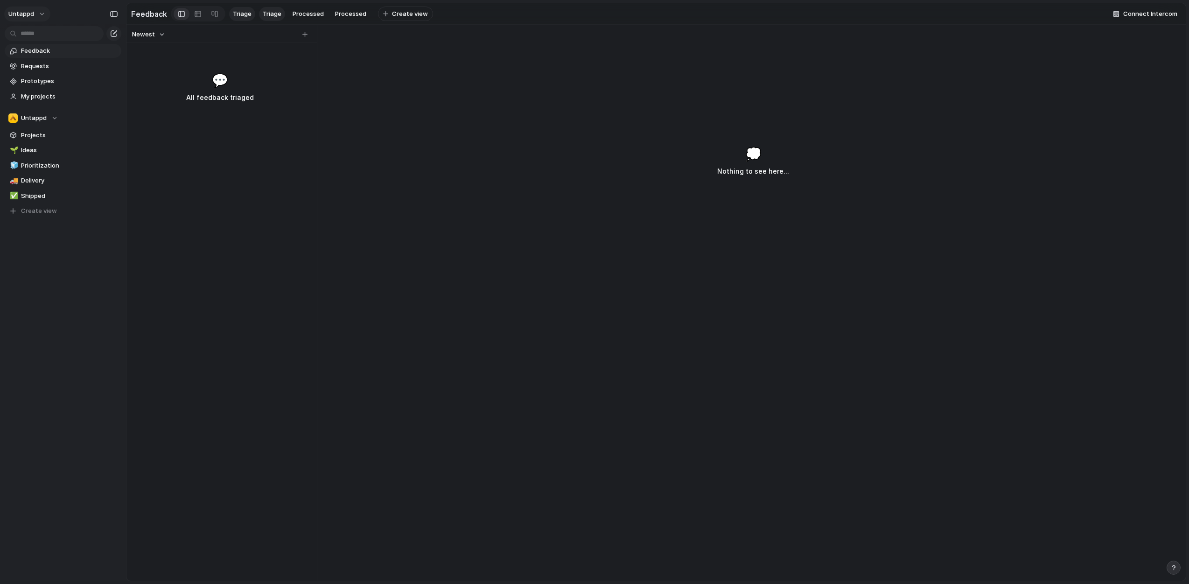
click at [35, 9] on button "Untappd" at bounding box center [27, 14] width 46 height 15
click at [129, 121] on li "Forest" at bounding box center [130, 124] width 61 height 15
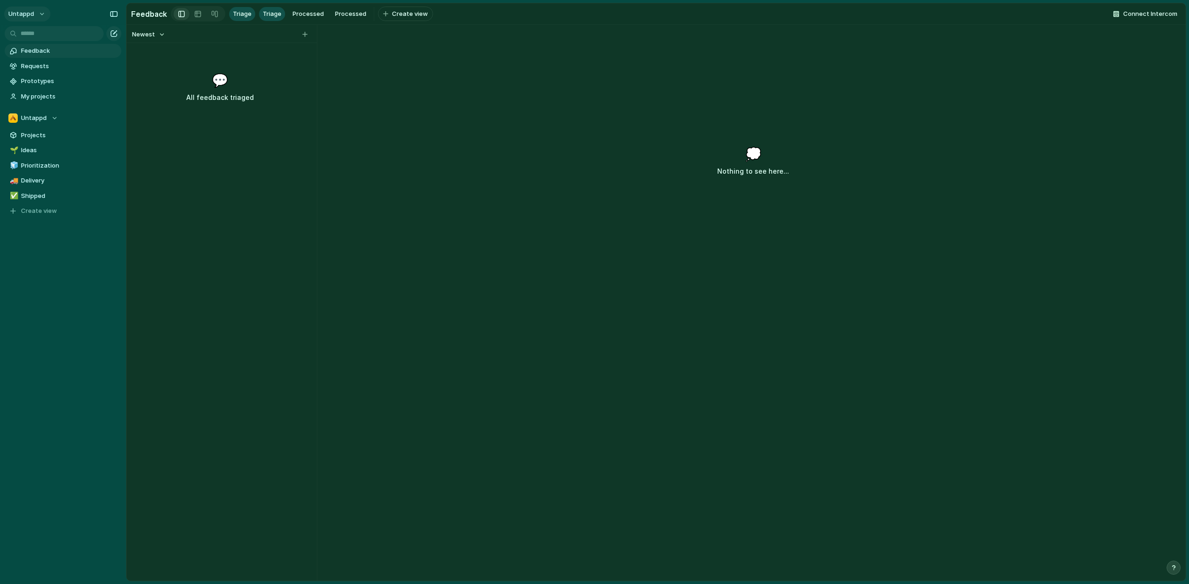
click at [40, 14] on button "Untappd" at bounding box center [27, 14] width 46 height 15
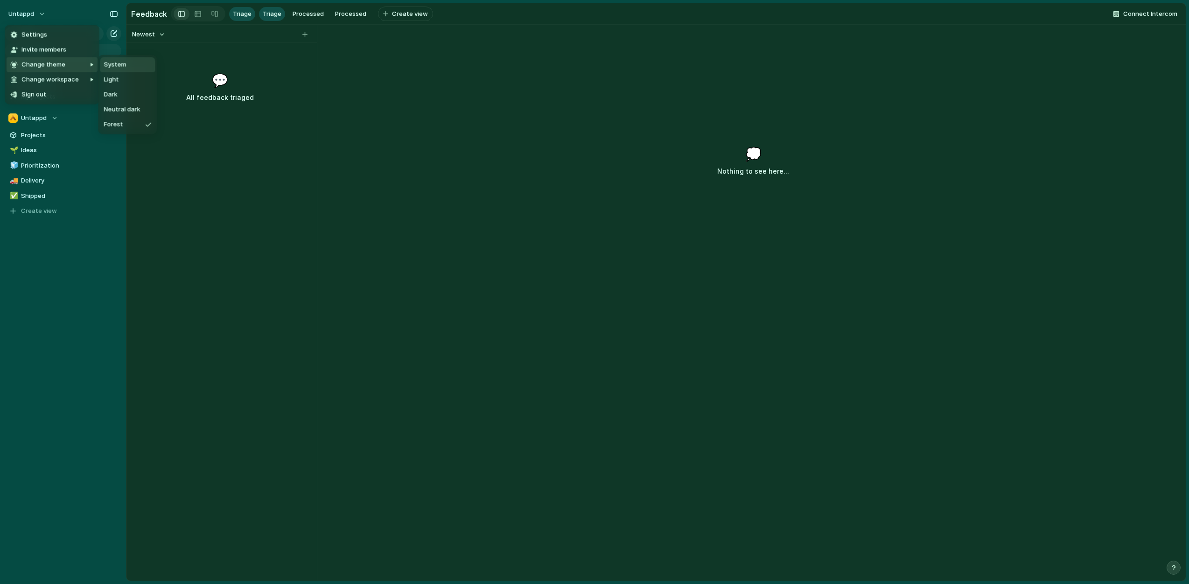
click at [133, 68] on li "System" at bounding box center [127, 64] width 55 height 15
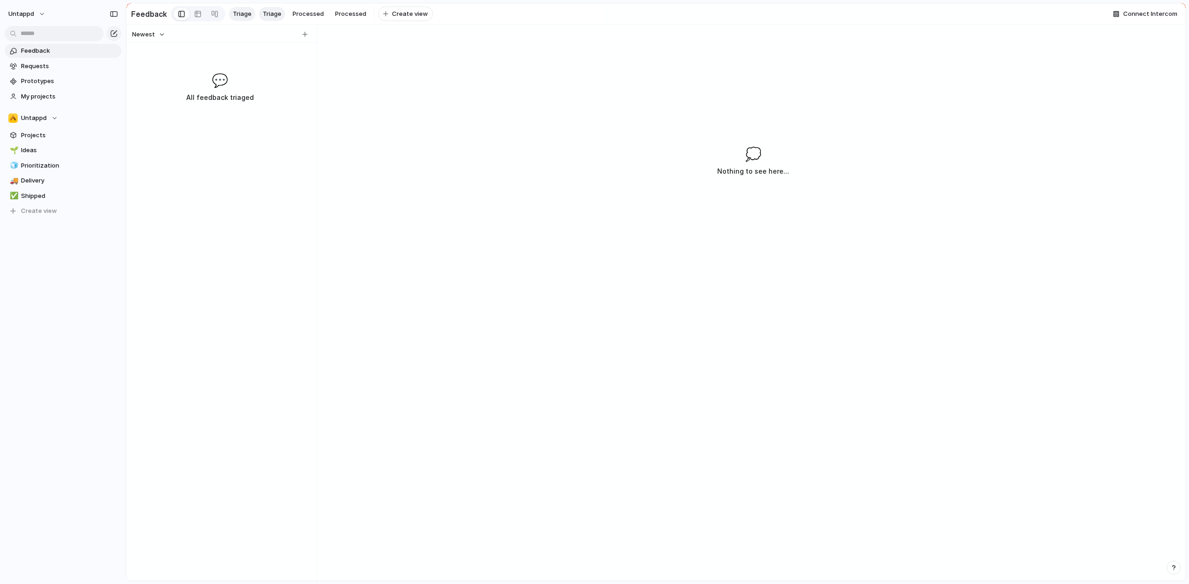
click at [264, 233] on div "Newest 💬 All feedback triaged" at bounding box center [219, 303] width 187 height 556
click at [754, 209] on div "💭 Nothing to see here..." at bounding box center [753, 349] width 865 height 462
click at [546, 176] on div "💭 Nothing to see here..." at bounding box center [753, 349] width 865 height 462
click at [223, 136] on div "Newest 💬 All feedback triaged" at bounding box center [219, 303] width 187 height 556
click at [278, 140] on div "Newest 💬 All feedback triaged" at bounding box center [219, 303] width 187 height 556
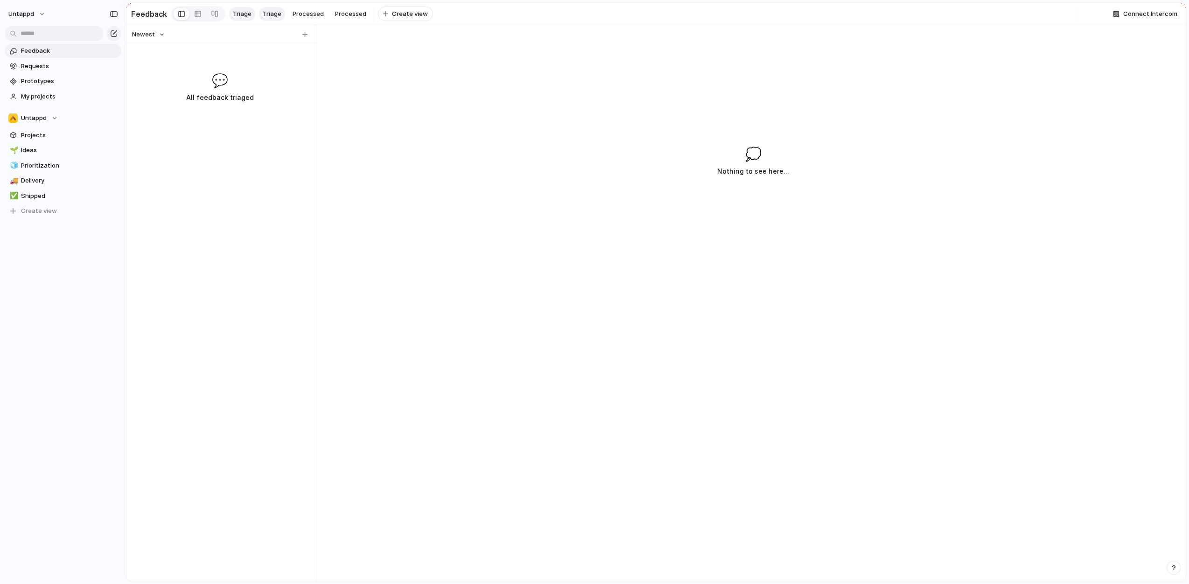
click at [428, 176] on div "💭 Nothing to see here..." at bounding box center [753, 349] width 865 height 462
